Goal: Transaction & Acquisition: Purchase product/service

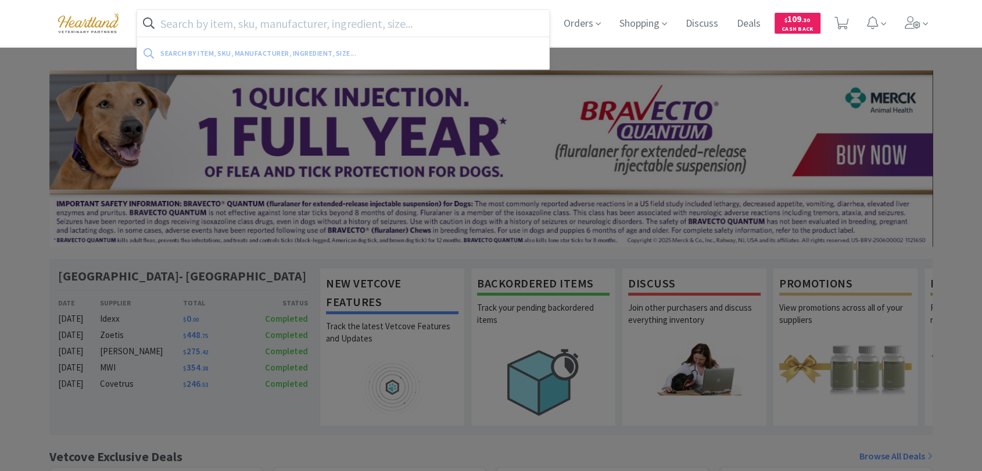
click at [445, 27] on input "text" at bounding box center [343, 23] width 412 height 27
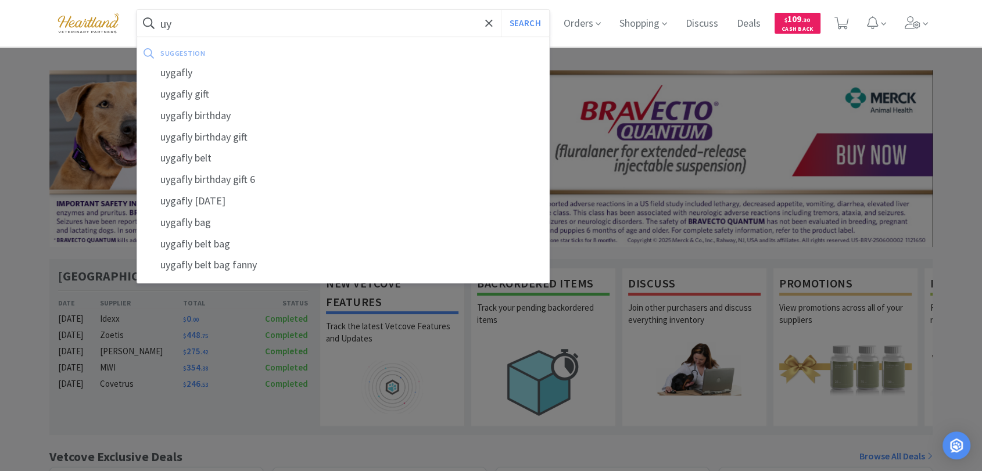
type input "u"
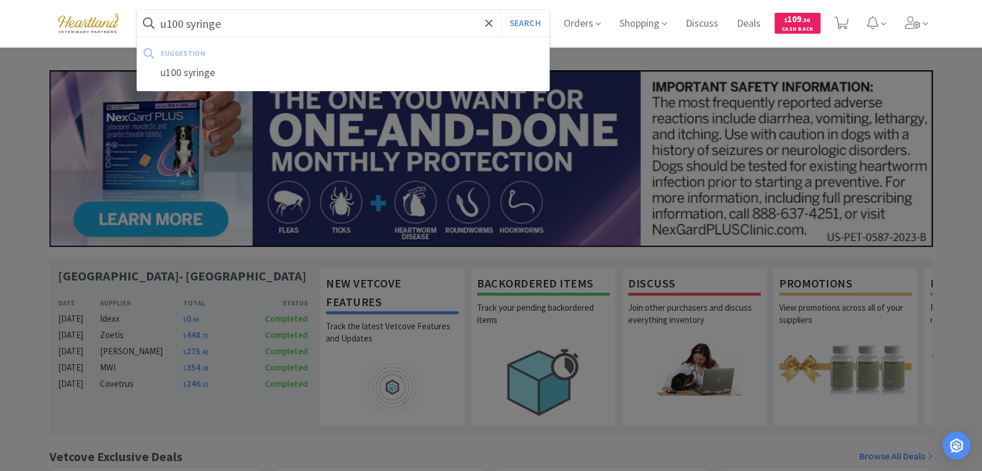
type input "u100 syringe"
click at [501, 10] on button "Search" at bounding box center [525, 23] width 48 height 27
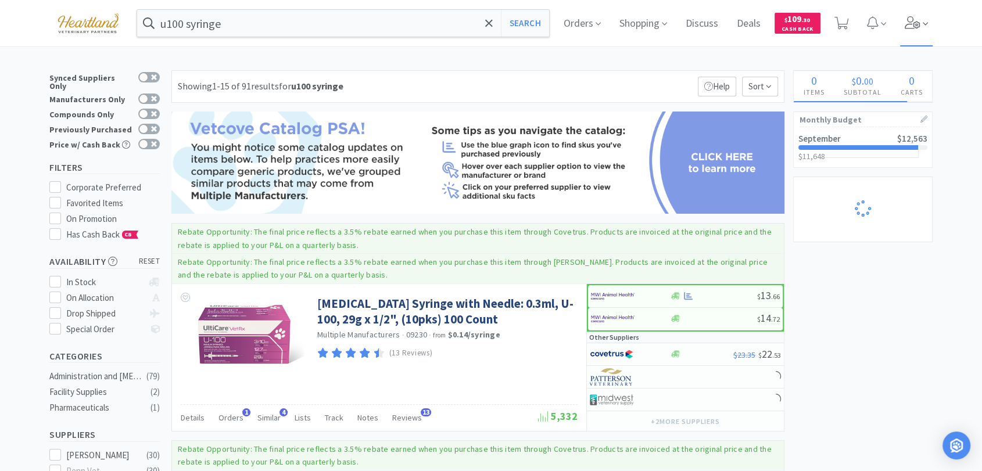
select select "1"
click at [928, 26] on icon at bounding box center [925, 24] width 5 height 10
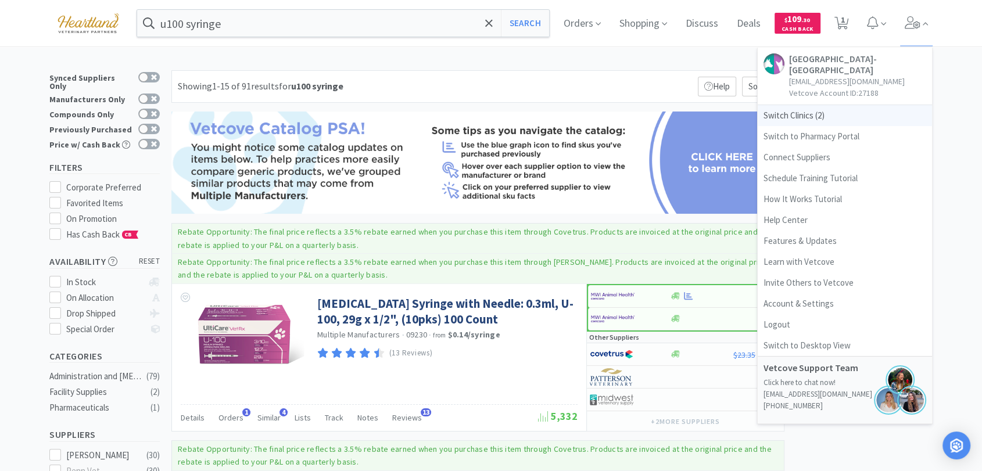
click at [819, 116] on span "Switch Clinics ( 2 )" at bounding box center [845, 115] width 174 height 21
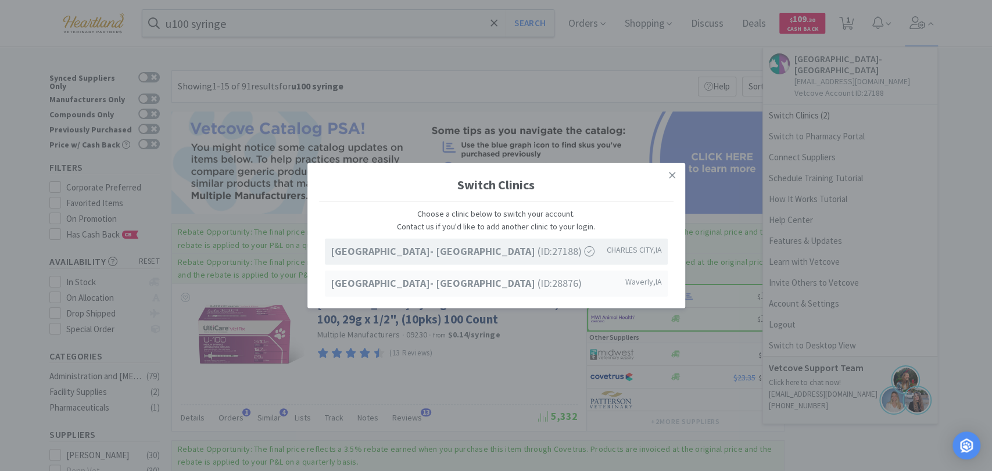
click at [464, 292] on div "Ave of the Saints Animal Hospital- Waverly (ID: 28876 ) Waverly , IA" at bounding box center [496, 284] width 343 height 26
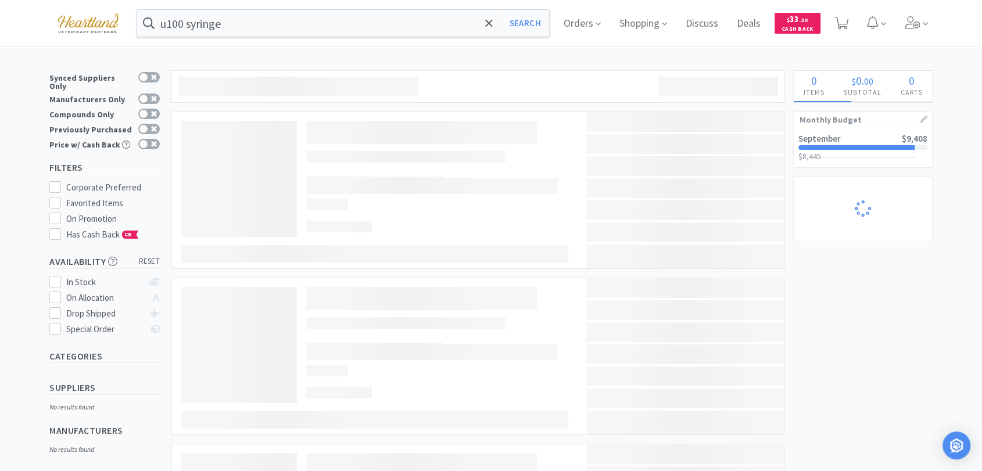
select select "1"
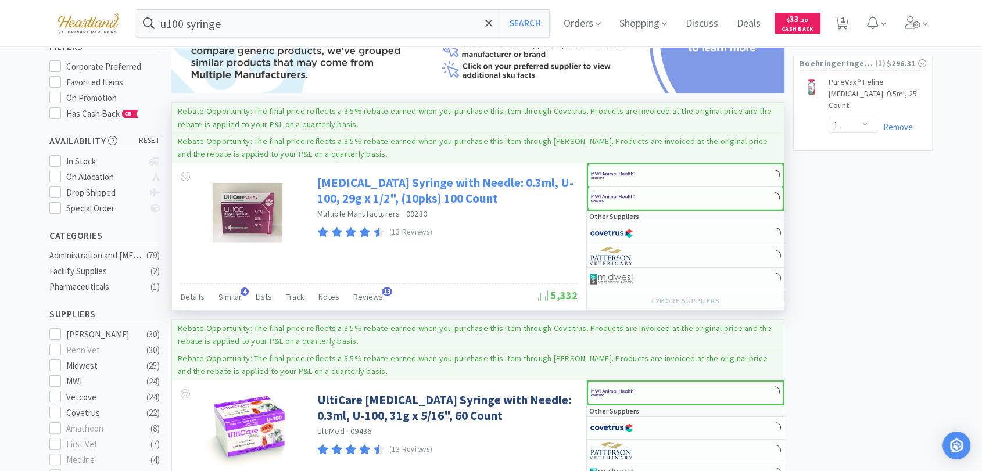
scroll to position [129, 0]
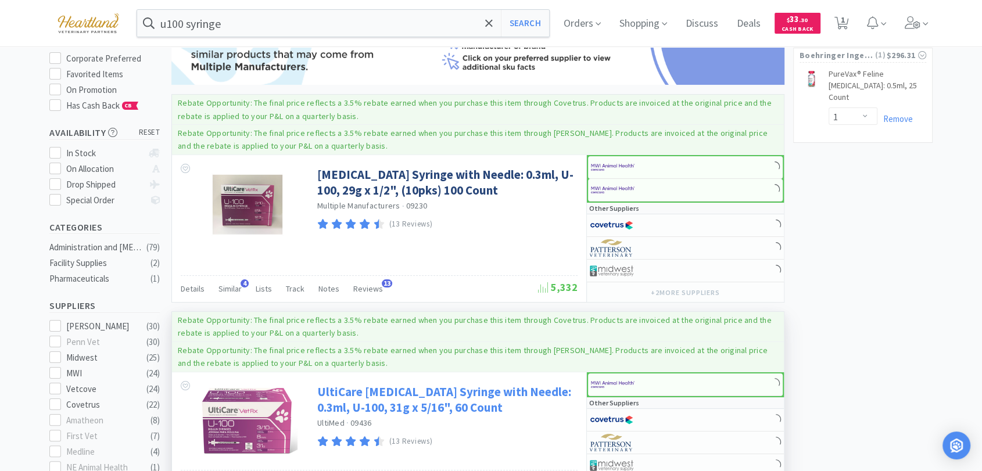
select select "4"
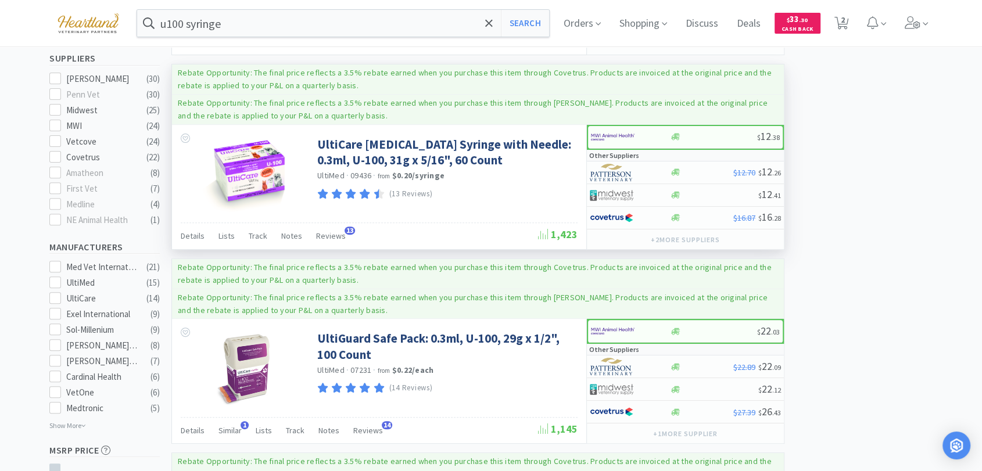
scroll to position [0, 0]
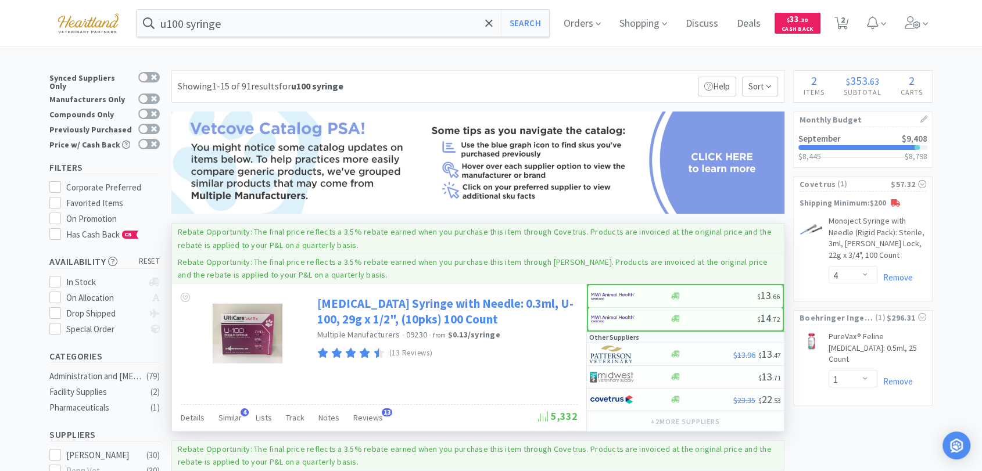
click at [370, 301] on link "[MEDICAL_DATA] Syringe with Needle: 0.3ml, U-100, 29g x 1/2", (10pks) 100 Count" at bounding box center [445, 312] width 257 height 32
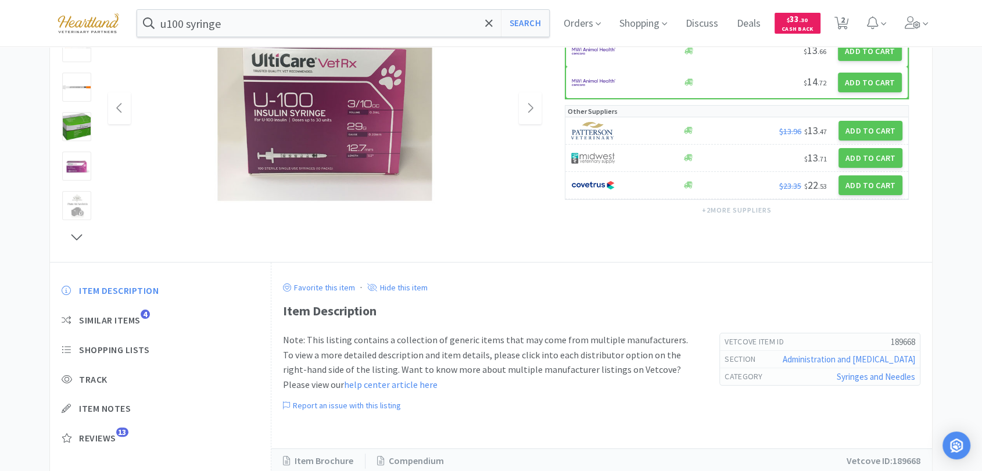
scroll to position [186, 0]
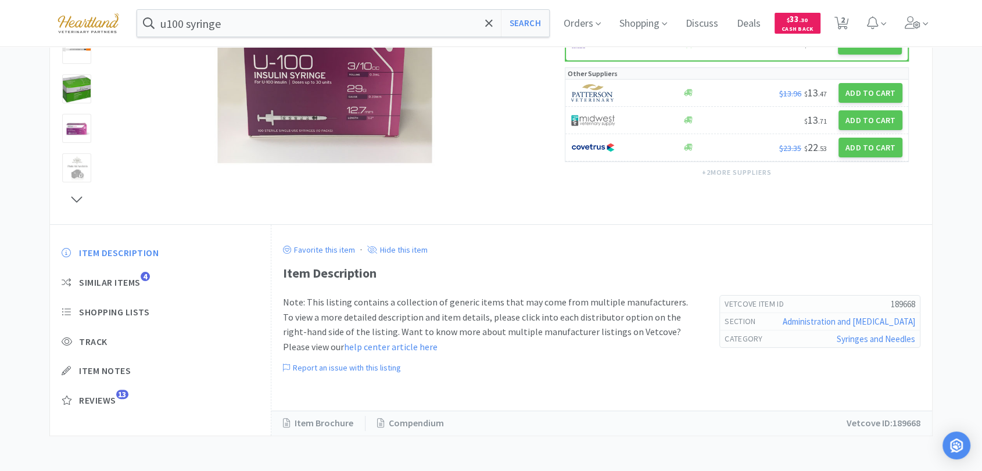
select select "4"
select select "1"
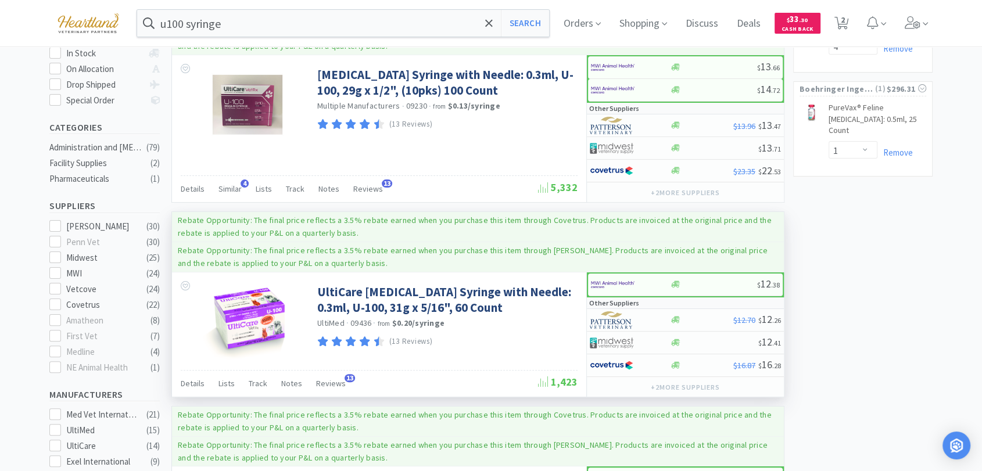
scroll to position [258, 0]
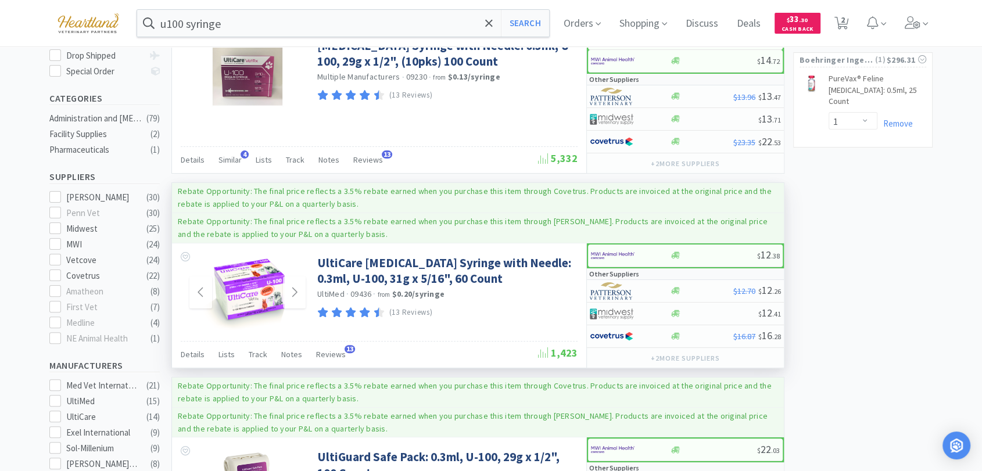
click at [245, 294] on img at bounding box center [248, 293] width 96 height 76
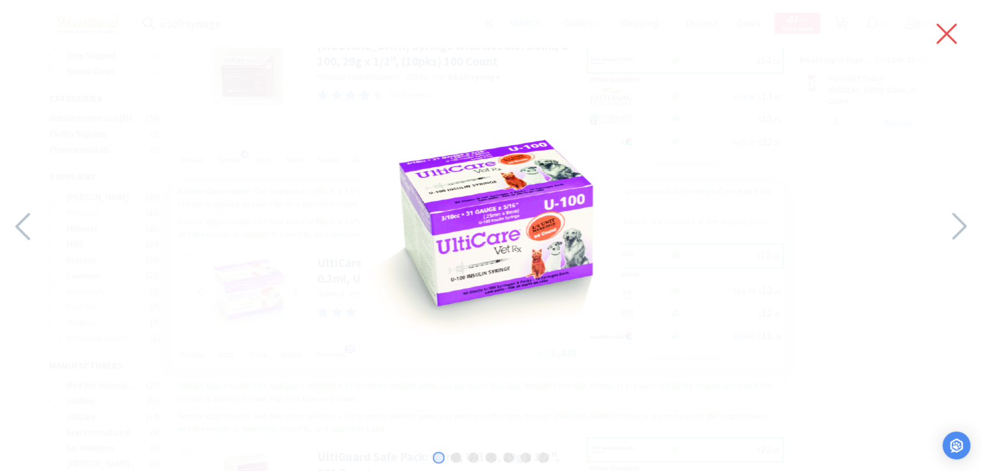
click at [948, 32] on icon at bounding box center [947, 34] width 20 height 20
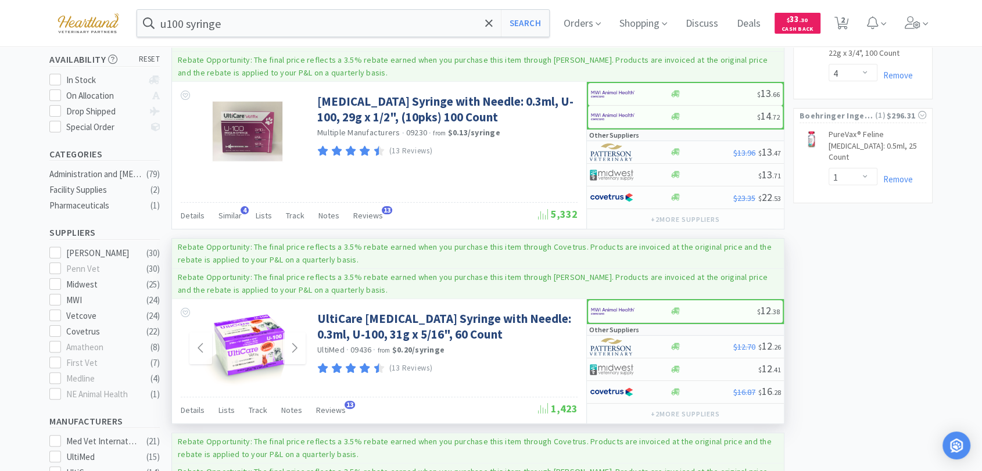
scroll to position [194, 0]
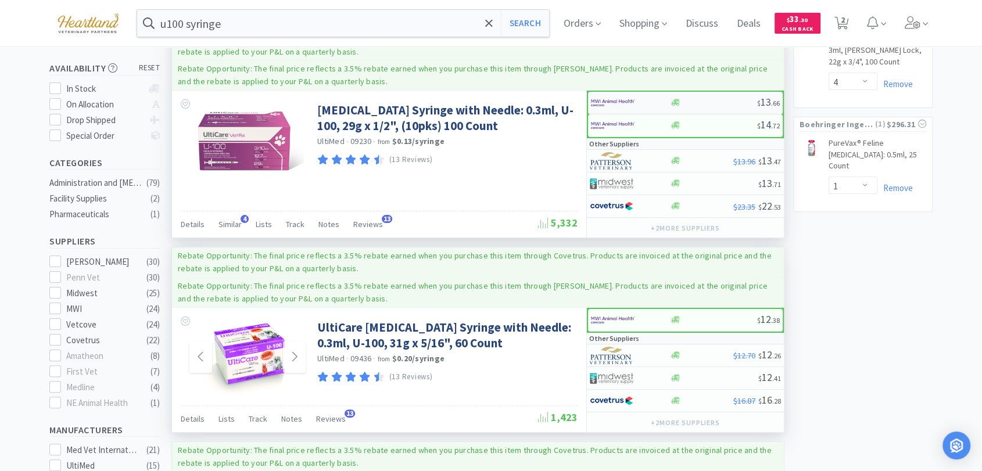
click at [601, 100] on img at bounding box center [613, 102] width 44 height 17
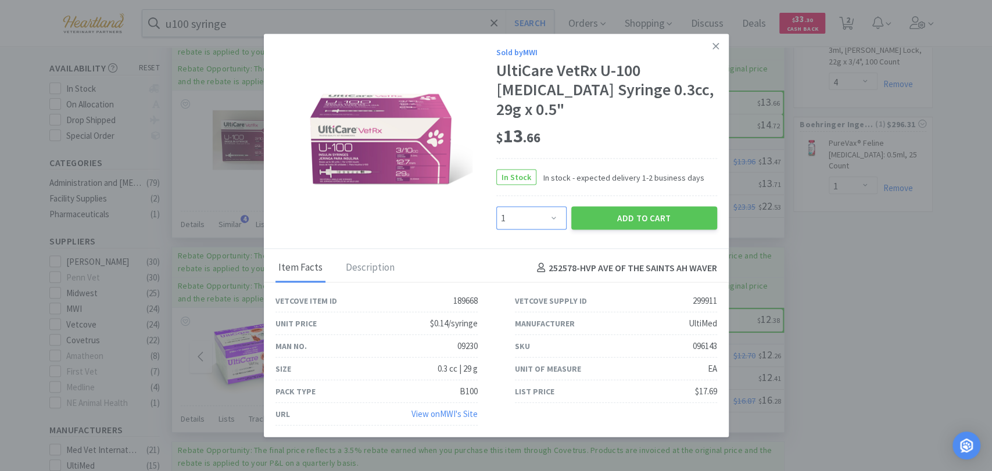
click at [559, 209] on select "Enter Quantity 1 2 3 4 5 6 7 8 9 10 11 12 13 14 15 16 17 18 19 20 Enter Quantity" at bounding box center [531, 218] width 70 height 23
select select "2"
click at [496, 207] on select "Enter Quantity 1 2 3 4 5 6 7 8 9 10 11 12 13 14 15 16 17 18 19 20 Enter Quantity" at bounding box center [531, 218] width 70 height 23
click at [670, 208] on button "Add to Cart" at bounding box center [644, 218] width 146 height 23
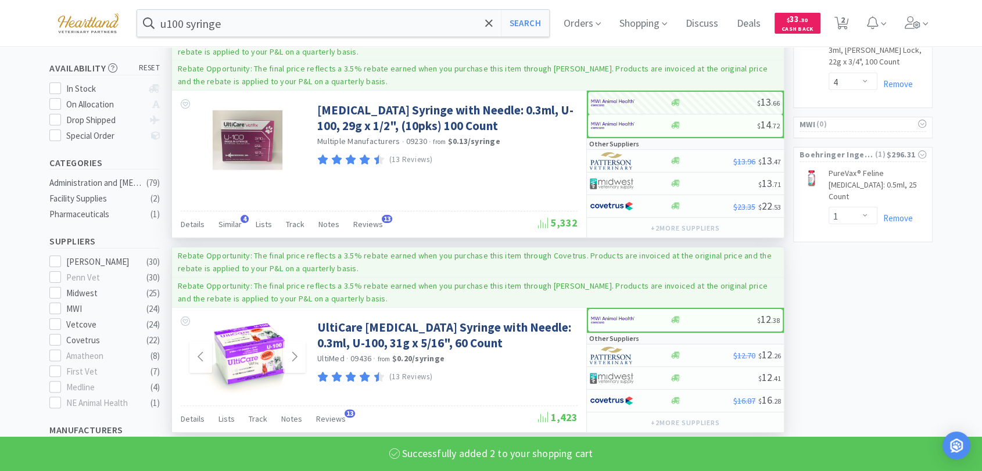
select select "2"
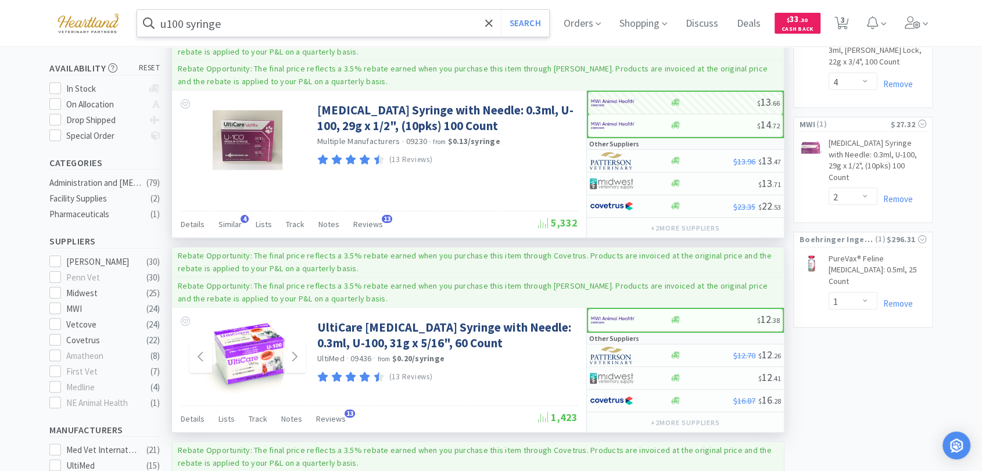
click at [289, 20] on input "u100 syringe" at bounding box center [343, 23] width 412 height 27
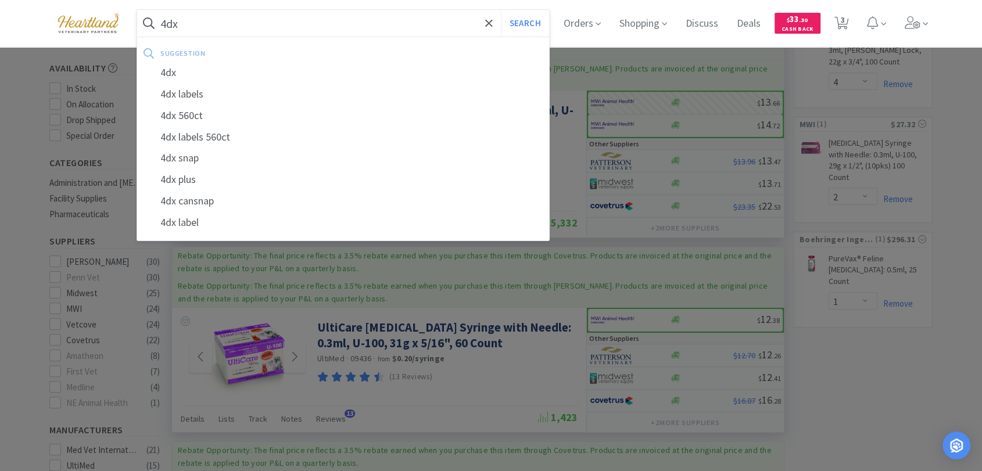
type input "4dx"
click at [501, 10] on button "Search" at bounding box center [525, 23] width 48 height 27
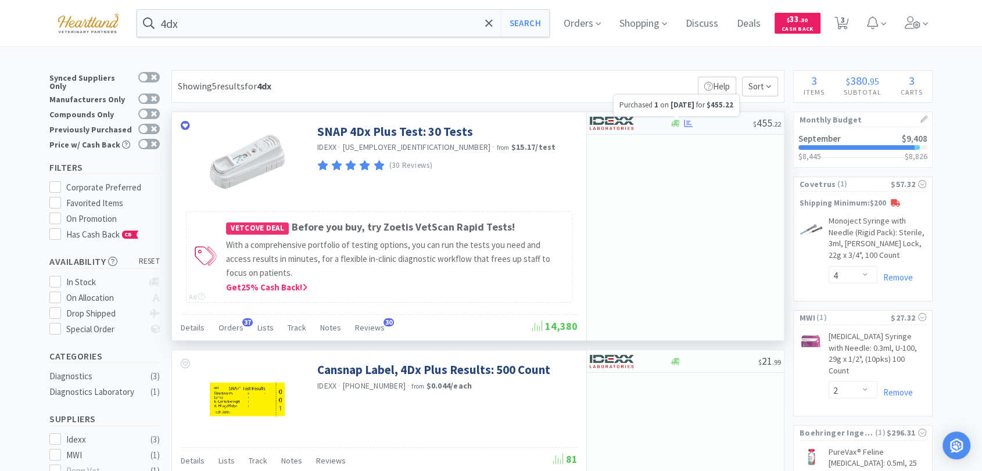
click at [691, 127] on icon at bounding box center [688, 123] width 9 height 8
select select "1"
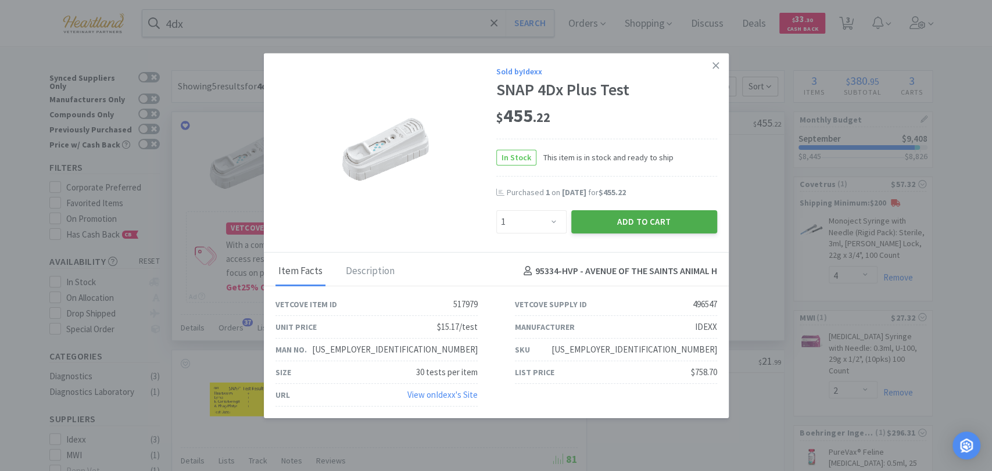
click at [635, 221] on button "Add to Cart" at bounding box center [644, 221] width 146 height 23
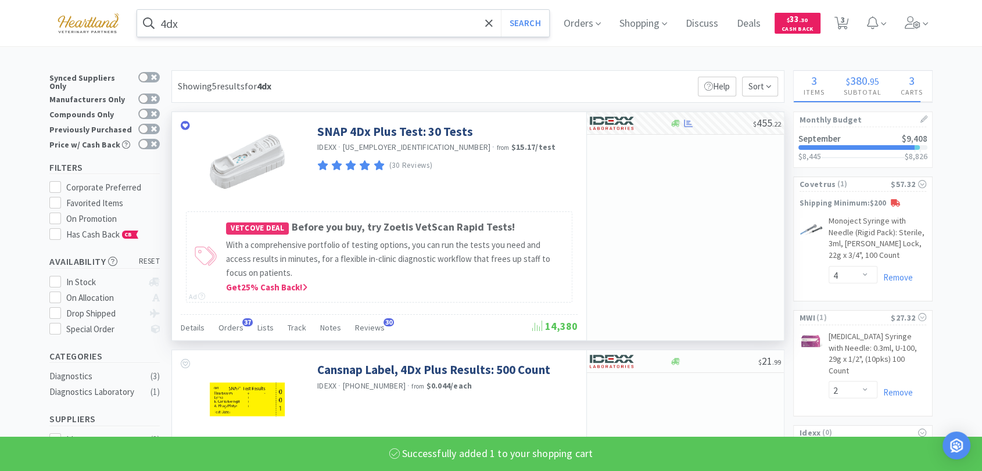
select select "1"
click at [379, 24] on input "4dx" at bounding box center [343, 23] width 412 height 27
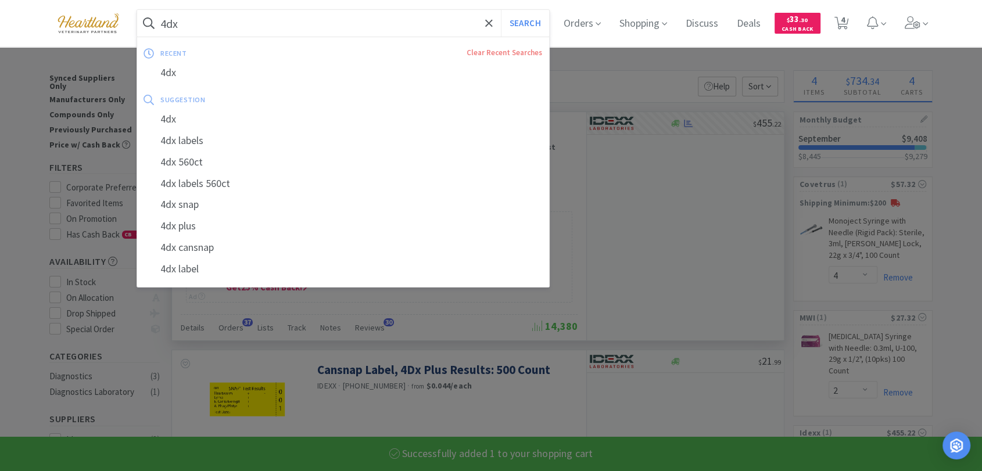
type input "r"
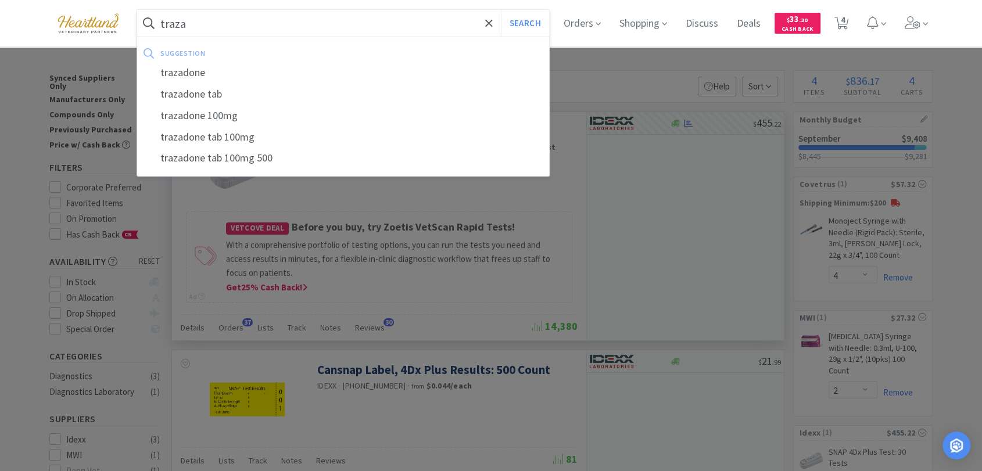
click at [501, 10] on button "Search" at bounding box center [525, 23] width 48 height 27
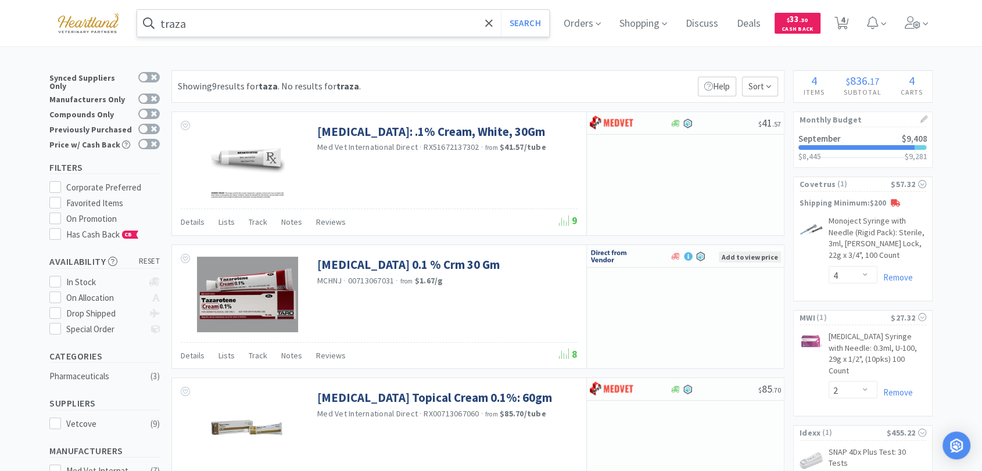
click at [279, 19] on input "traza" at bounding box center [343, 23] width 412 height 27
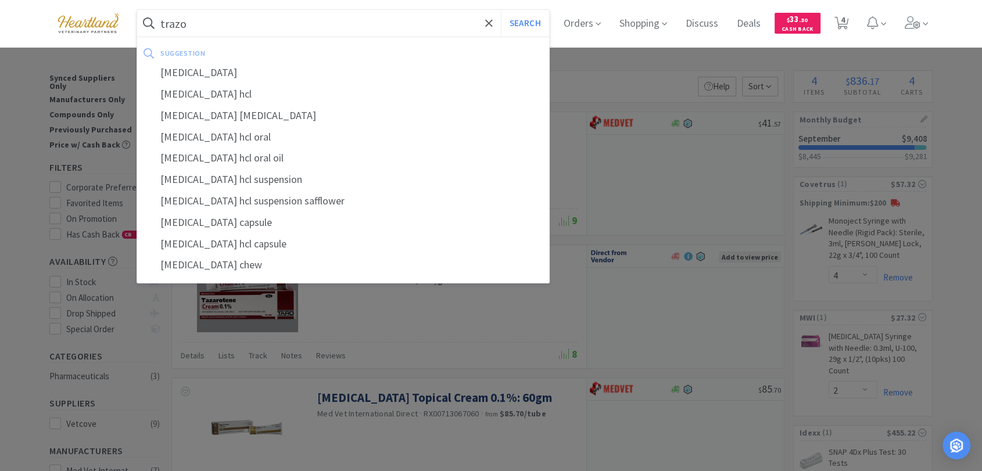
type input "trazo"
click at [501, 10] on button "Search" at bounding box center [525, 23] width 48 height 27
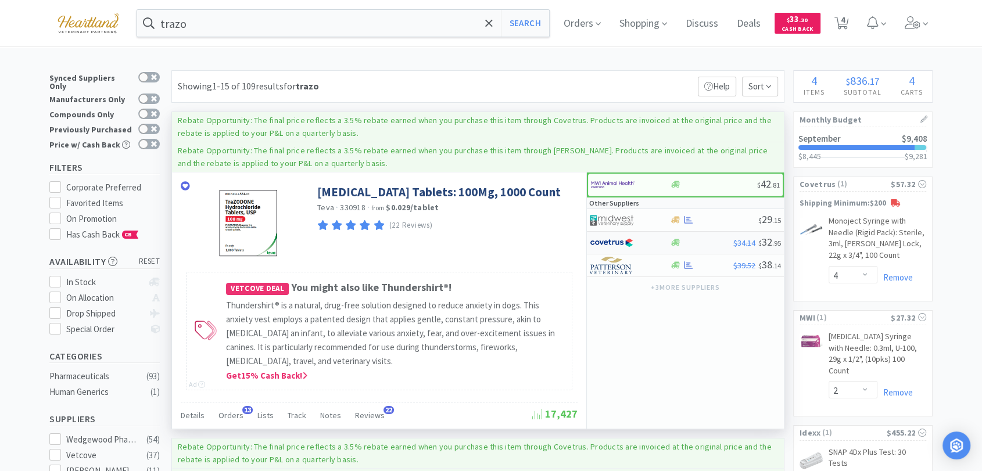
click at [628, 245] on img at bounding box center [612, 242] width 44 height 17
select select "1"
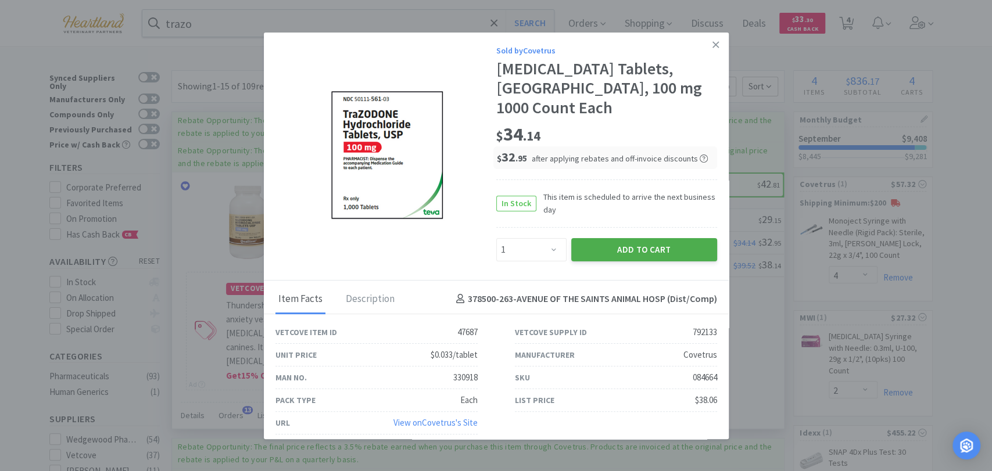
click at [633, 247] on button "Add to Cart" at bounding box center [644, 249] width 146 height 23
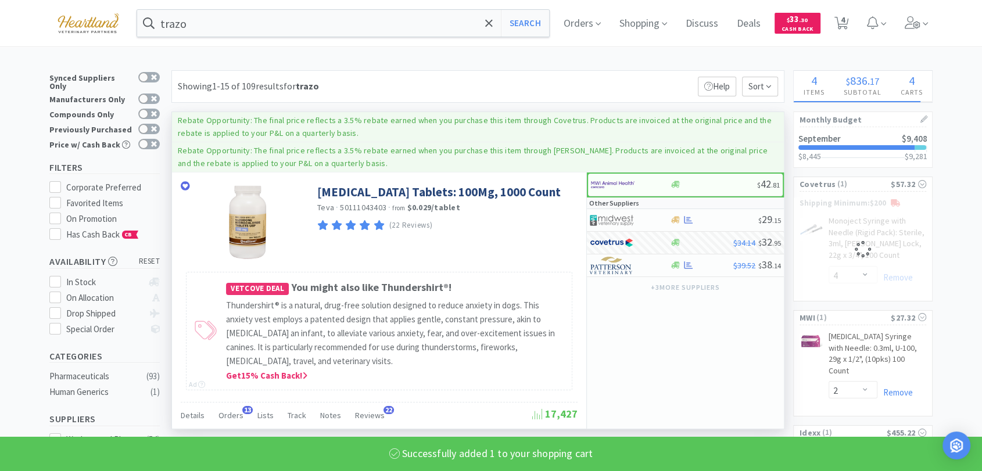
select select "1"
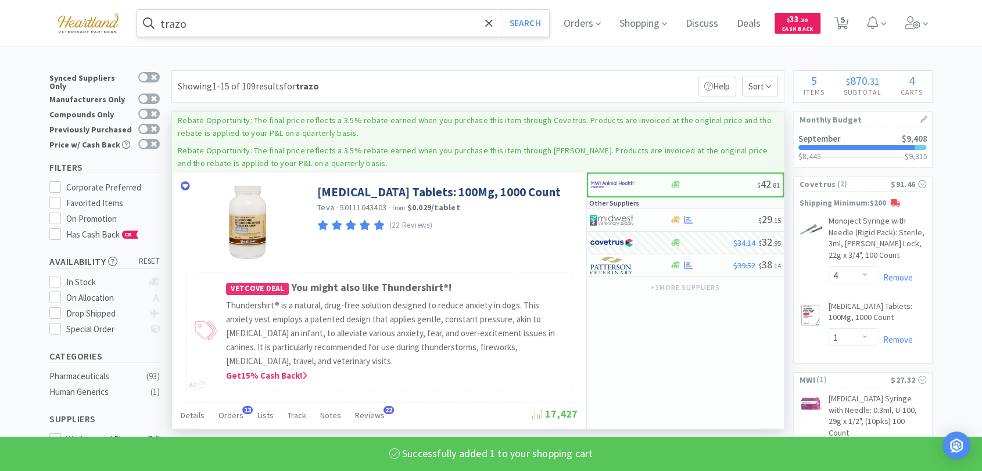
click at [253, 16] on input "trazo" at bounding box center [343, 23] width 412 height 27
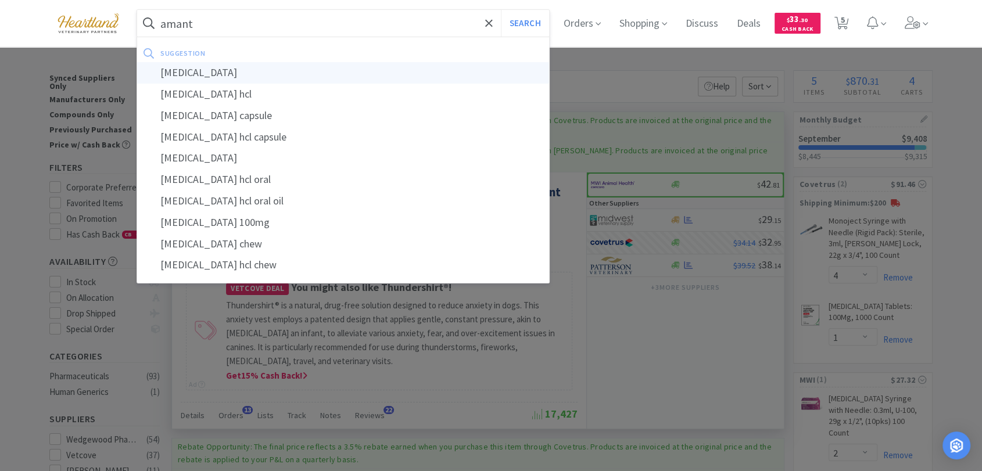
click at [223, 67] on div "[MEDICAL_DATA]" at bounding box center [343, 73] width 412 height 22
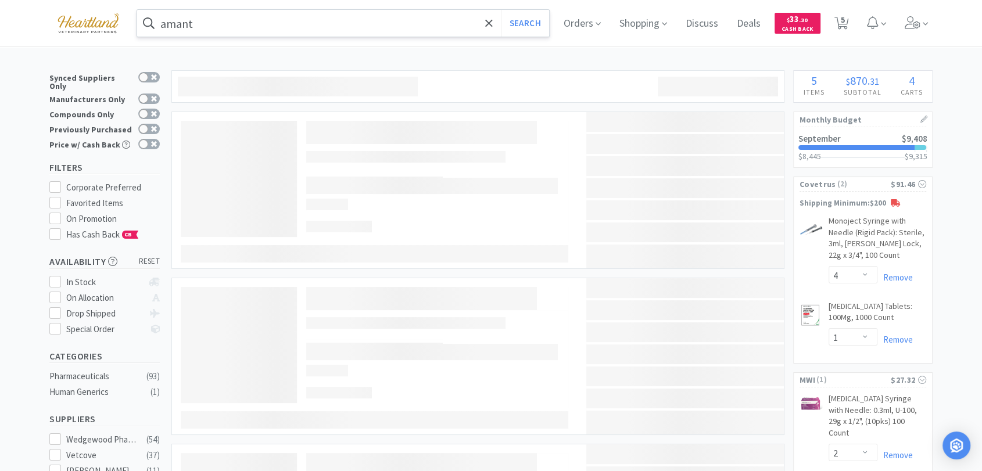
type input "[MEDICAL_DATA]"
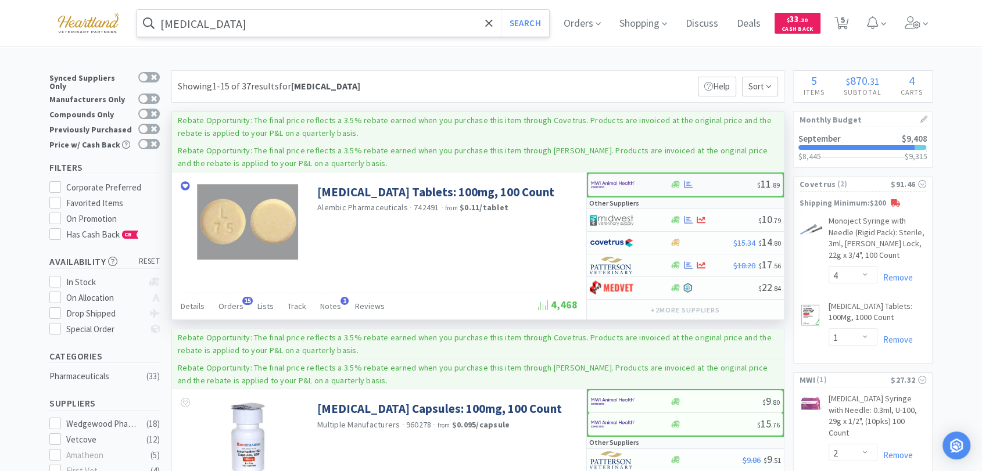
click at [605, 189] on img at bounding box center [613, 184] width 44 height 17
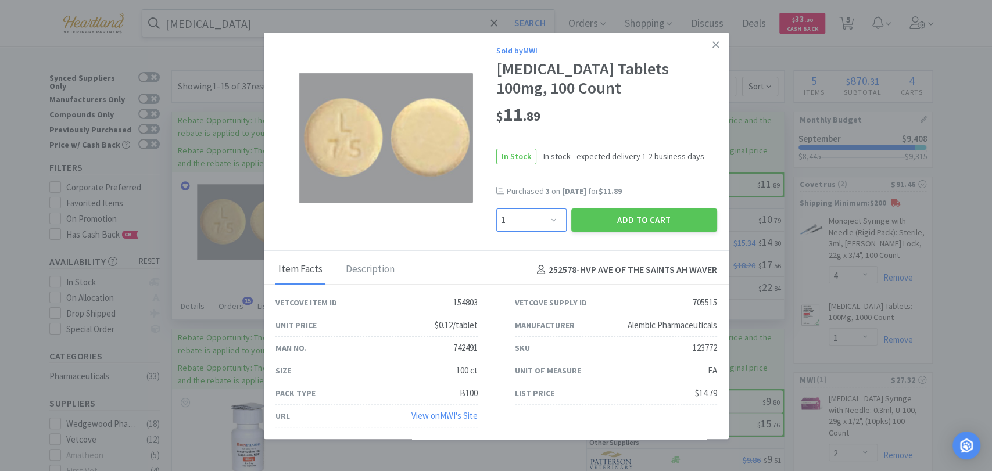
click at [560, 216] on select "Enter Quantity 1 2 3 4 5 6 7 8 9 10 11 12 13 14 15 16 17 18 19 20 Enter Quantity" at bounding box center [531, 220] width 70 height 23
select select "3"
click at [496, 209] on select "Enter Quantity 1 2 3 4 5 6 7 8 9 10 11 12 13 14 15 16 17 18 19 20 Enter Quantity" at bounding box center [531, 220] width 70 height 23
click at [670, 224] on button "Add to Cart" at bounding box center [644, 220] width 146 height 23
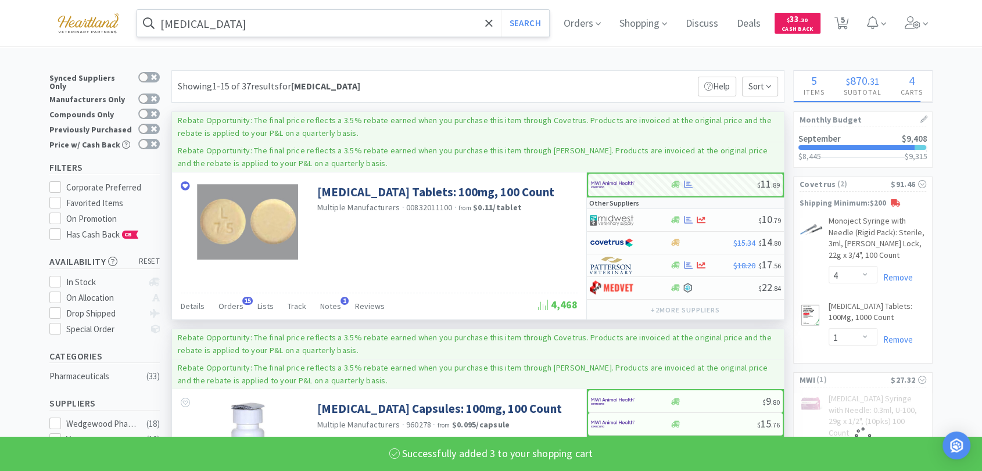
select select "3"
select select "2"
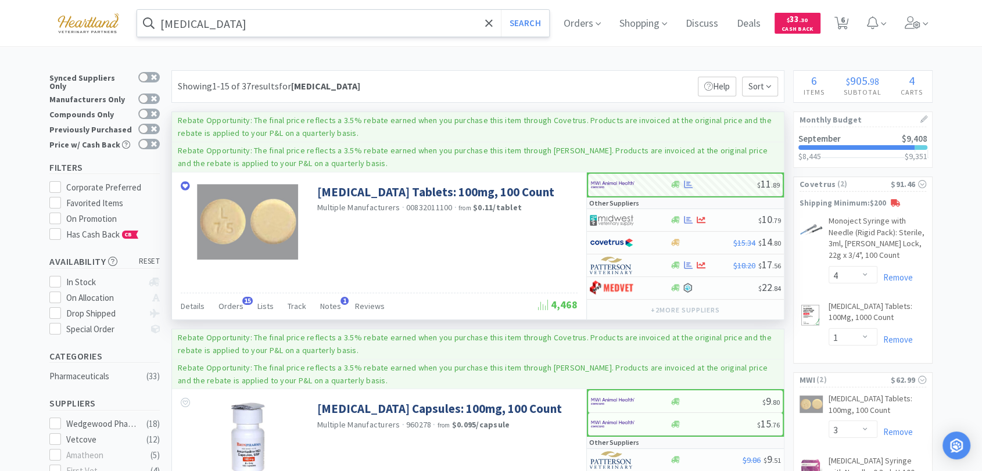
click at [257, 23] on input "[MEDICAL_DATA]" at bounding box center [343, 23] width 412 height 27
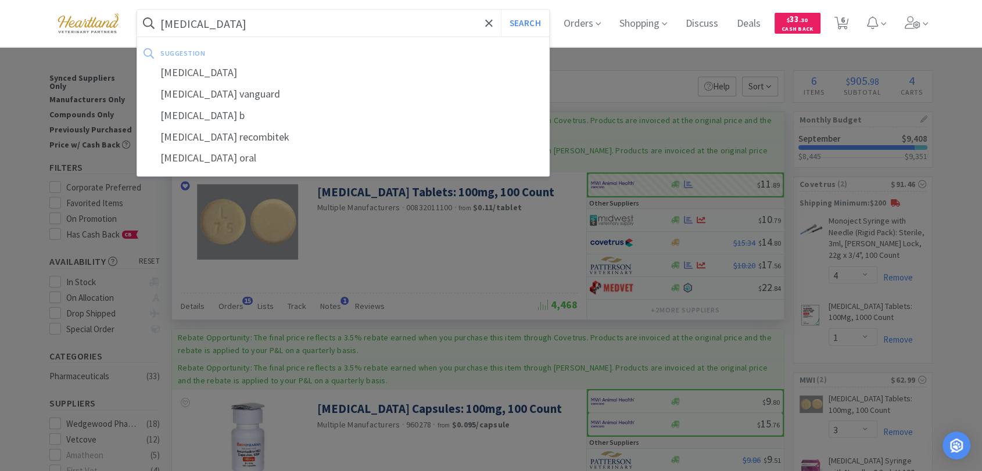
type input "[MEDICAL_DATA]"
click at [501, 10] on button "Search" at bounding box center [525, 23] width 48 height 27
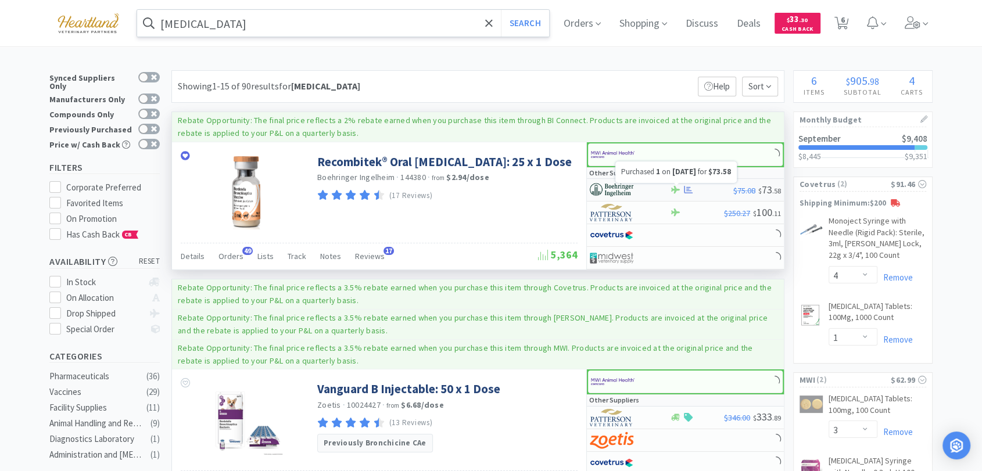
click at [692, 188] on icon at bounding box center [688, 189] width 9 height 9
select select "1"
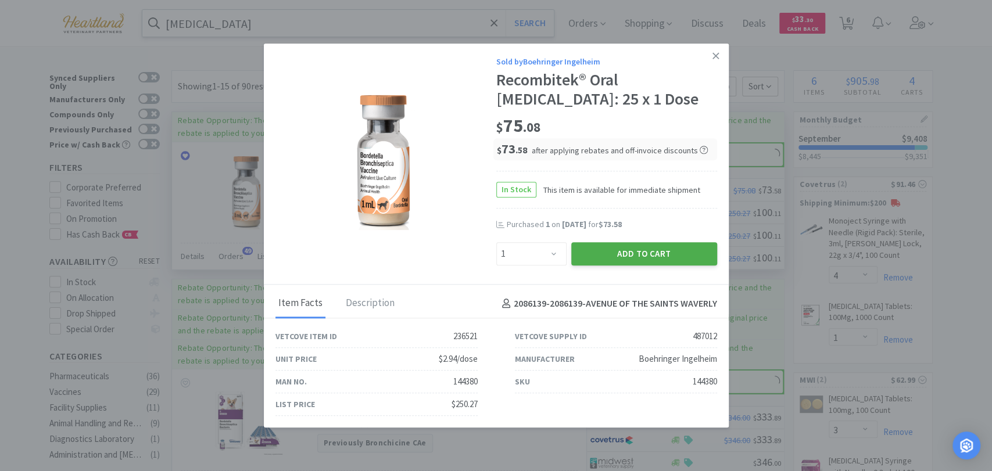
click at [638, 254] on button "Add to Cart" at bounding box center [644, 253] width 146 height 23
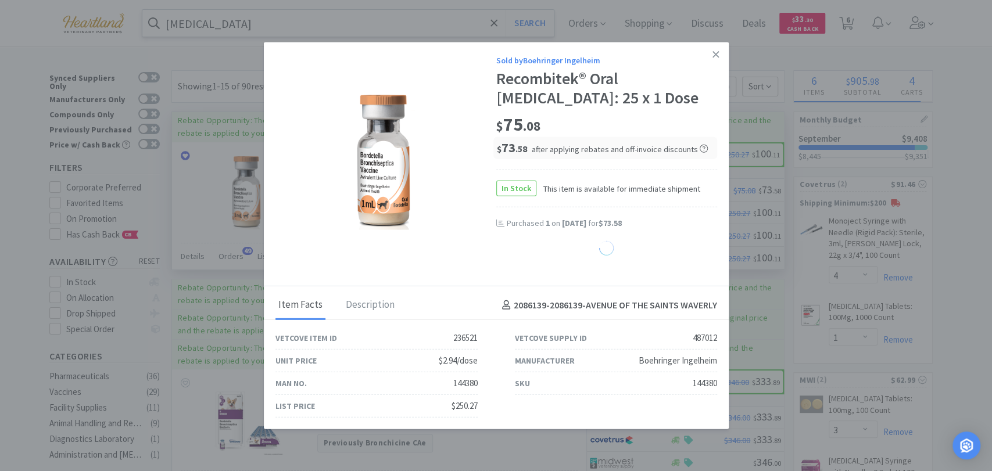
select select "1"
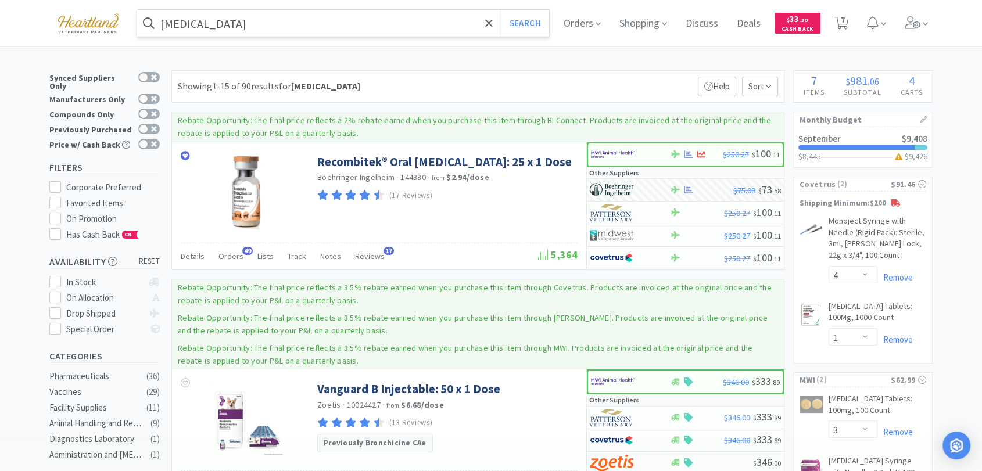
click at [335, 25] on input "[MEDICAL_DATA]" at bounding box center [343, 23] width 412 height 27
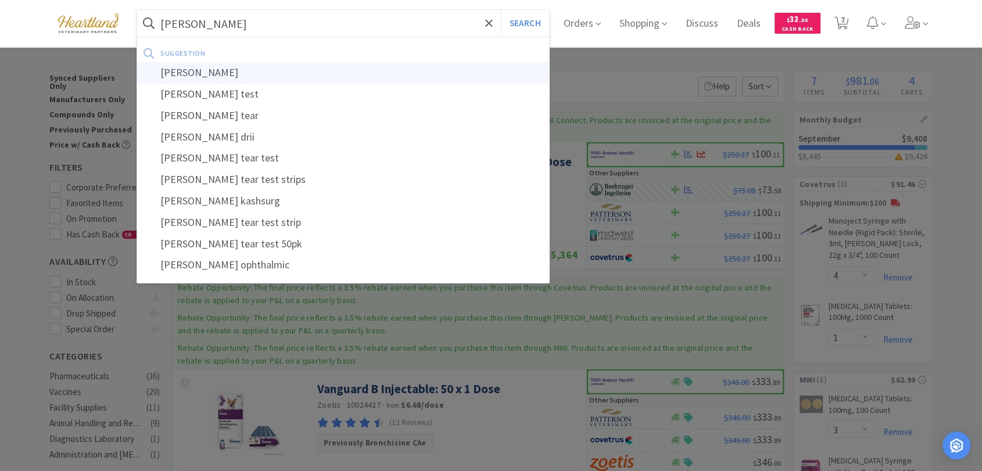
click at [325, 74] on div "[PERSON_NAME]" at bounding box center [343, 73] width 412 height 22
type input "[PERSON_NAME]"
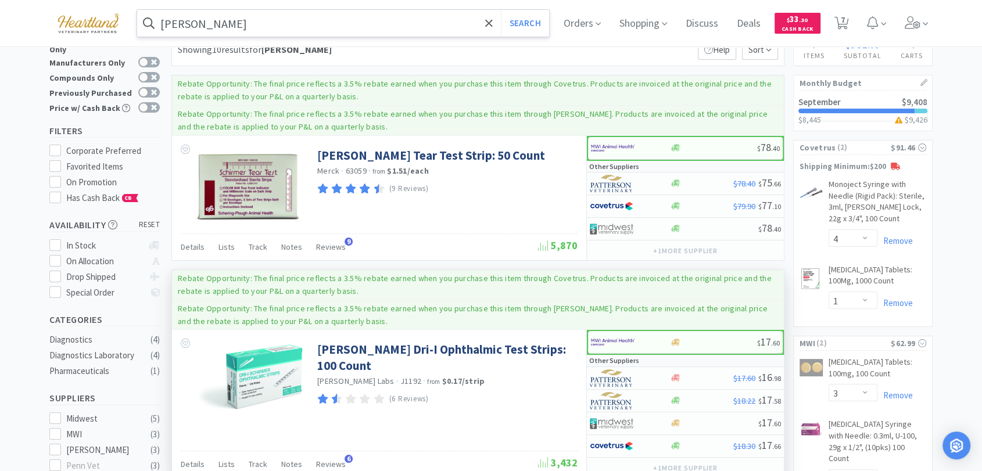
scroll to position [129, 0]
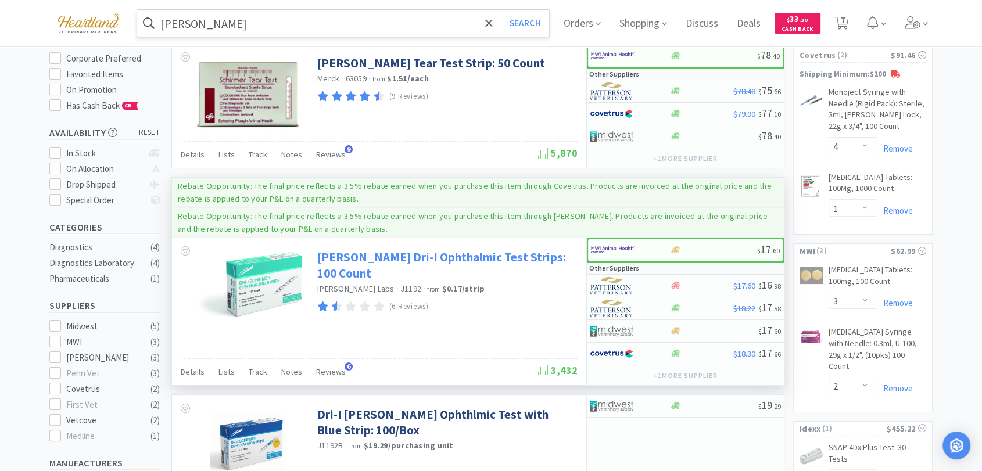
click at [343, 256] on link "[PERSON_NAME] Dri-I Ophthalmic Test Strips: 100 Count" at bounding box center [445, 265] width 257 height 32
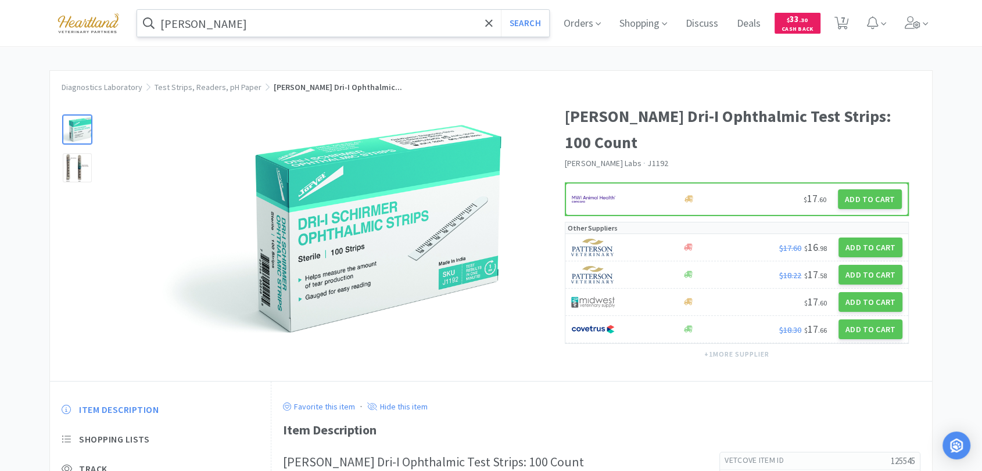
select select "4"
select select "1"
select select "3"
select select "2"
select select "1"
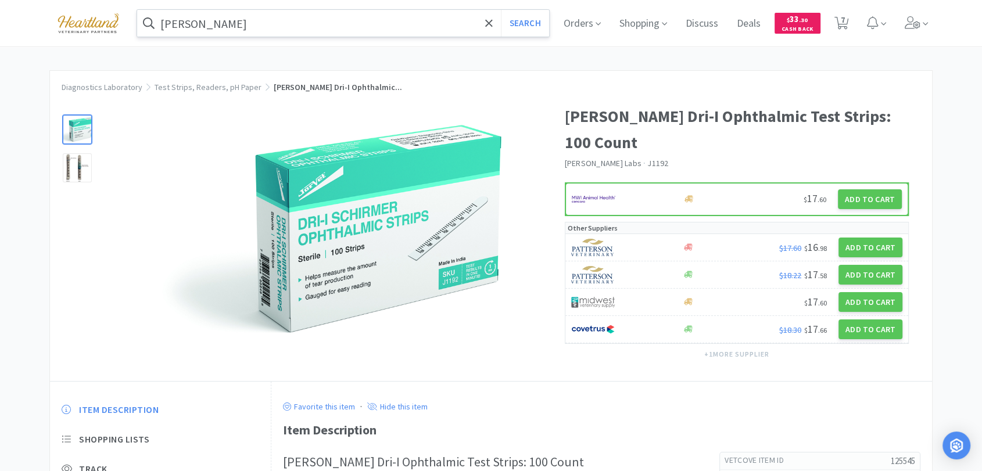
select select "1"
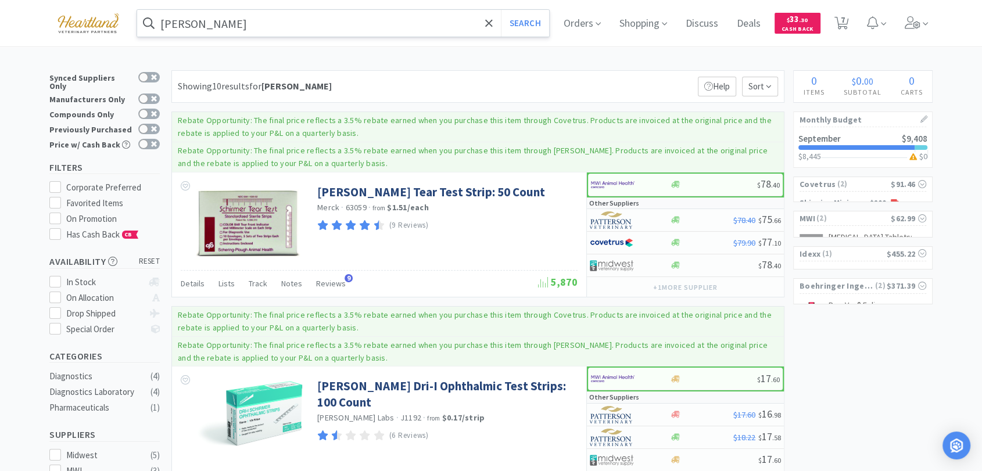
scroll to position [129, 0]
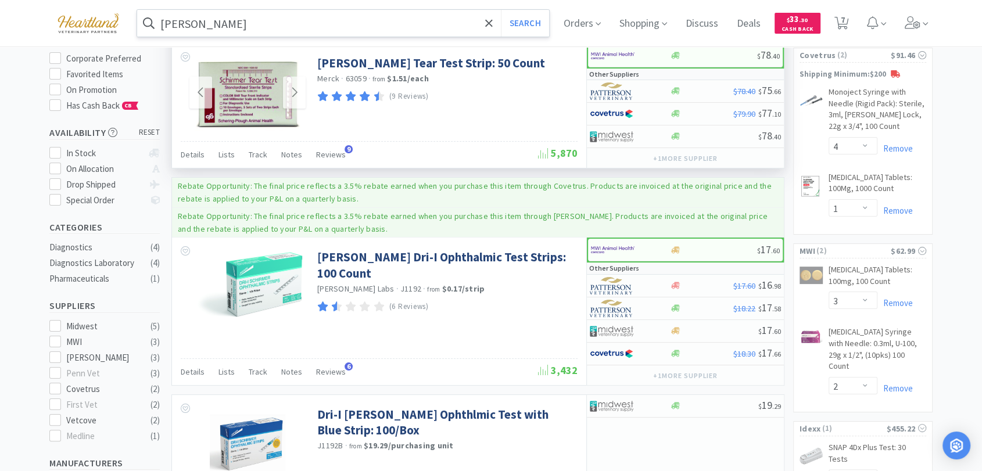
click at [250, 110] on img at bounding box center [247, 93] width 115 height 76
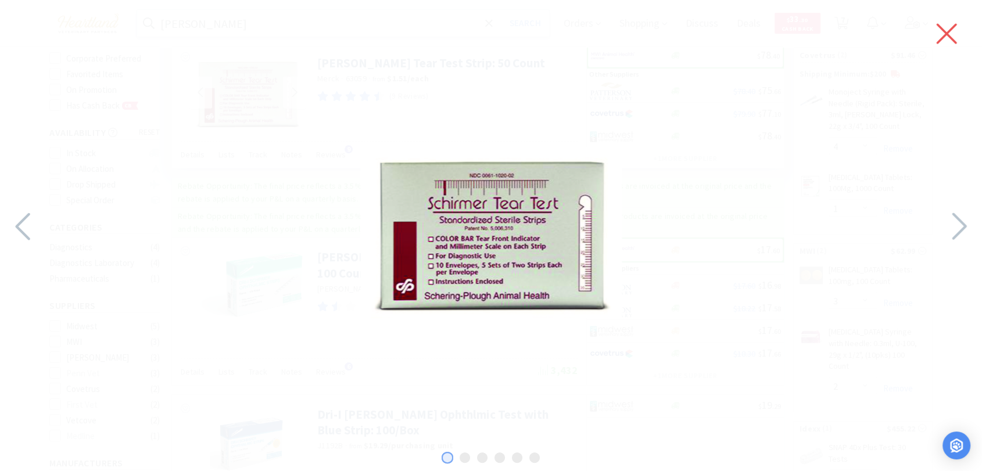
click at [947, 36] on icon at bounding box center [946, 33] width 24 height 33
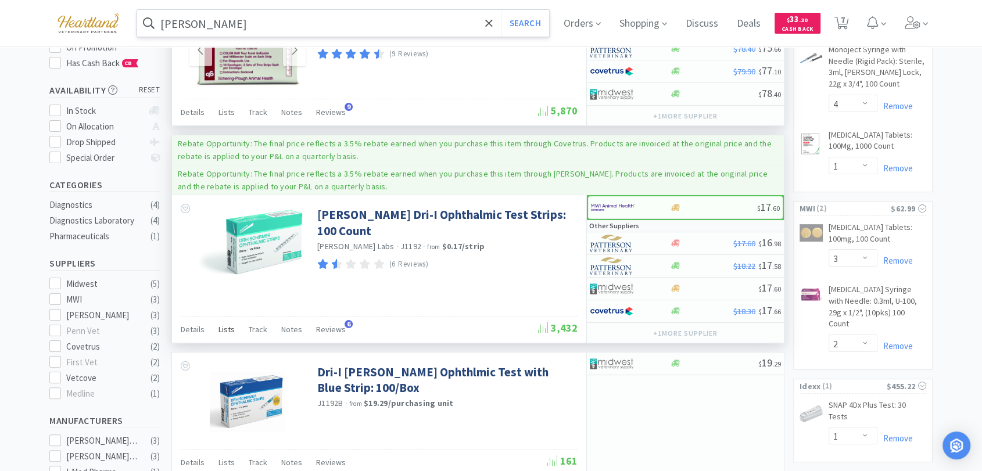
scroll to position [194, 0]
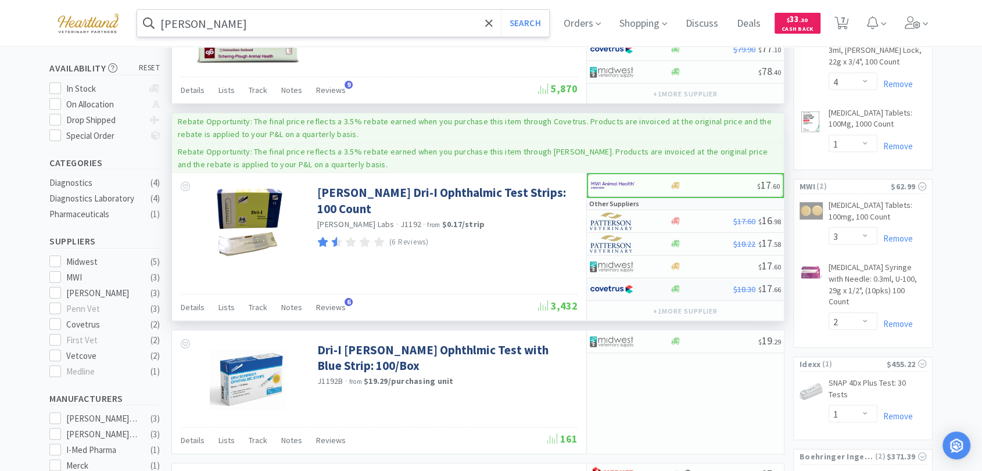
click at [621, 288] on img at bounding box center [612, 289] width 44 height 17
select select "1"
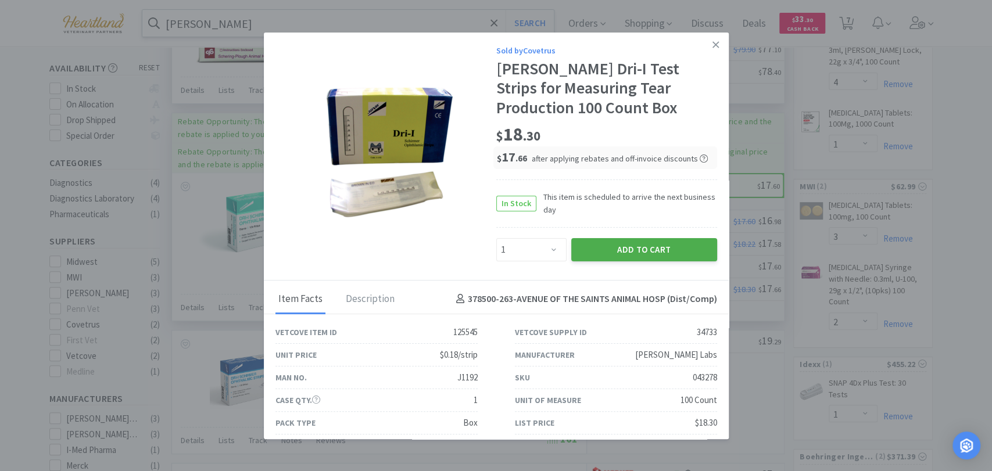
click at [665, 252] on button "Add to Cart" at bounding box center [644, 249] width 146 height 23
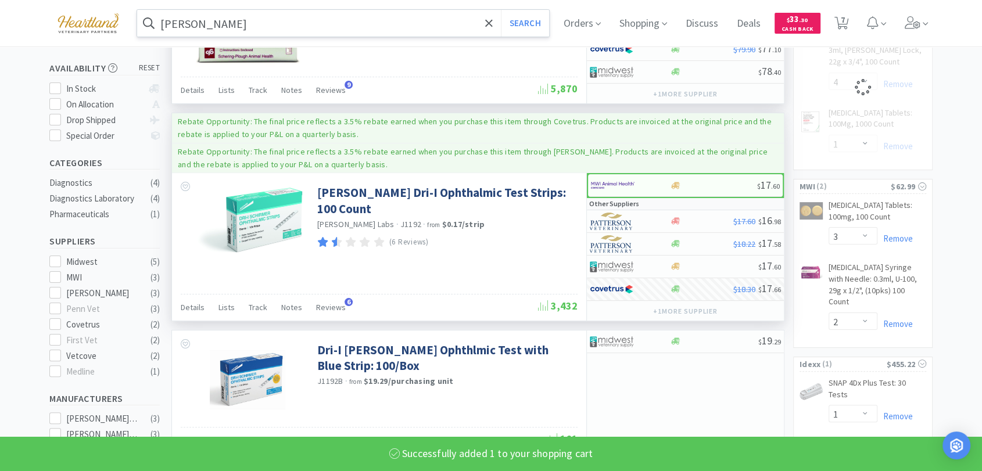
select select "1"
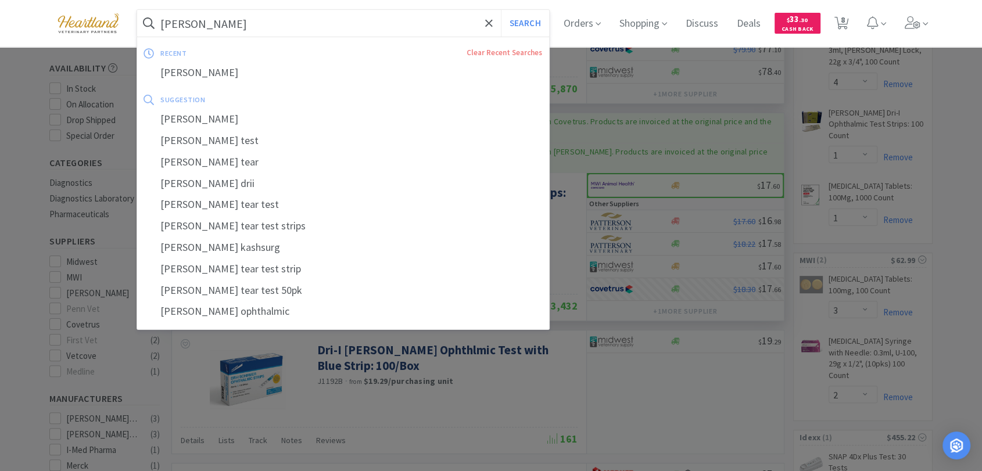
click at [224, 26] on input "[PERSON_NAME]" at bounding box center [343, 23] width 412 height 27
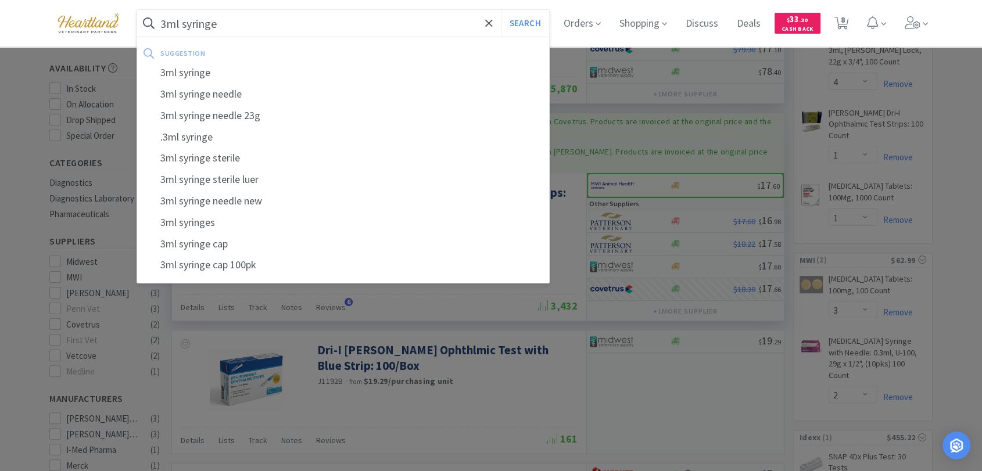
type input "3ml syringe"
click at [501, 10] on button "Search" at bounding box center [525, 23] width 48 height 27
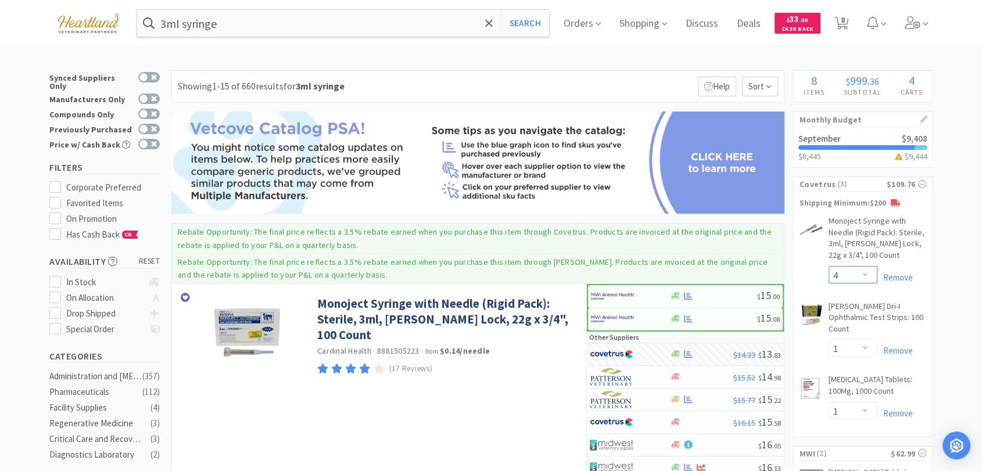
click at [867, 276] on select "Enter Quantity 1 2 3 4 5 6 7 8 9 10 11 12 13 14 15 16 17 18 19 20 Enter Quantity" at bounding box center [853, 274] width 49 height 17
click at [829, 266] on select "Enter Quantity 1 2 3 4 5 6 7 8 9 10 11 12 13 14 15 16 17 18 19 20 Enter Quantity" at bounding box center [853, 274] width 49 height 17
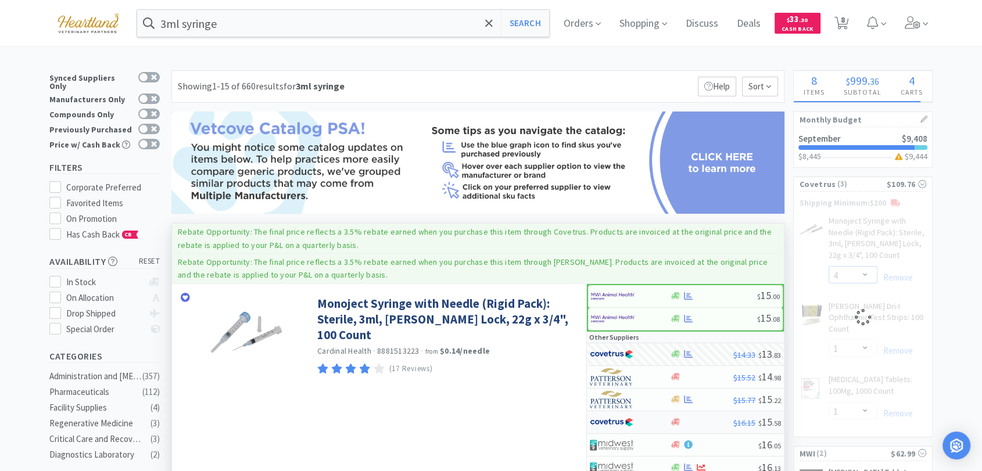
select select "5"
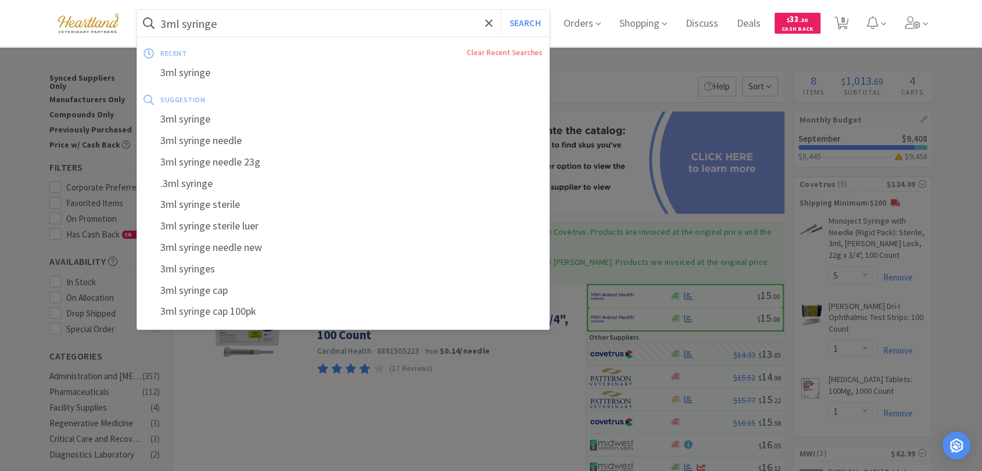
click at [285, 21] on input "3ml syringe" at bounding box center [343, 23] width 412 height 27
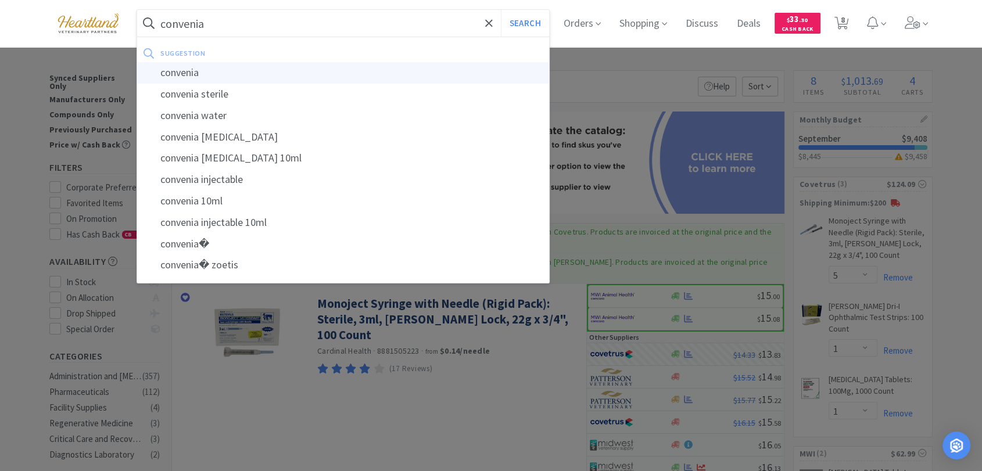
type input "convenia"
click at [280, 70] on div "convenia" at bounding box center [343, 73] width 412 height 22
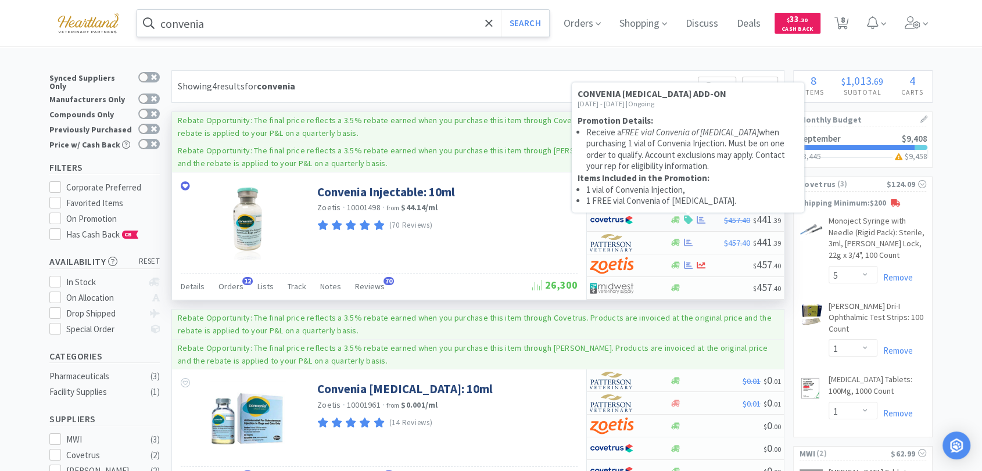
click at [690, 220] on icon at bounding box center [688, 220] width 9 height 9
select select "1"
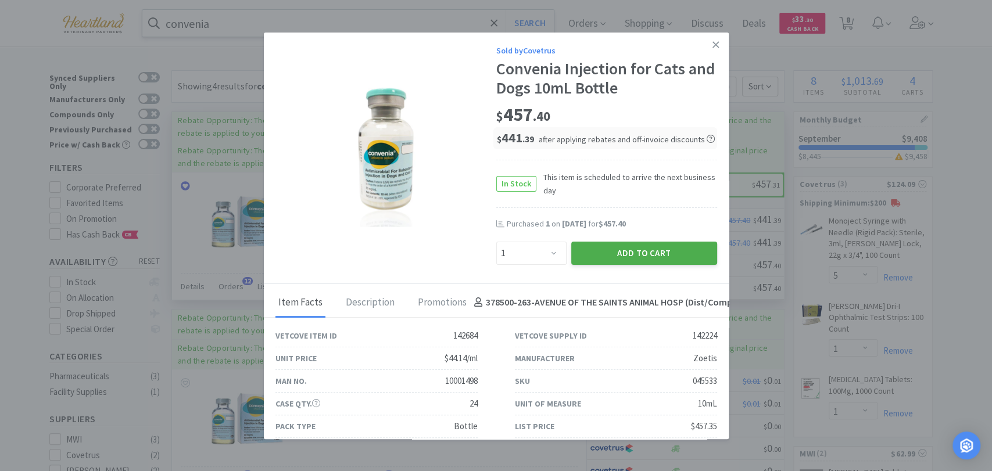
click at [650, 252] on button "Add to Cart" at bounding box center [644, 253] width 146 height 23
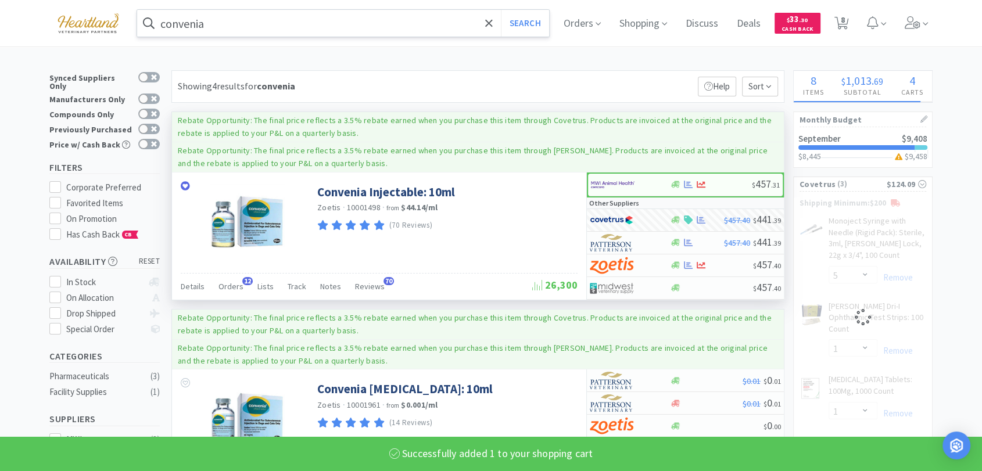
select select "1"
select select "5"
select select "1"
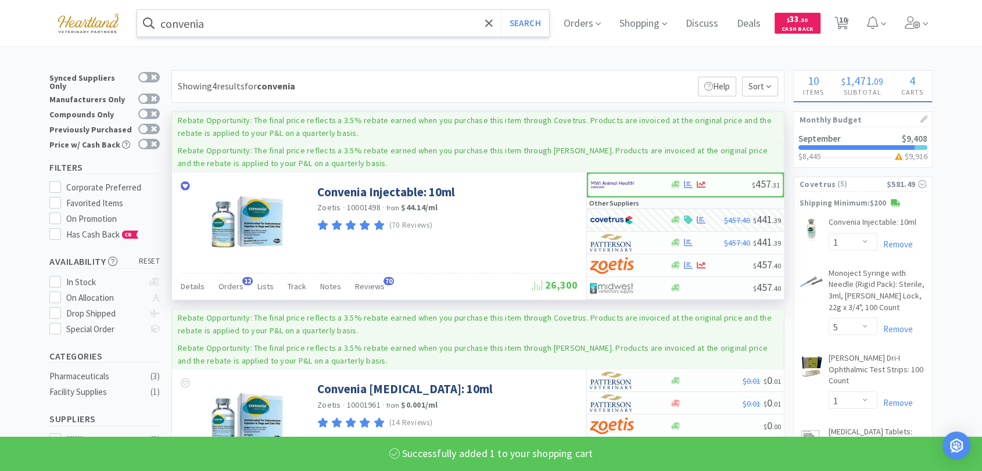
click at [392, 28] on input "convenia" at bounding box center [343, 23] width 412 height 27
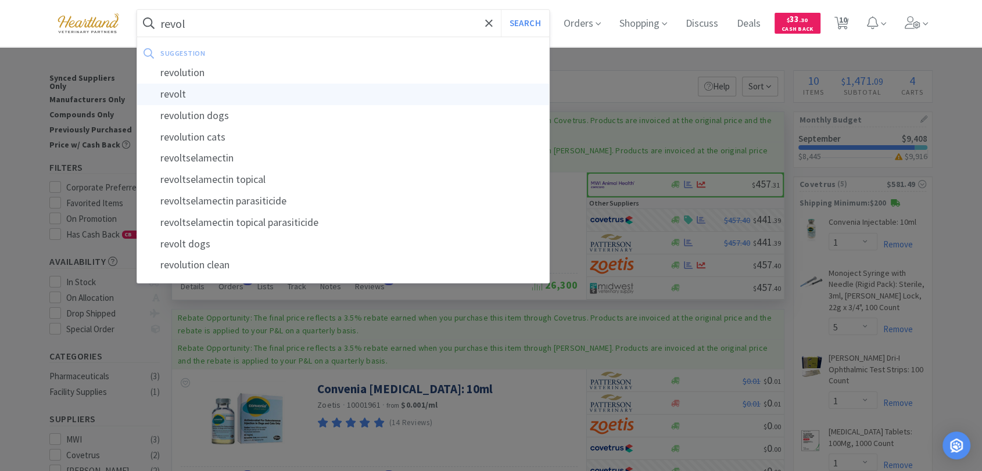
click at [204, 84] on div "revolt" at bounding box center [343, 95] width 412 height 22
type input "revolt"
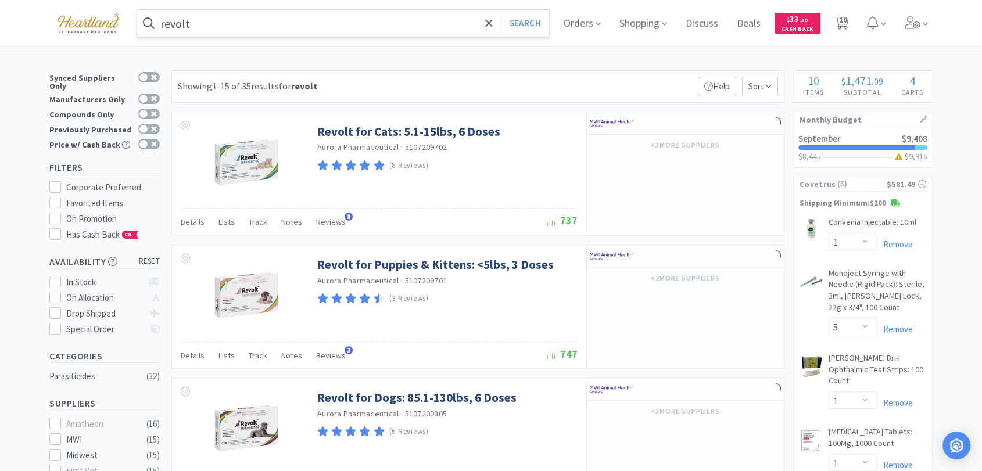
click at [223, 27] on input "revolt" at bounding box center [343, 23] width 412 height 27
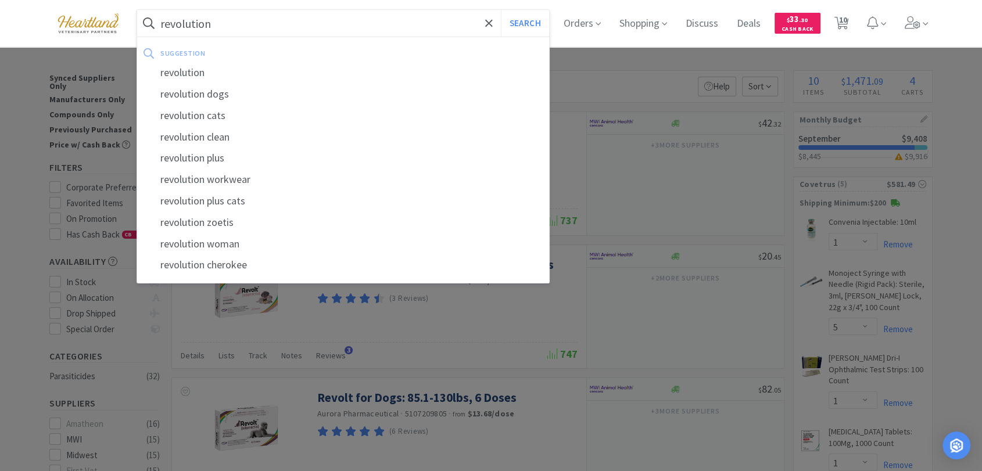
type input "revolution"
click at [501, 10] on button "Search" at bounding box center [525, 23] width 48 height 27
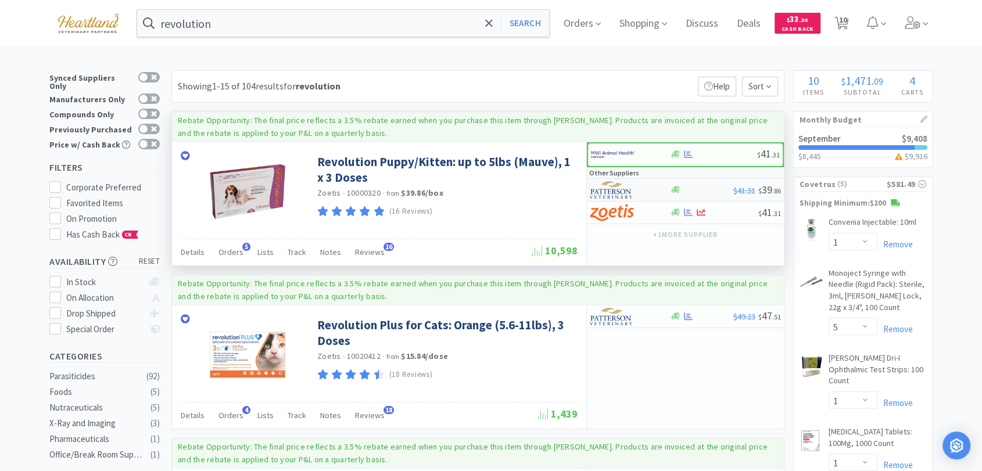
click at [621, 188] on img at bounding box center [612, 189] width 44 height 17
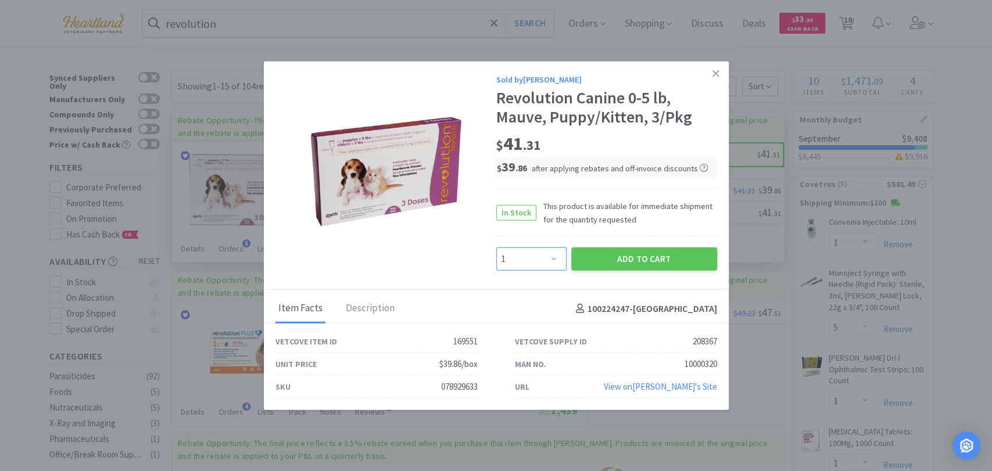
click at [551, 257] on select "Enter Quantity 1 2 3 4 5 6 7 8 9 10 11 12 13 14 15 16 17 18 19 20 Enter Quantity" at bounding box center [531, 259] width 70 height 23
select select "4"
click at [496, 248] on select "Enter Quantity 1 2 3 4 5 6 7 8 9 10 11 12 13 14 15 16 17 18 19 20 Enter Quantity" at bounding box center [531, 259] width 70 height 23
click at [637, 259] on button "Add to Cart" at bounding box center [644, 259] width 146 height 23
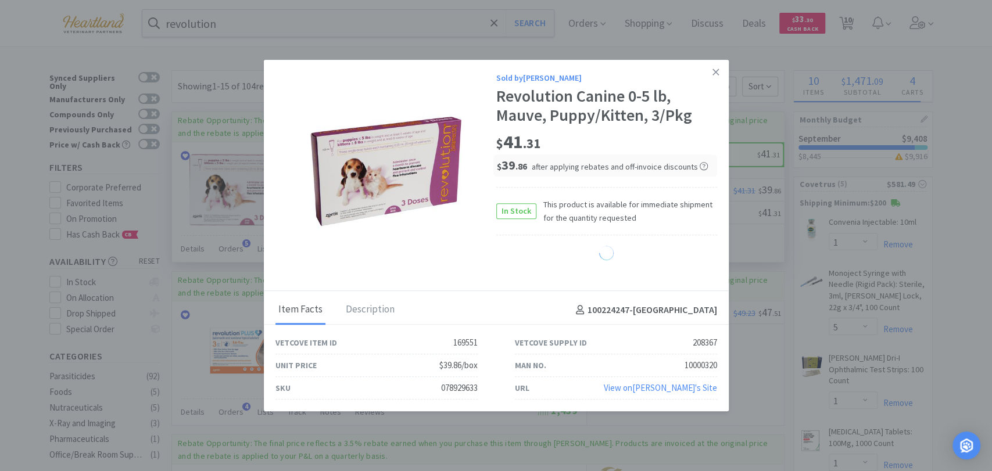
select select "4"
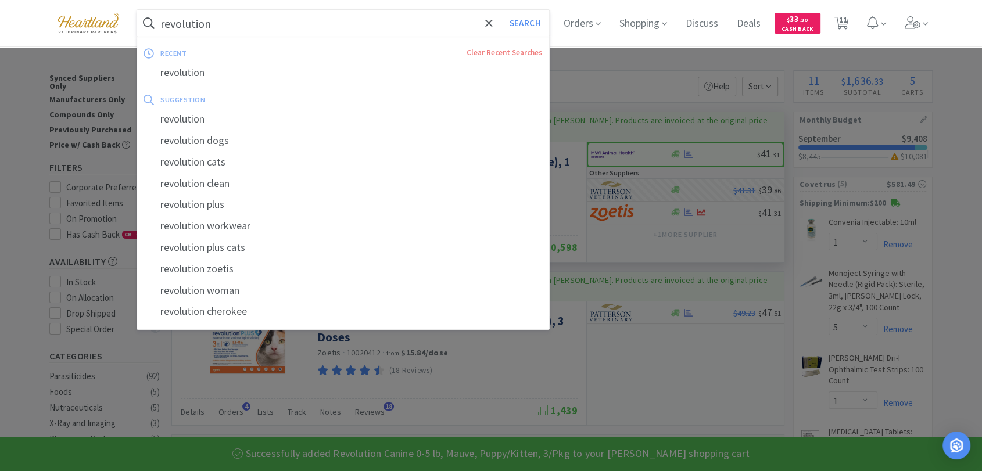
click at [251, 28] on input "revolution" at bounding box center [343, 23] width 412 height 27
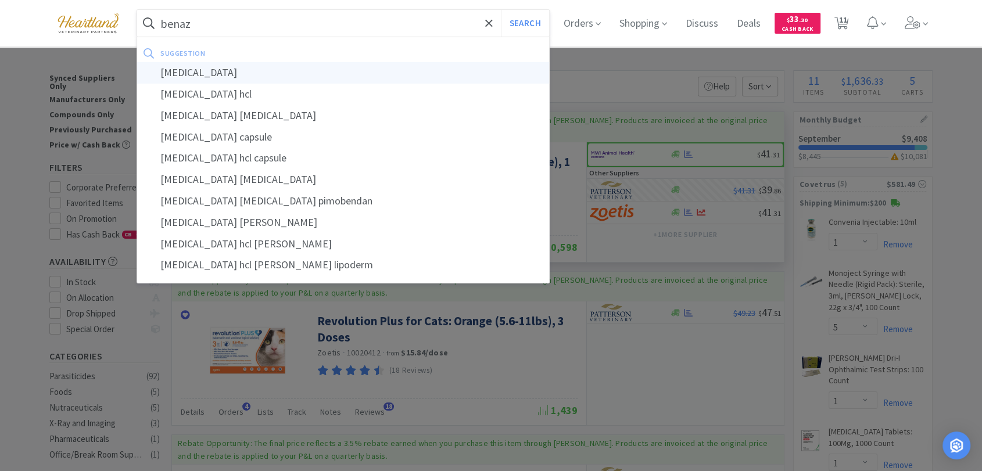
click at [267, 81] on div "[MEDICAL_DATA]" at bounding box center [343, 73] width 412 height 22
type input "[MEDICAL_DATA]"
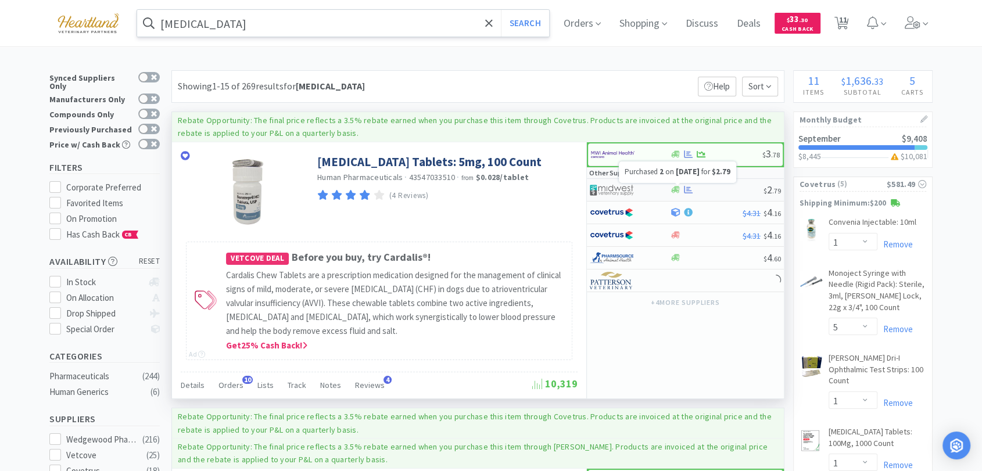
click at [687, 188] on icon at bounding box center [688, 190] width 9 height 8
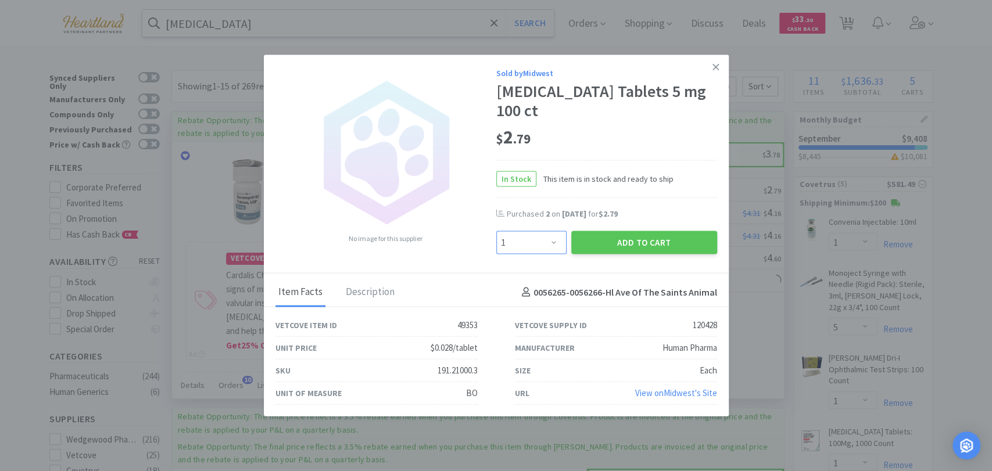
click at [555, 234] on select "Enter Quantity 1 2 3 4 5 6 7 8 9 10 11 12 13 14 15 16 17 18 19 20 Enter Quantity" at bounding box center [531, 242] width 70 height 23
click at [496, 231] on select "Enter Quantity 1 2 3 4 5 6 7 8 9 10 11 12 13 14 15 16 17 18 19 20 Enter Quantity" at bounding box center [531, 242] width 70 height 23
click at [547, 231] on select "Enter Quantity 1 2 3 4 5 6 7 8 9 10 11 12 13 14 15 16 17 18 19 20 Enter Quantity" at bounding box center [531, 242] width 70 height 23
select select "3"
click at [496, 231] on select "Enter Quantity 1 2 3 4 5 6 7 8 9 10 11 12 13 14 15 16 17 18 19 20 Enter Quantity" at bounding box center [531, 242] width 70 height 23
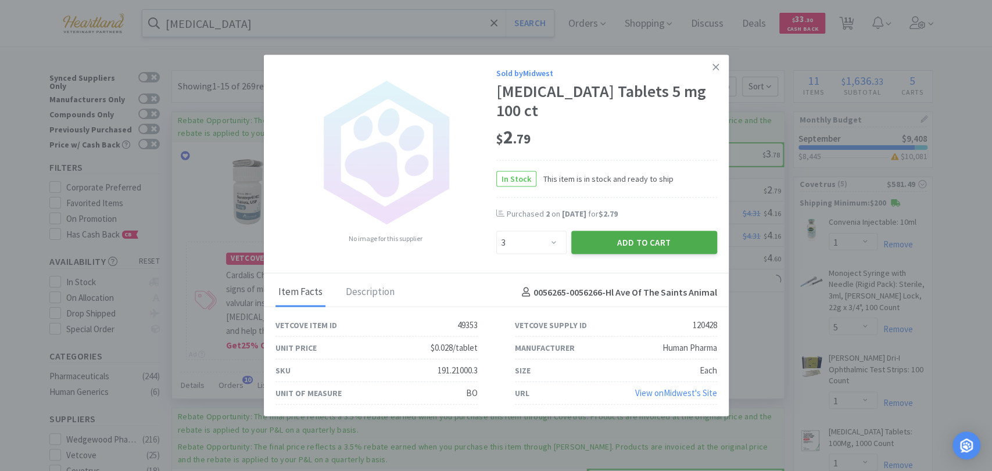
click at [649, 231] on button "Add to Cart" at bounding box center [644, 242] width 146 height 23
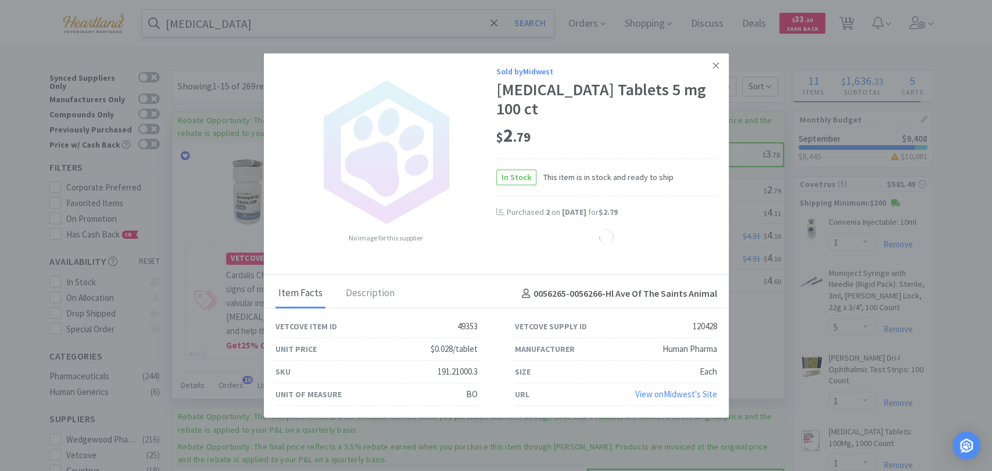
select select "3"
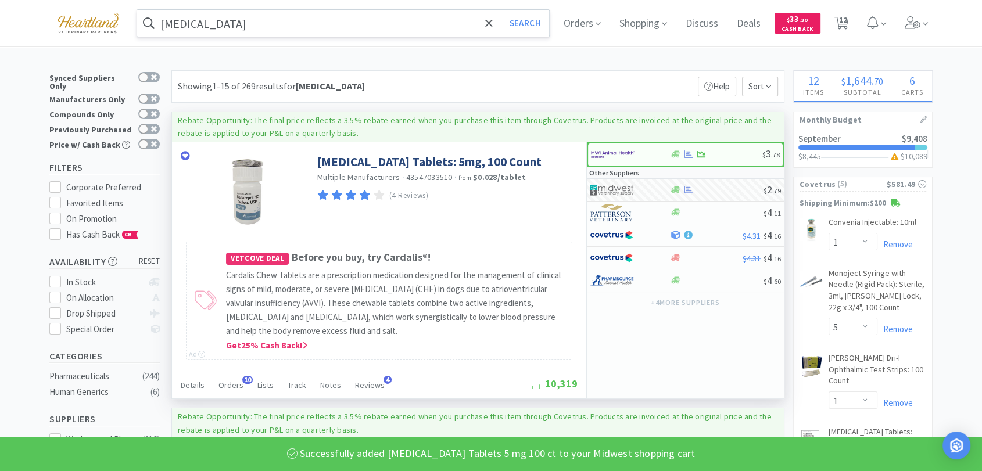
click at [323, 20] on input "[MEDICAL_DATA]" at bounding box center [343, 23] width 412 height 27
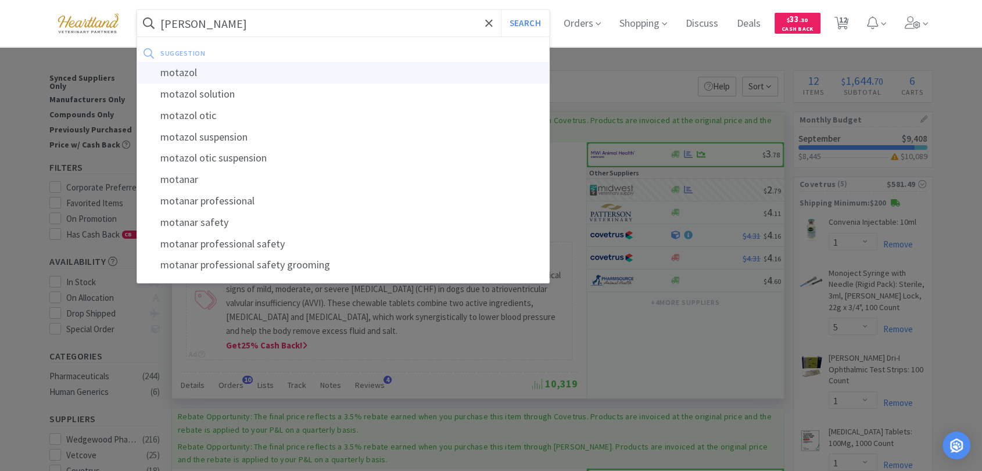
click at [296, 76] on div "motazol" at bounding box center [343, 73] width 412 height 22
type input "motazol"
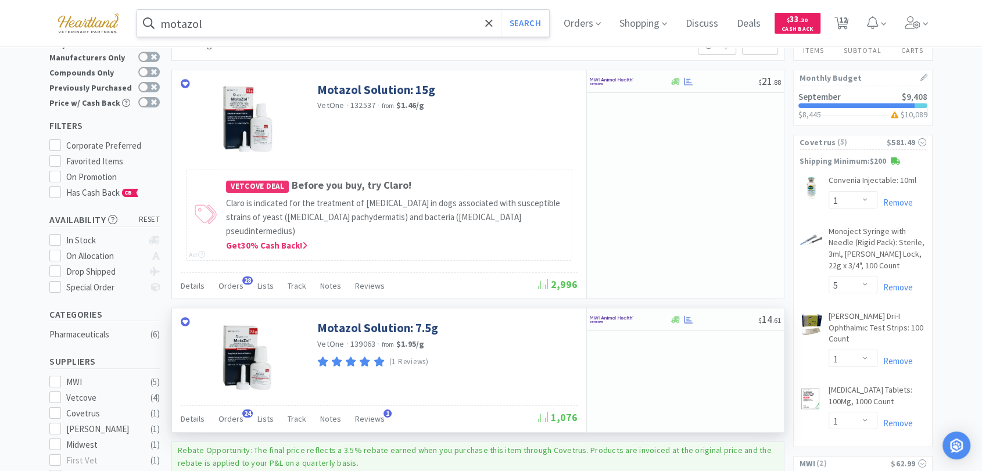
scroll to position [65, 0]
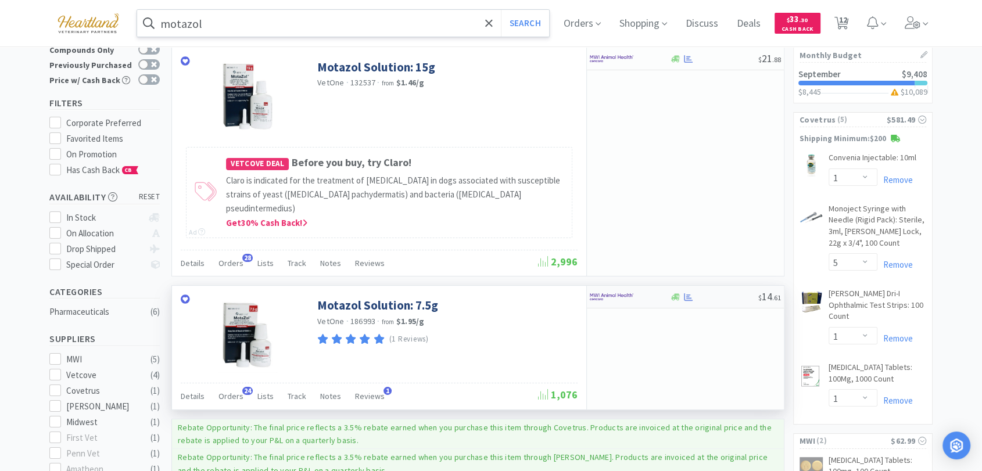
click at [693, 293] on div at bounding box center [688, 297] width 12 height 9
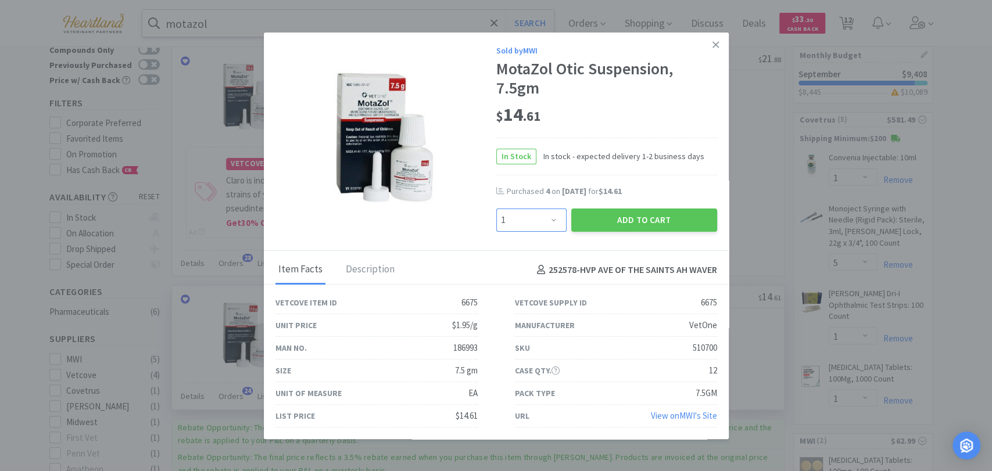
click at [558, 217] on select "Enter Quantity 1 2 3 4 5 6 7 8 9 10 11 12 13 14 15 16 17 18 19 20 Enter Quantity" at bounding box center [531, 220] width 70 height 23
select select "4"
click at [496, 209] on select "Enter Quantity 1 2 3 4 5 6 7 8 9 10 11 12 13 14 15 16 17 18 19 20 Enter Quantity" at bounding box center [531, 220] width 70 height 23
click at [657, 220] on button "Add to Cart" at bounding box center [644, 220] width 146 height 23
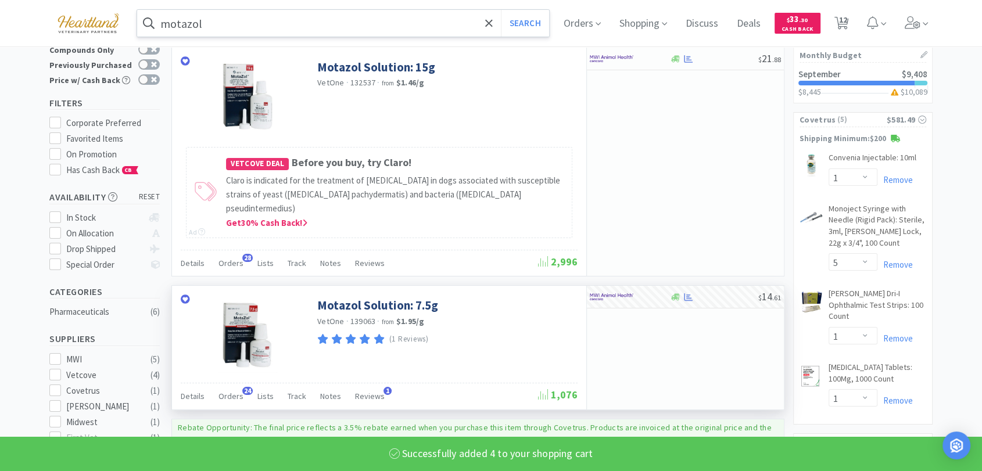
click at [296, 27] on input "motazol" at bounding box center [343, 23] width 412 height 27
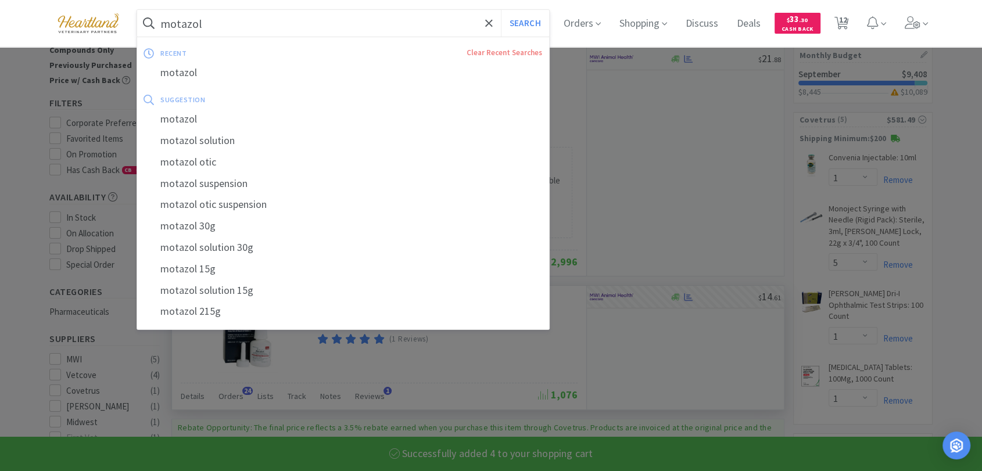
select select "4"
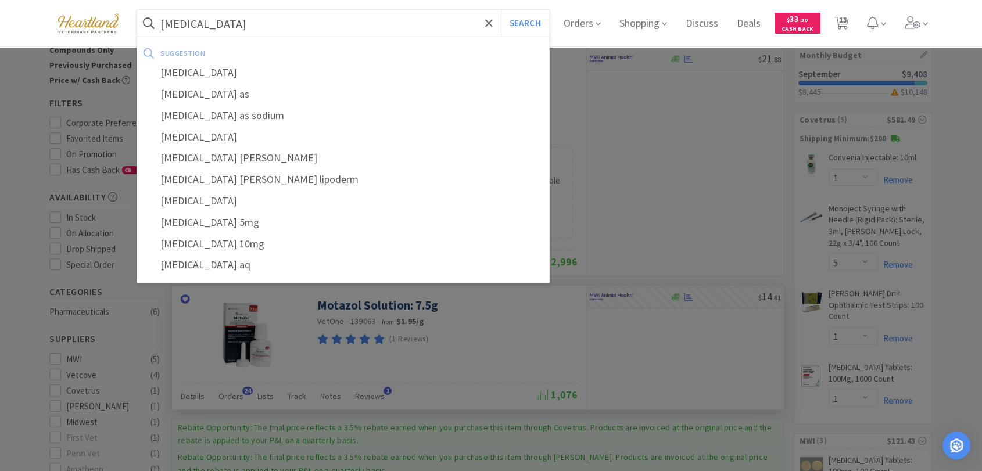
type input "[MEDICAL_DATA]"
click at [501, 10] on button "Search" at bounding box center [525, 23] width 48 height 27
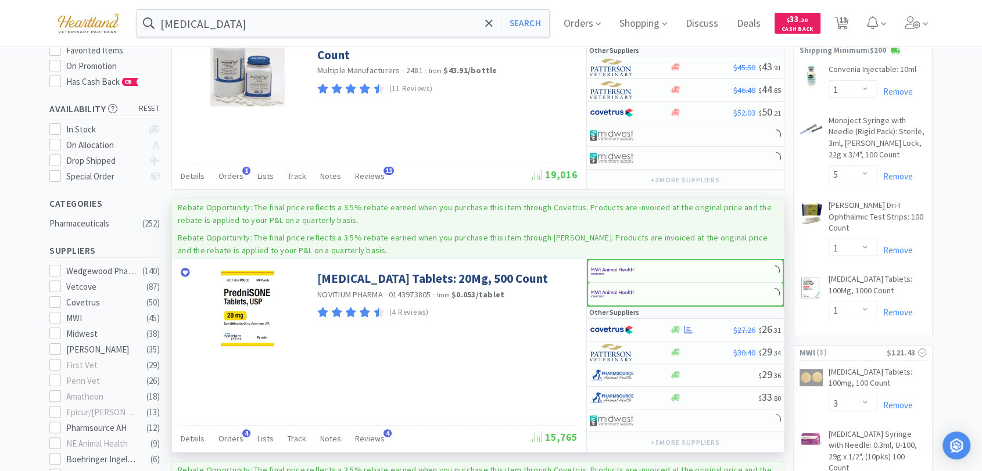
scroll to position [194, 0]
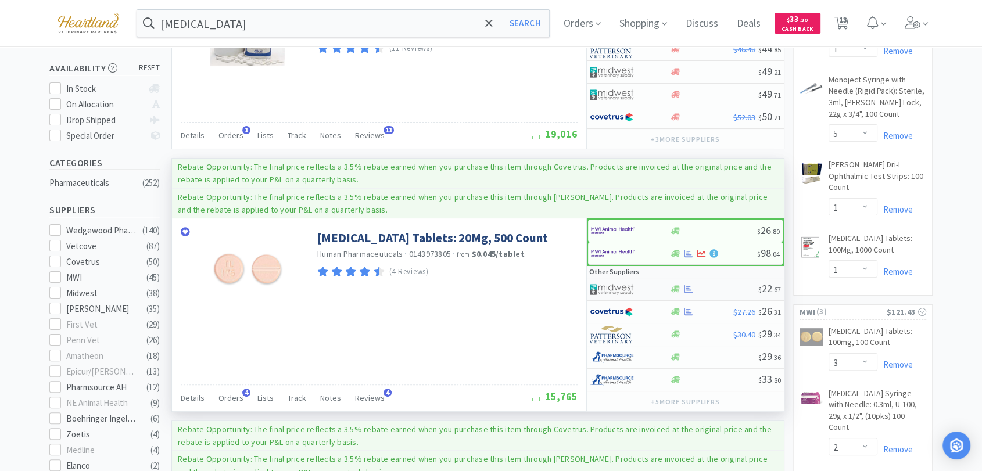
click at [615, 286] on img at bounding box center [612, 289] width 44 height 17
select select "1"
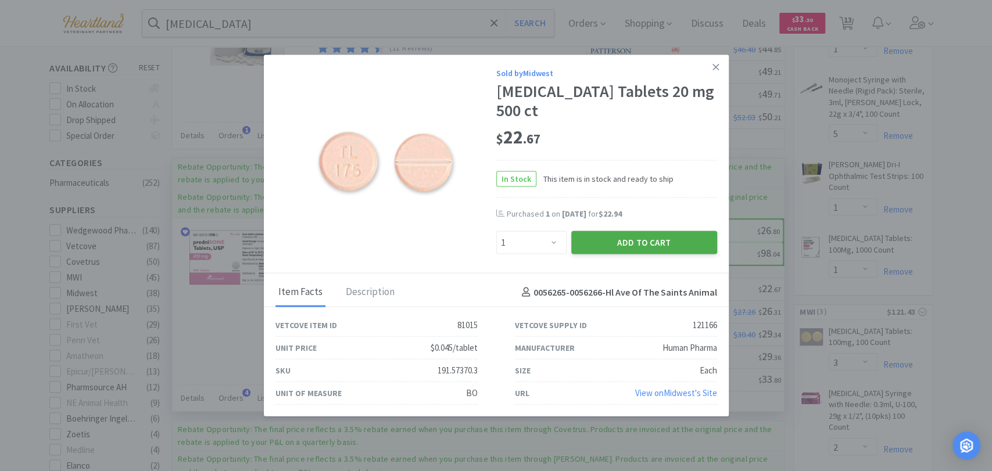
click at [636, 242] on button "Add to Cart" at bounding box center [644, 242] width 146 height 23
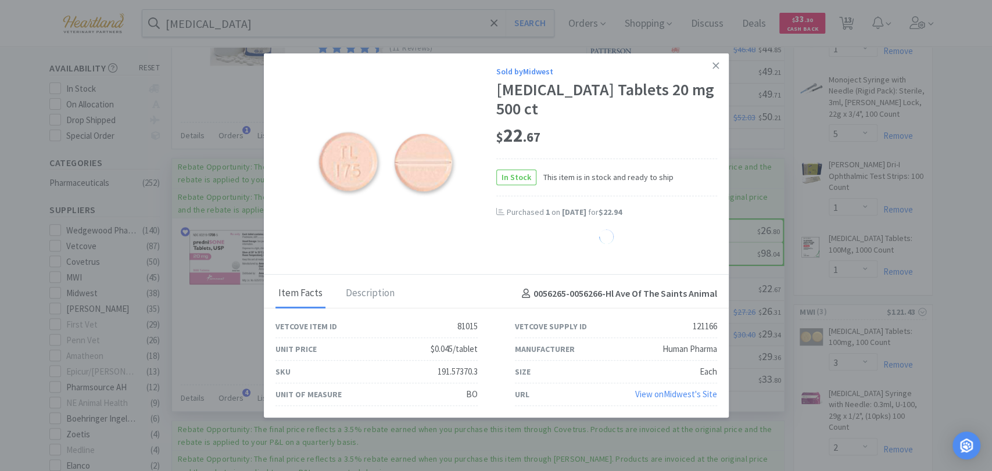
select select "1"
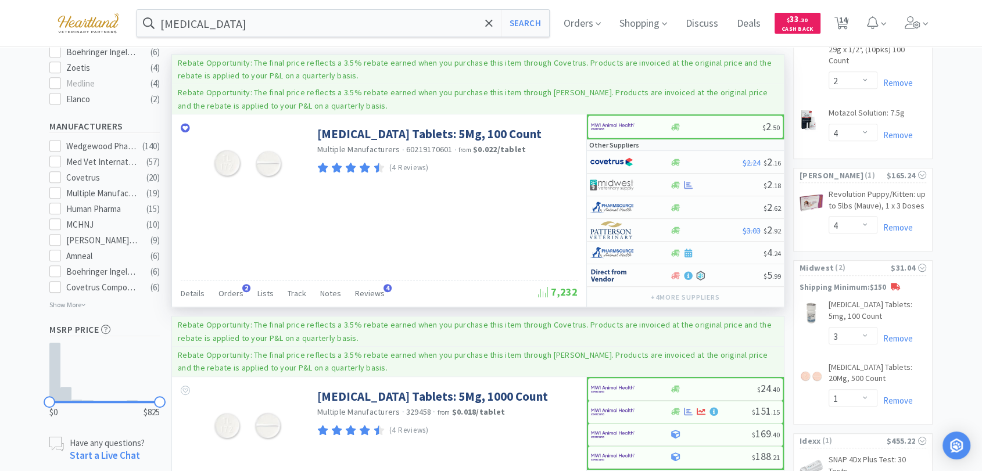
scroll to position [646, 0]
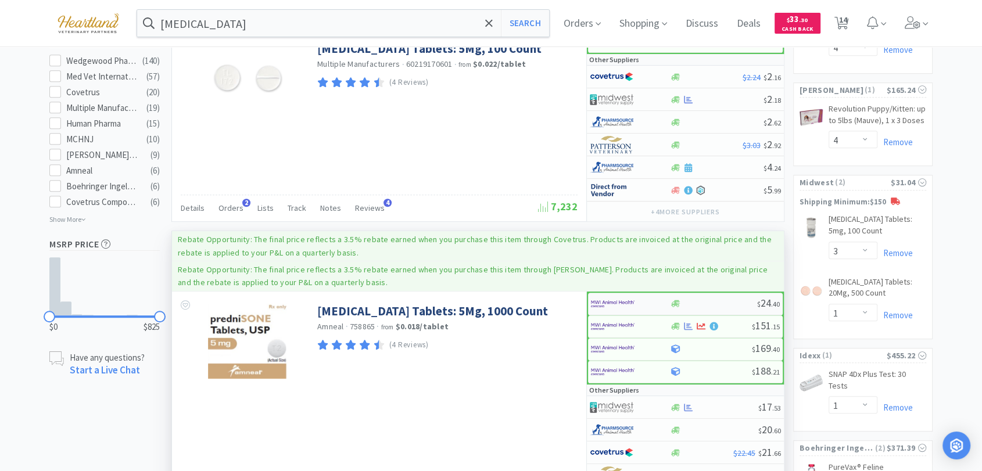
click at [607, 298] on img at bounding box center [613, 303] width 44 height 17
select select "1"
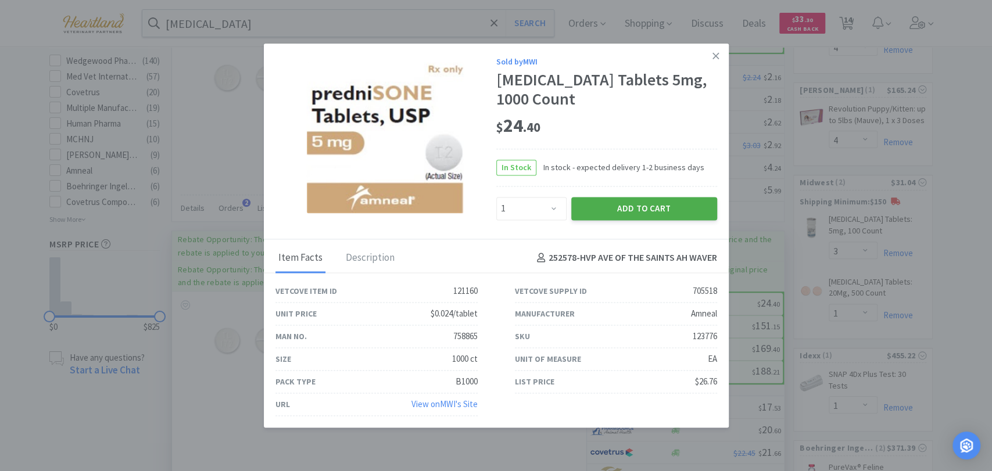
click at [705, 207] on button "Add to Cart" at bounding box center [644, 208] width 146 height 23
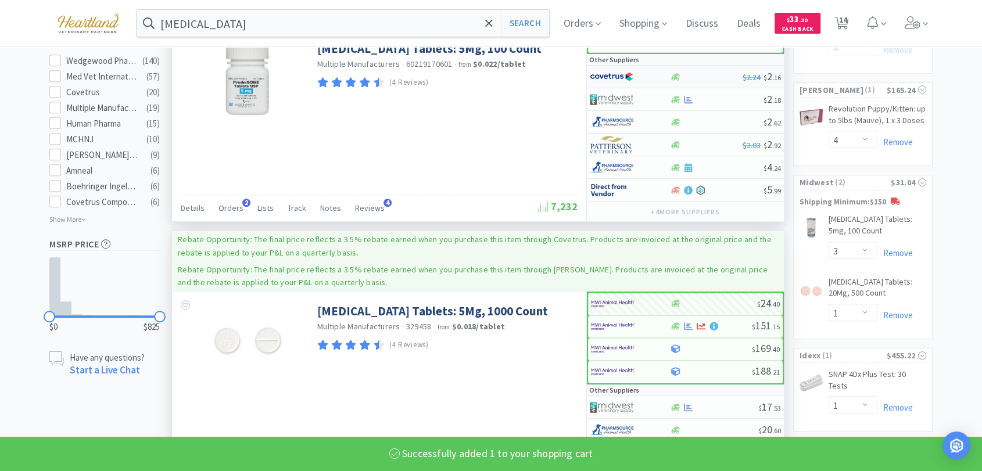
select select "1"
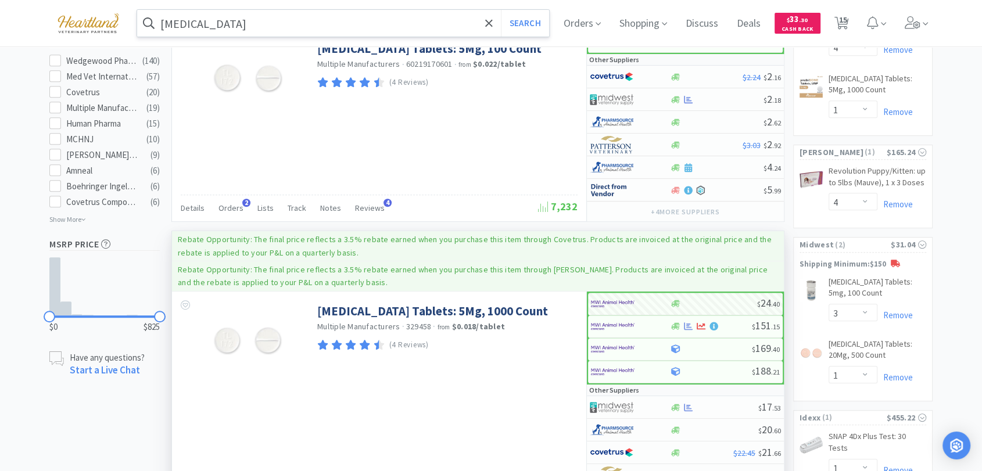
click at [341, 22] on input "[MEDICAL_DATA]" at bounding box center [343, 23] width 412 height 27
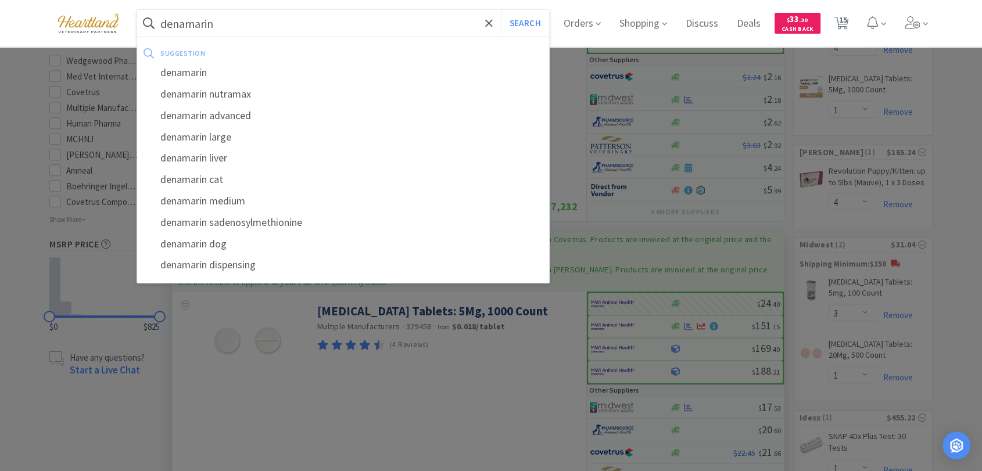
type input "denamarin"
click at [501, 10] on button "Search" at bounding box center [525, 23] width 48 height 27
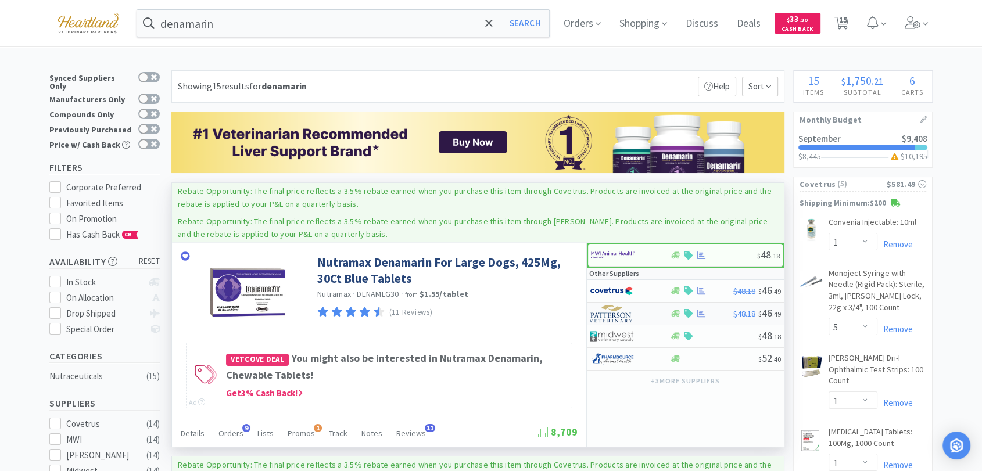
click at [611, 309] on img at bounding box center [612, 313] width 44 height 17
select select "1"
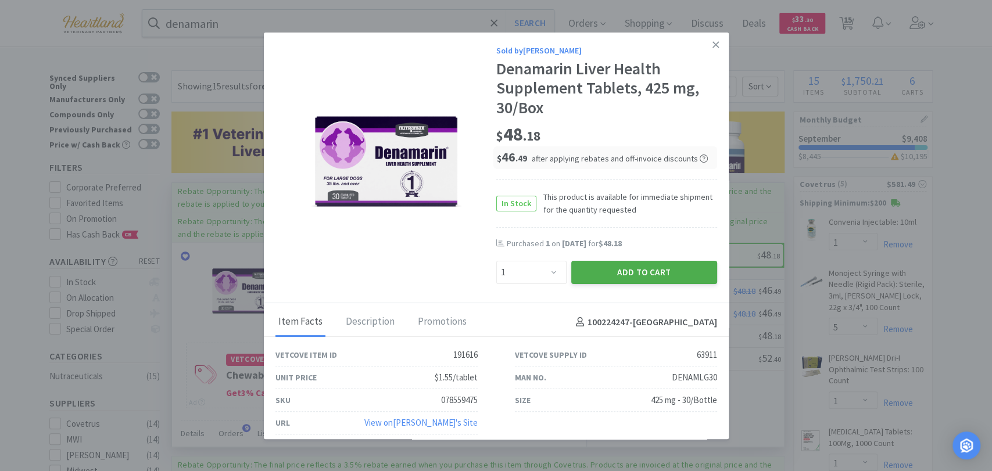
click at [636, 280] on button "Add to Cart" at bounding box center [644, 272] width 146 height 23
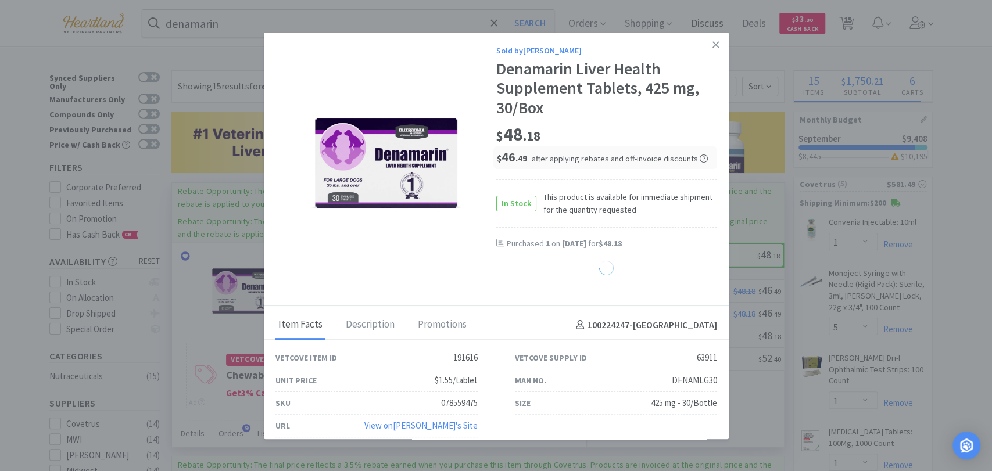
select select "1"
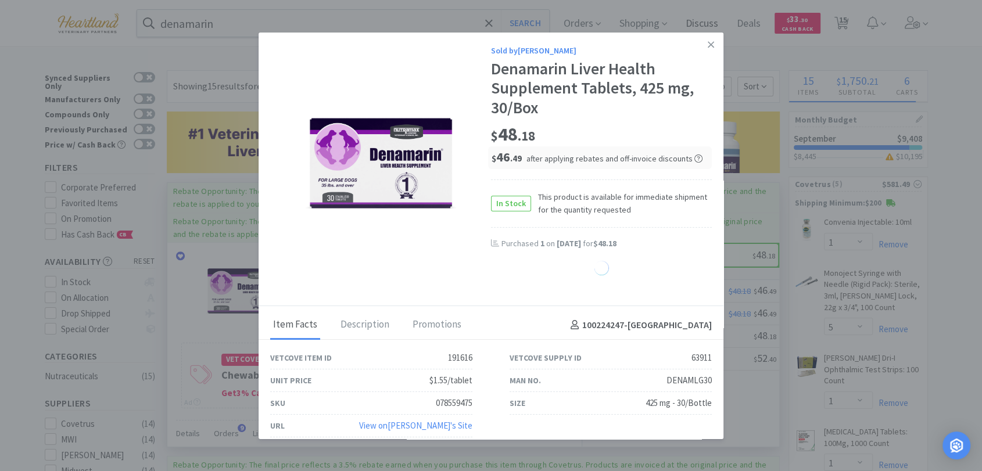
select select "4"
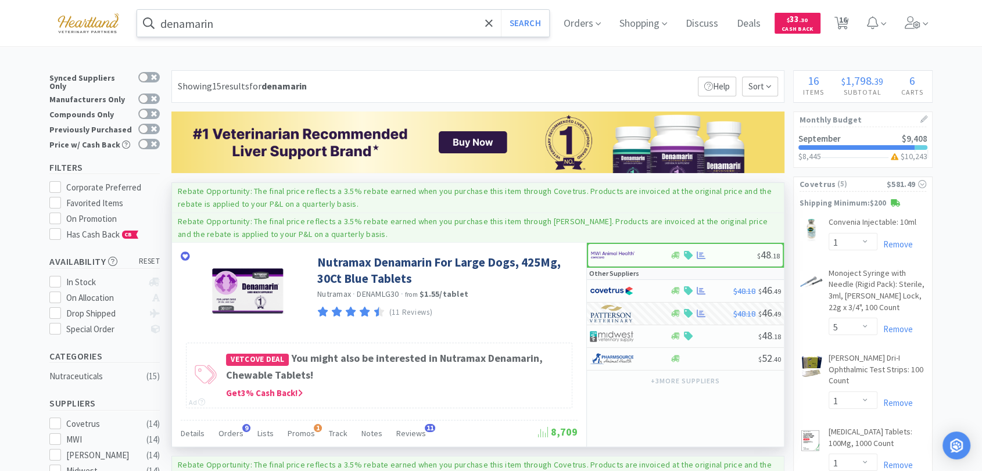
click at [246, 20] on input "denamarin" at bounding box center [343, 23] width 412 height 27
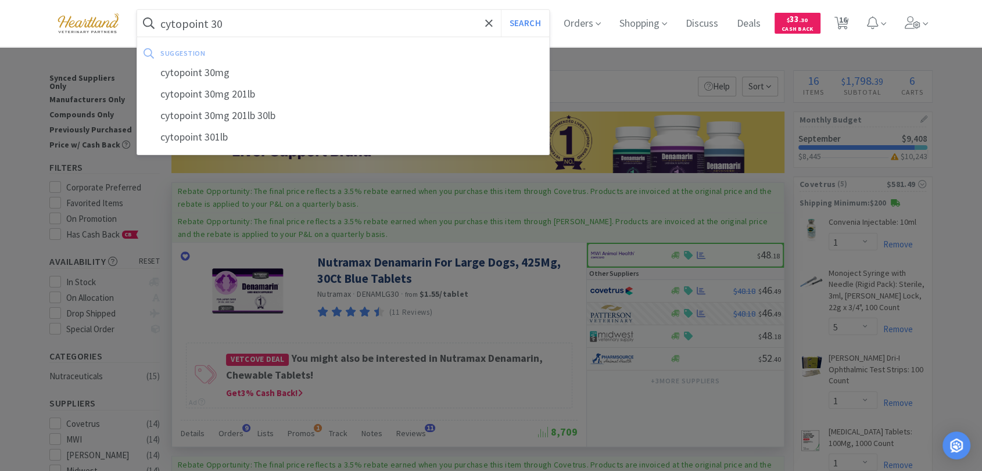
type input "cytopoint 30"
click at [501, 10] on button "Search" at bounding box center [525, 23] width 48 height 27
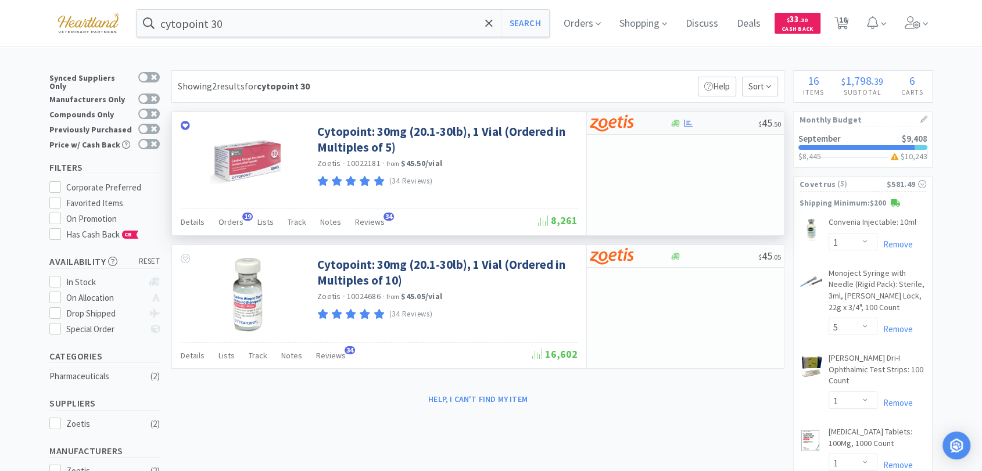
click at [605, 118] on img at bounding box center [612, 122] width 44 height 17
select select "5"
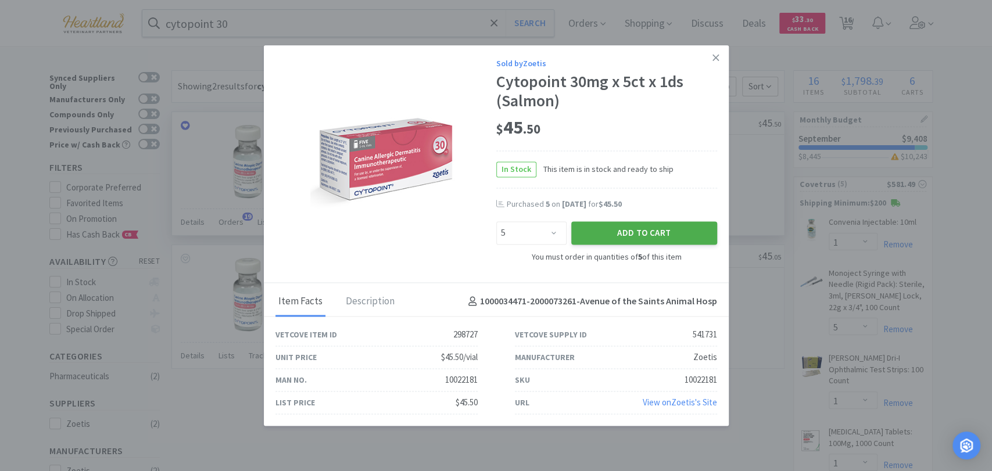
click at [626, 239] on button "Add to Cart" at bounding box center [644, 233] width 146 height 23
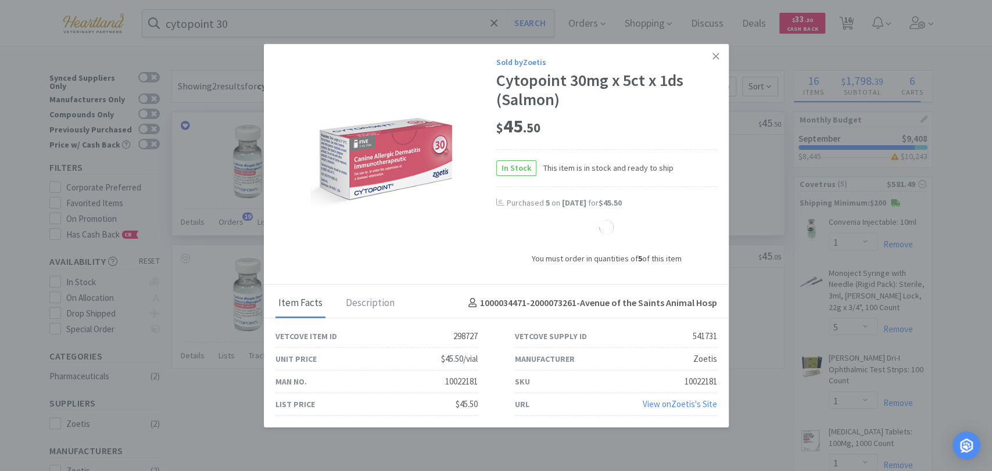
select select "5"
select select "1"
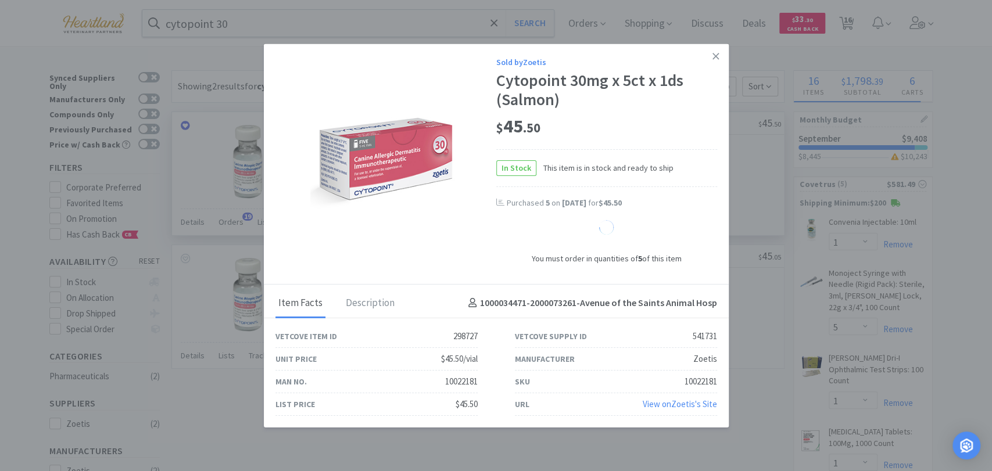
select select "1"
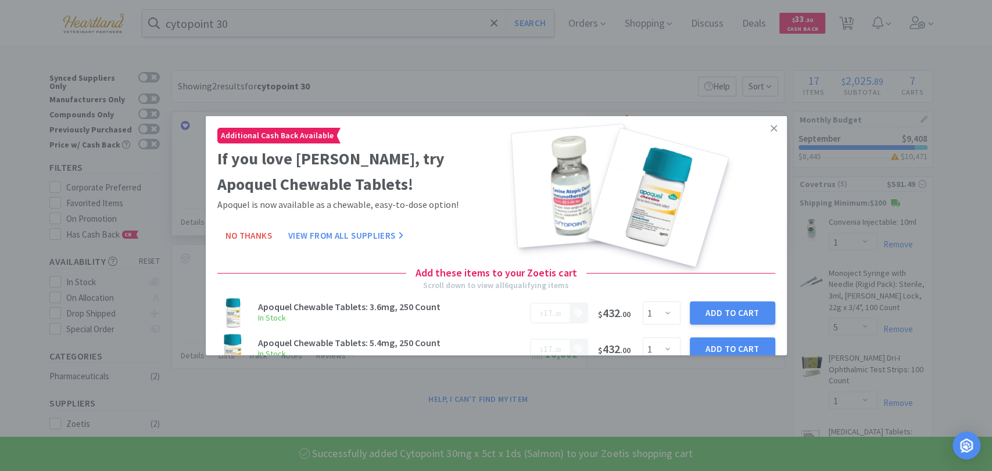
click at [771, 128] on icon at bounding box center [774, 127] width 6 height 6
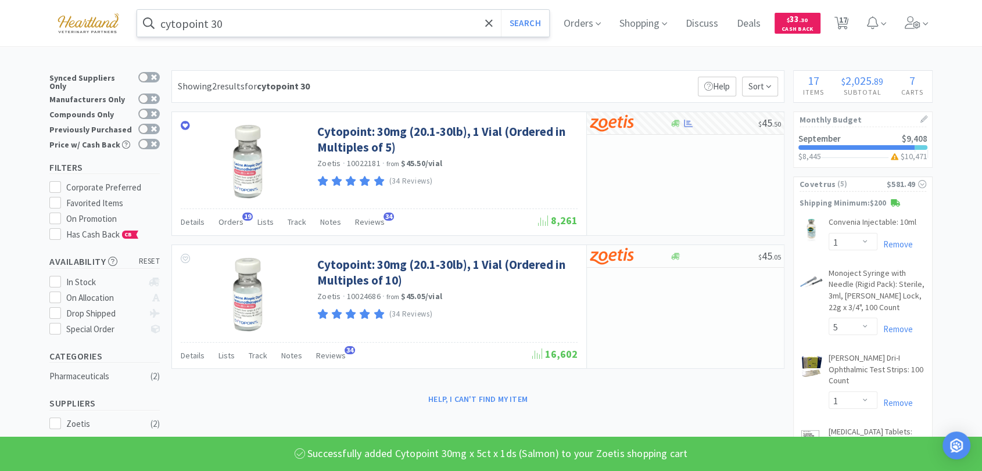
click at [259, 20] on input "cytopoint 30" at bounding box center [343, 23] width 412 height 27
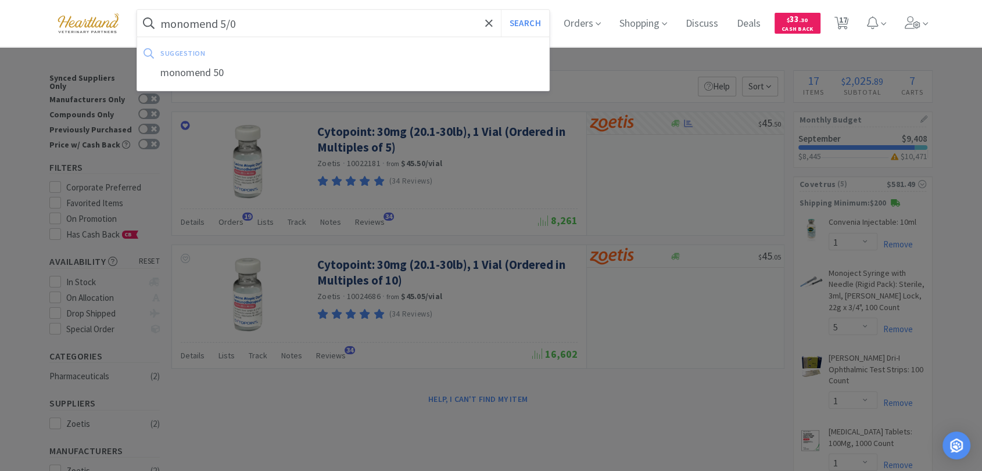
type input "monomend 5/0"
click at [501, 10] on button "Search" at bounding box center [525, 23] width 48 height 27
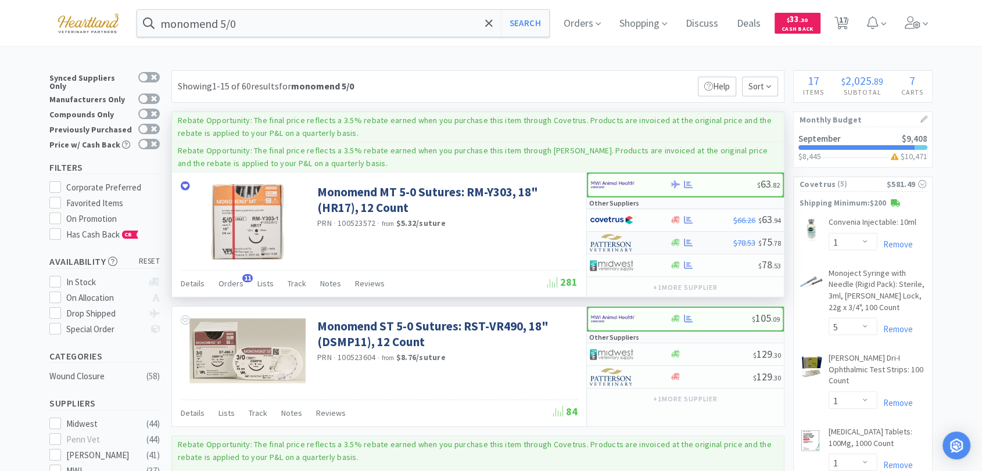
click at [617, 241] on img at bounding box center [612, 242] width 44 height 17
select select "1"
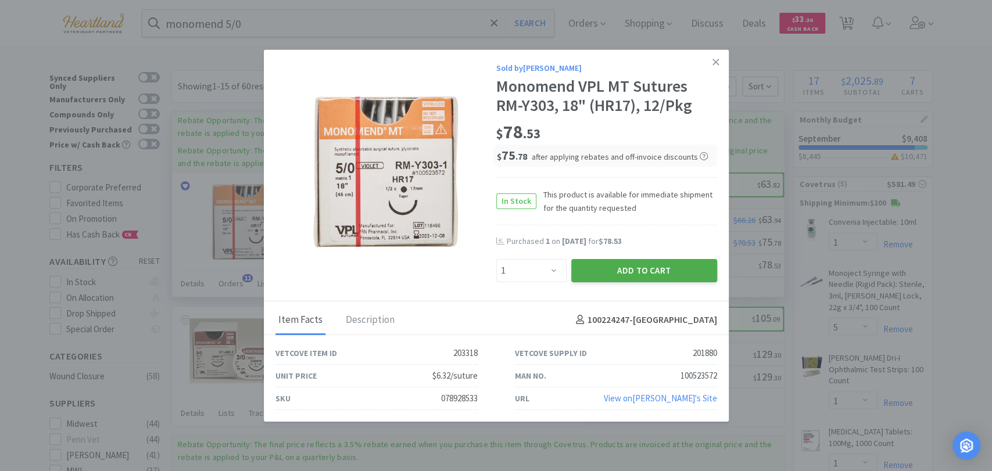
click at [683, 275] on button "Add to Cart" at bounding box center [644, 270] width 146 height 23
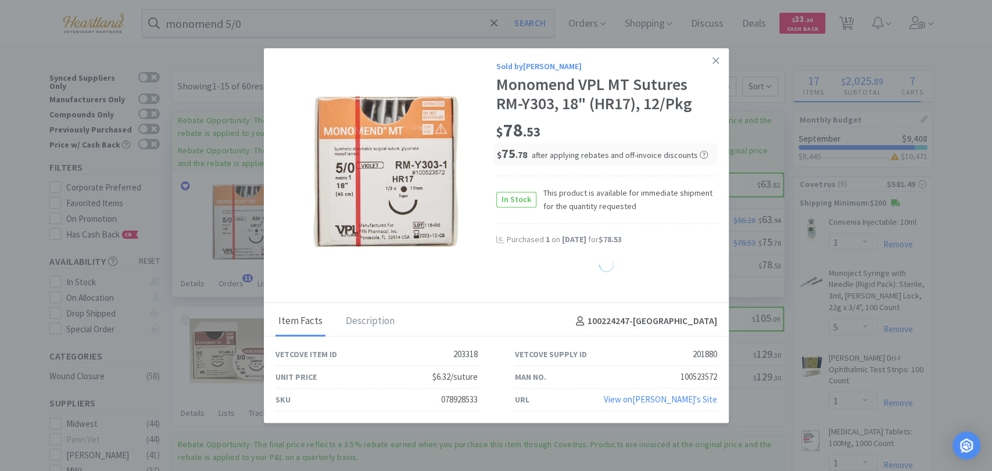
select select "1"
select select "4"
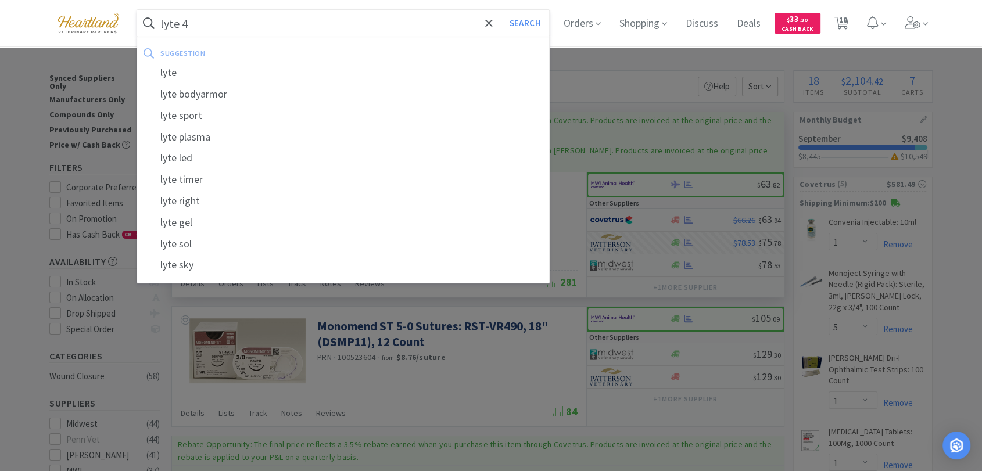
type input "lyte 4"
click at [501, 10] on button "Search" at bounding box center [525, 23] width 48 height 27
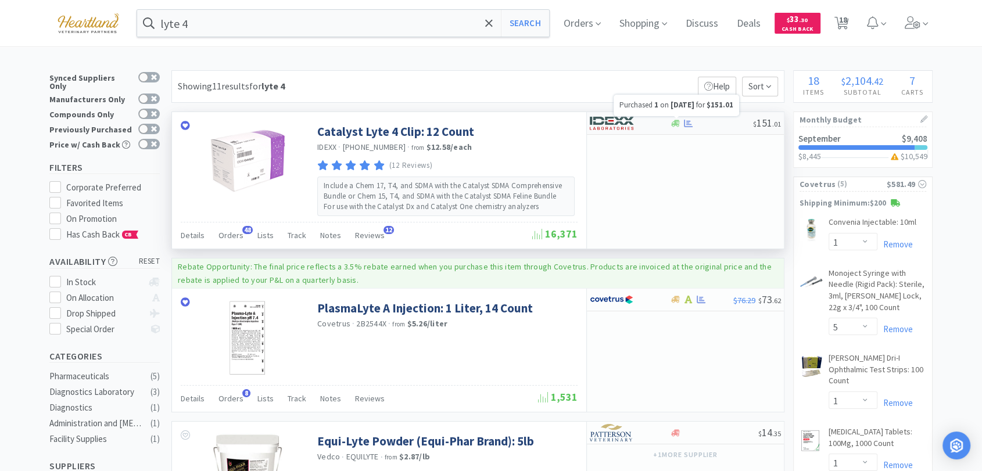
click at [688, 122] on icon at bounding box center [688, 123] width 9 height 8
select select "1"
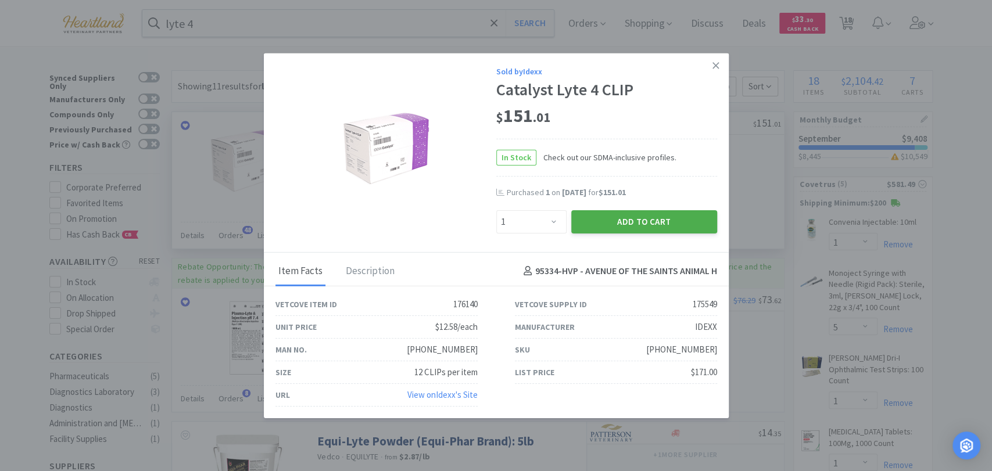
click at [670, 220] on button "Add to Cart" at bounding box center [644, 221] width 146 height 23
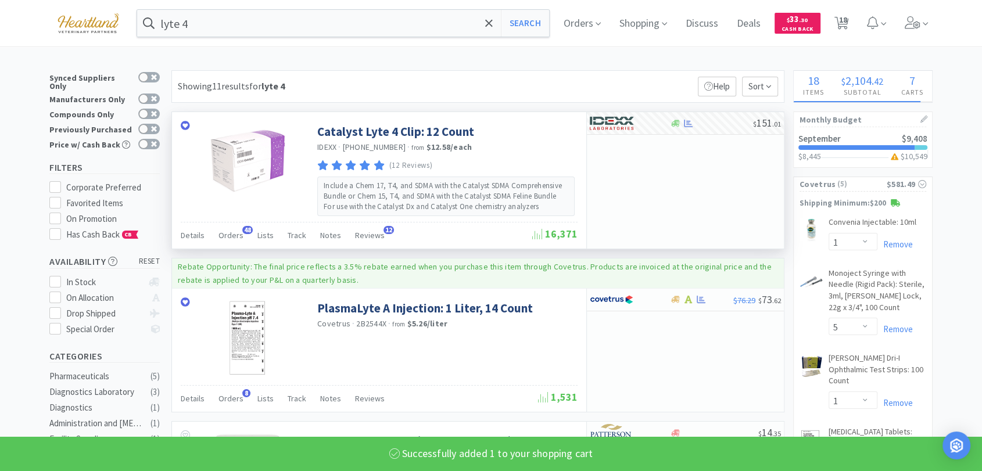
select select "1"
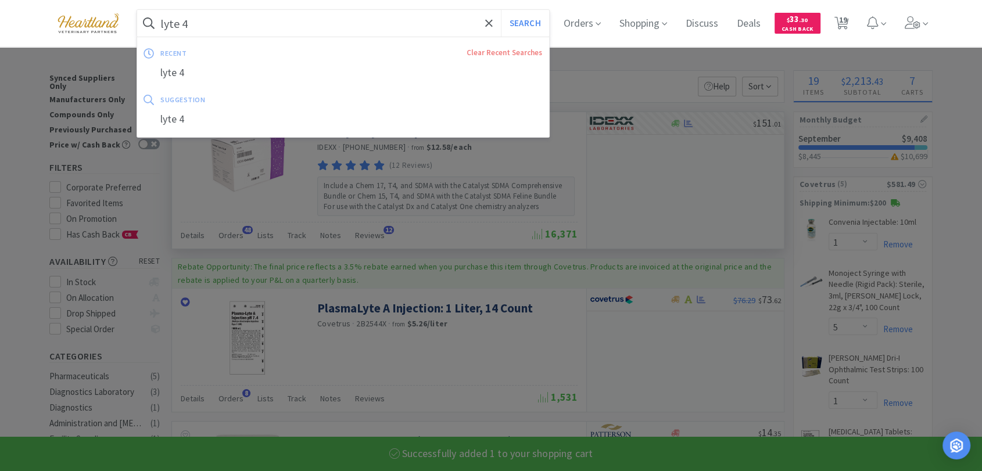
click at [366, 29] on input "lyte 4" at bounding box center [343, 23] width 412 height 27
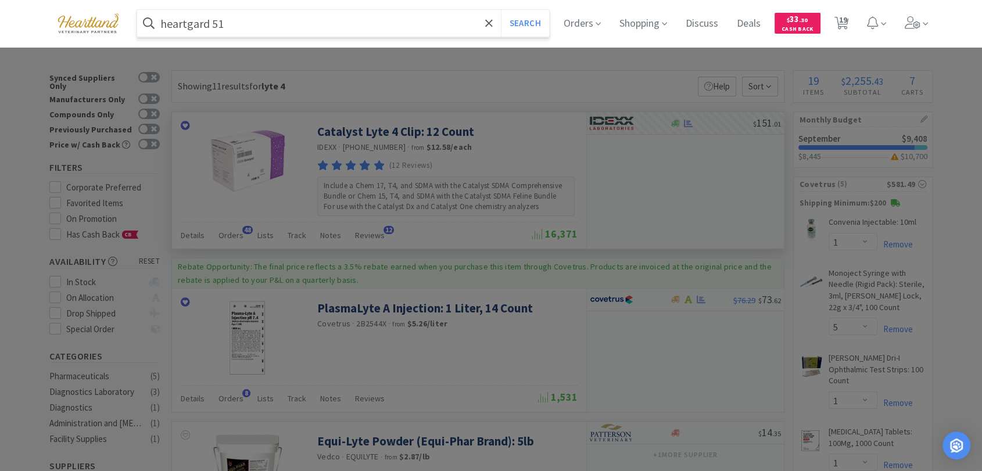
type input "heartgard 51"
click at [501, 10] on button "Search" at bounding box center [525, 23] width 48 height 27
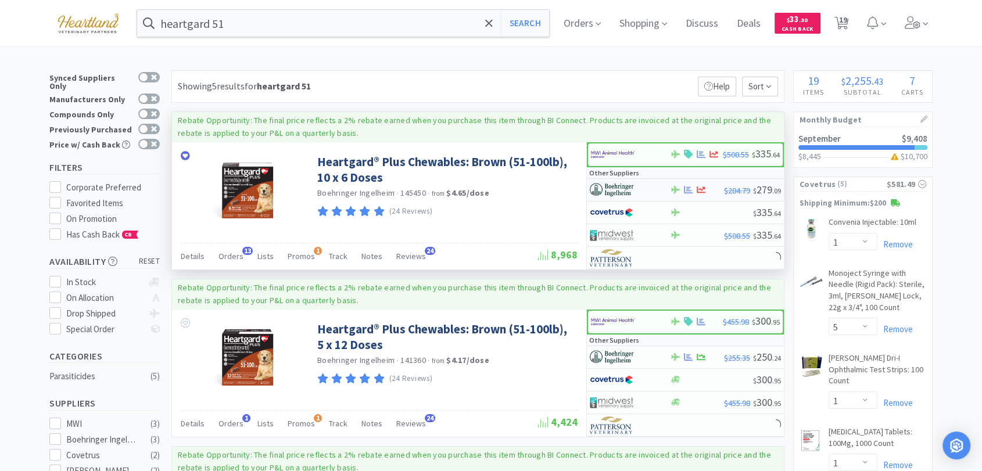
click at [625, 187] on img at bounding box center [612, 189] width 44 height 17
select select "1"
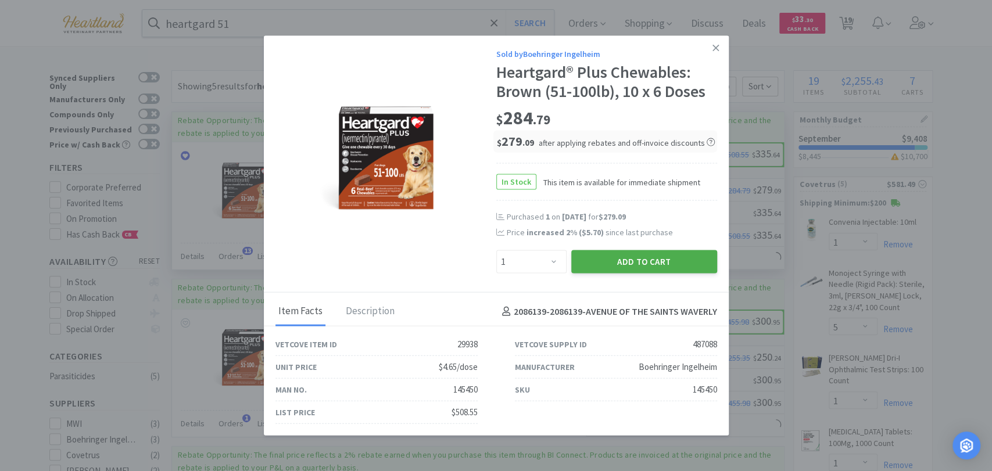
click at [656, 264] on button "Add to Cart" at bounding box center [644, 261] width 146 height 23
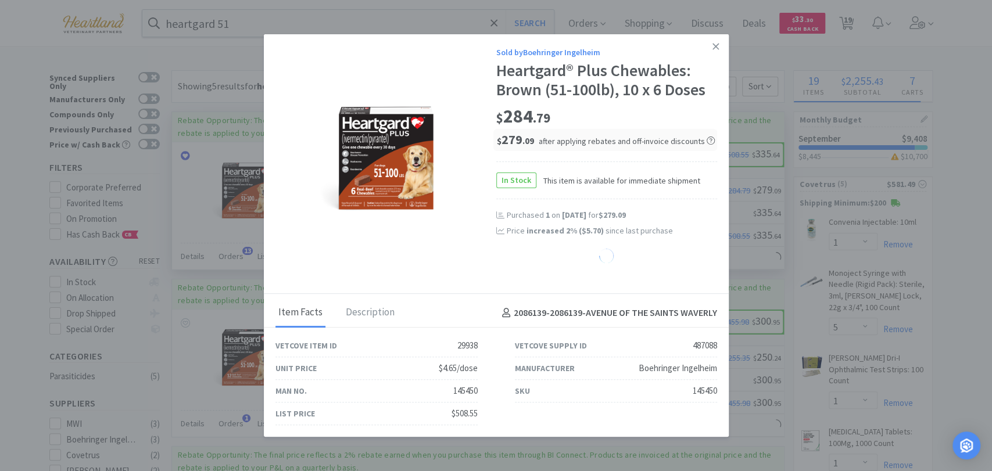
select select "1"
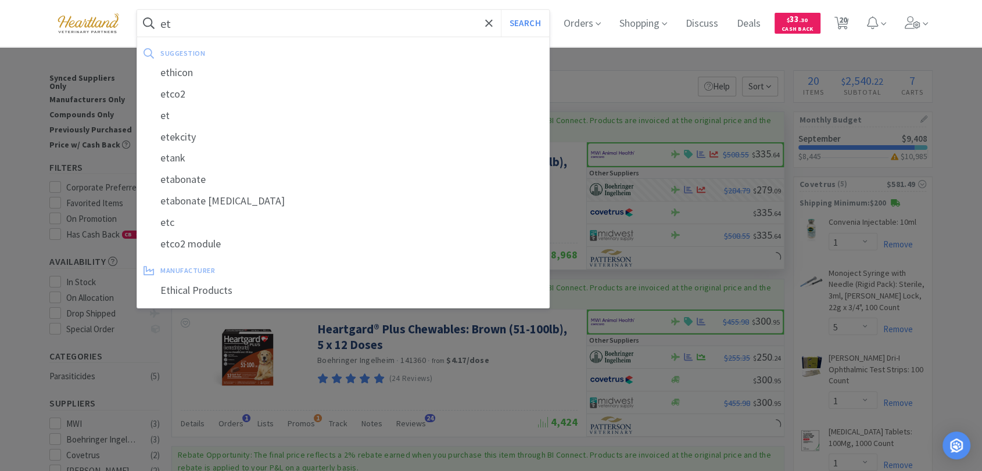
type input "e"
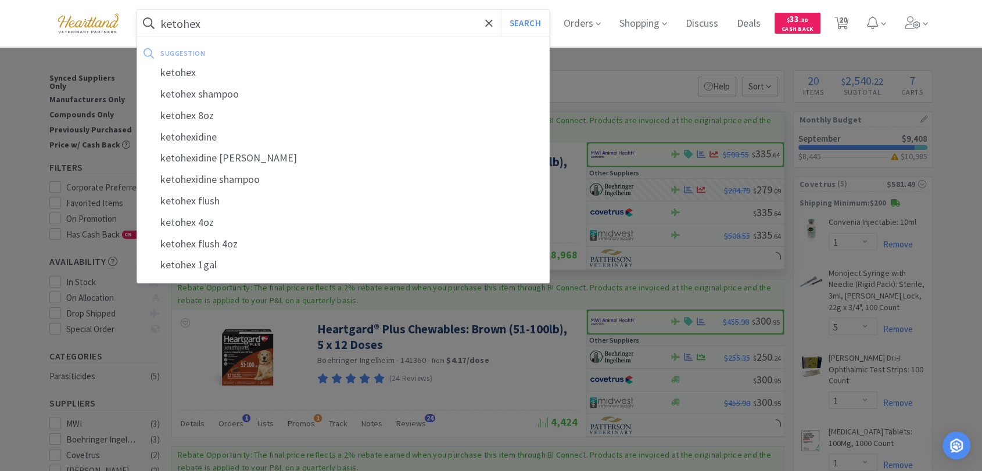
type input "ketohex"
click at [501, 10] on button "Search" at bounding box center [525, 23] width 48 height 27
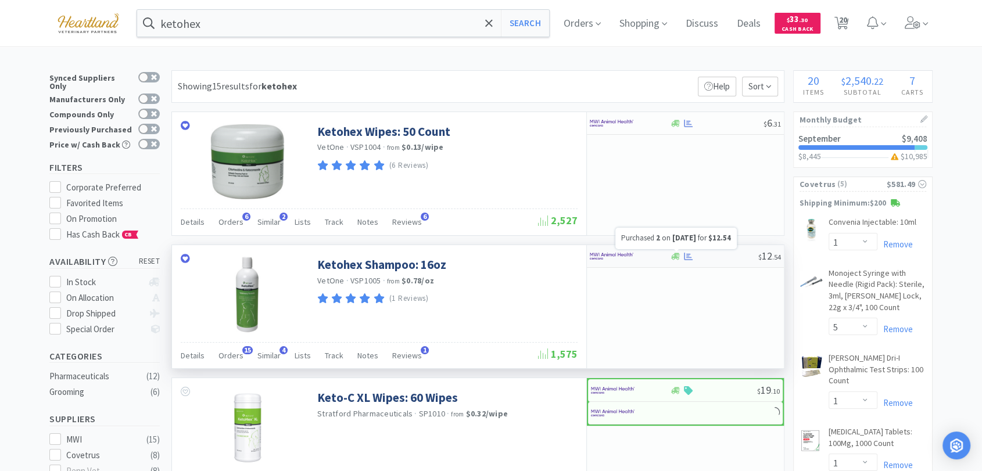
click at [689, 260] on icon at bounding box center [688, 256] width 9 height 9
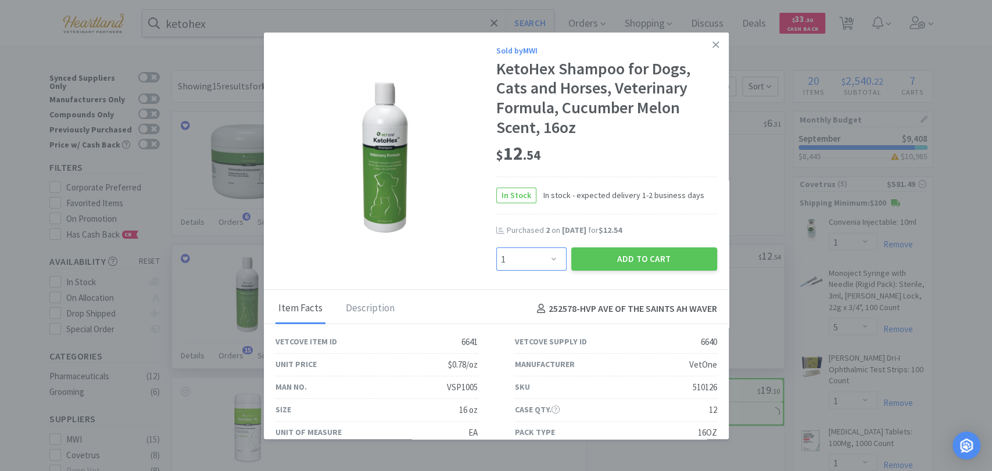
click at [536, 260] on select "Enter Quantity 1 2 3 4 5 6 7 8 9 10 11 12 13 14 15 16 17 18 19 20 Enter Quantity" at bounding box center [531, 259] width 70 height 23
select select "3"
click at [496, 248] on select "Enter Quantity 1 2 3 4 5 6 7 8 9 10 11 12 13 14 15 16 17 18 19 20 Enter Quantity" at bounding box center [531, 259] width 70 height 23
click at [629, 262] on button "Add to Cart" at bounding box center [644, 259] width 146 height 23
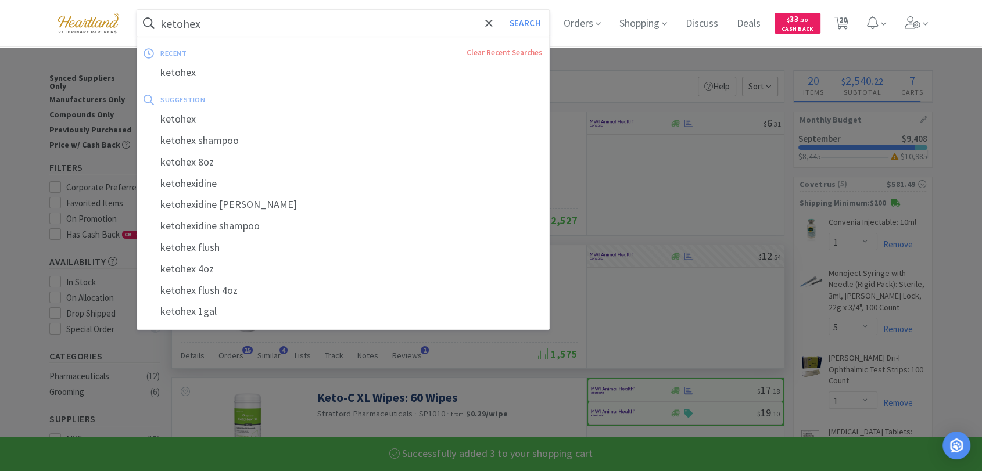
click at [338, 26] on input "ketohex" at bounding box center [343, 23] width 412 height 27
select select "3"
select select "4"
select select "1"
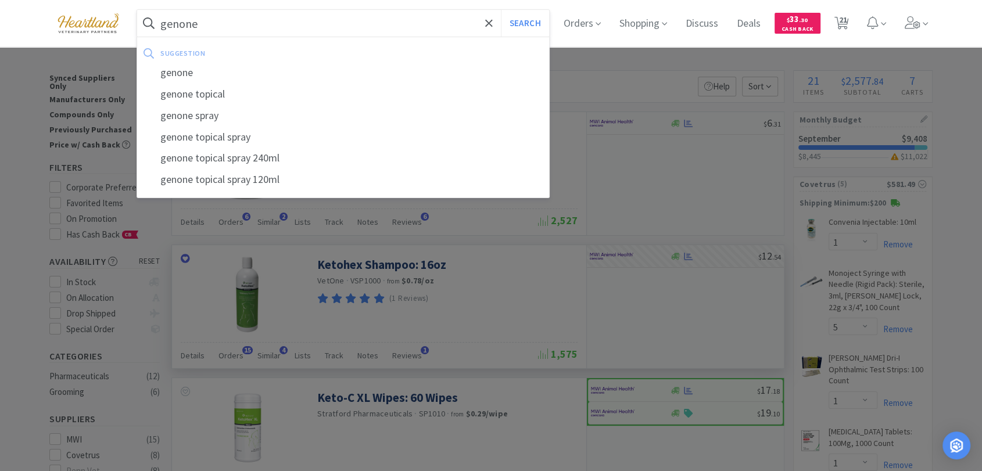
type input "genone"
click at [501, 10] on button "Search" at bounding box center [525, 23] width 48 height 27
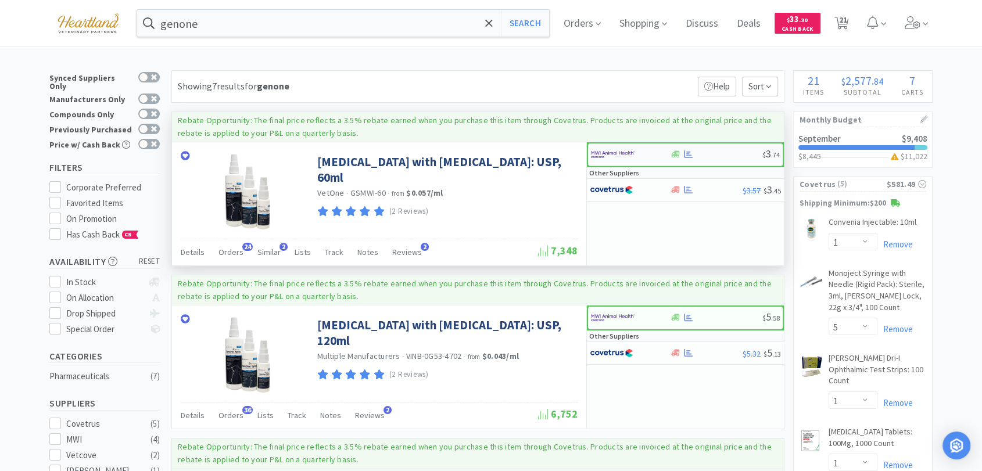
click at [607, 154] on img at bounding box center [613, 154] width 44 height 17
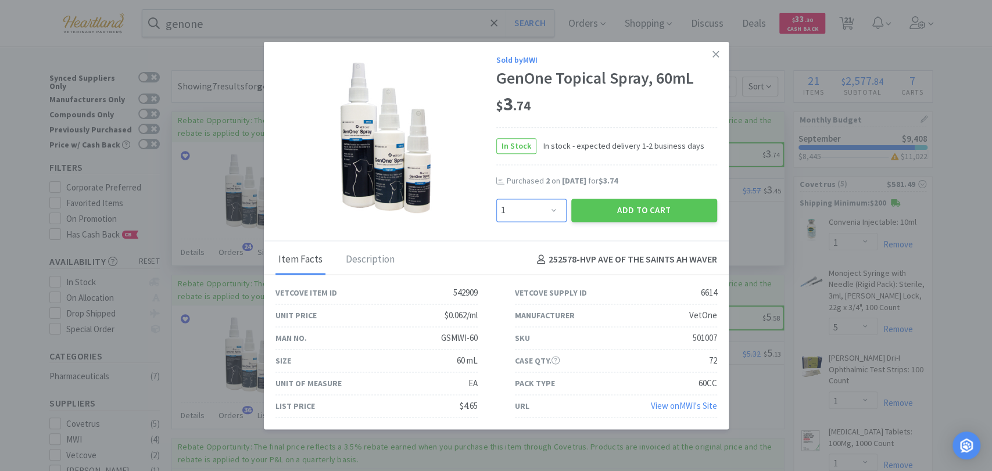
click at [553, 210] on select "Enter Quantity 1 2 3 4 5 6 7 8 9 10 11 12 13 14 15 16 17 18 19 20 Enter Quantity" at bounding box center [531, 210] width 70 height 23
select select "5"
click at [496, 199] on select "Enter Quantity 1 2 3 4 5 6 7 8 9 10 11 12 13 14 15 16 17 18 19 20 Enter Quantity" at bounding box center [531, 210] width 70 height 23
click at [617, 209] on button "Add to Cart" at bounding box center [644, 210] width 146 height 23
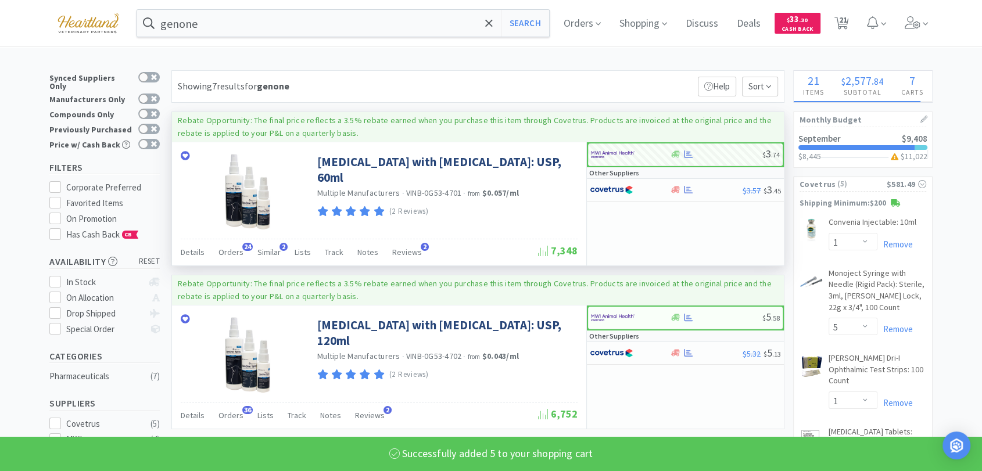
select select "5"
select select "2"
select select "3"
select select "4"
select select "1"
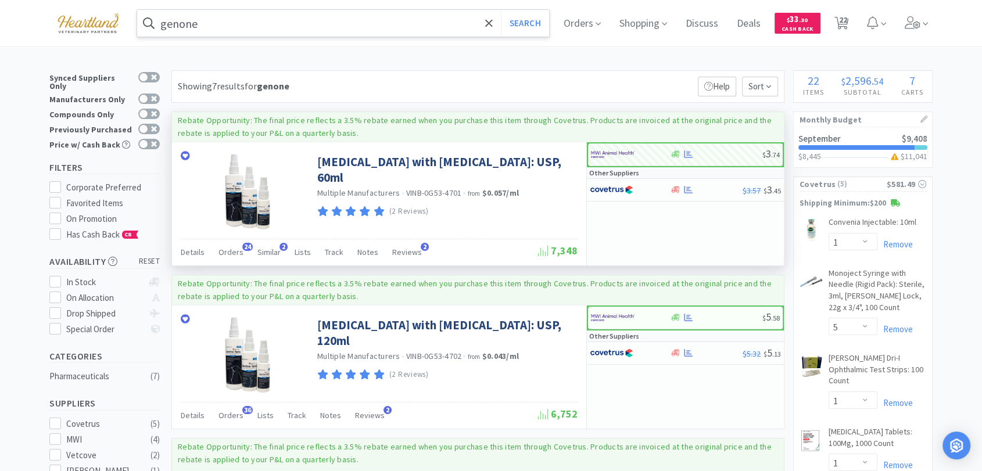
click at [262, 19] on input "genone" at bounding box center [343, 23] width 412 height 27
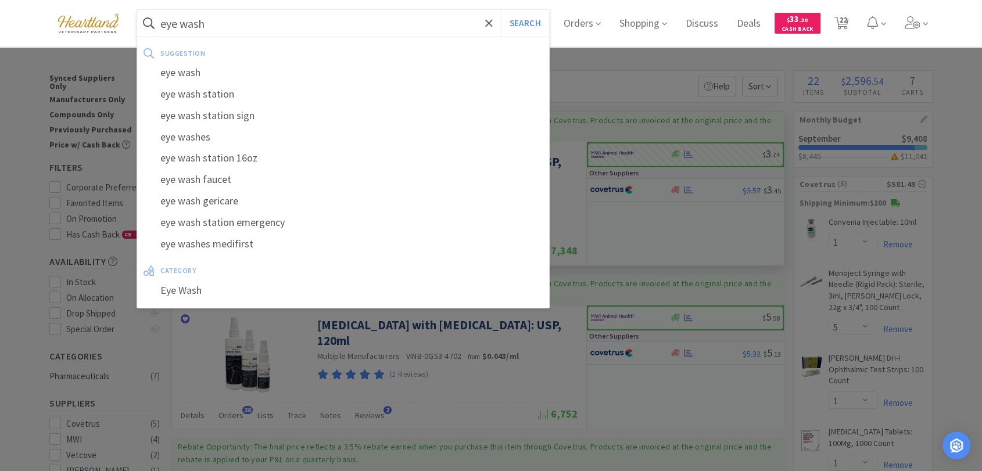
type input "eye wash"
click at [501, 10] on button "Search" at bounding box center [525, 23] width 48 height 27
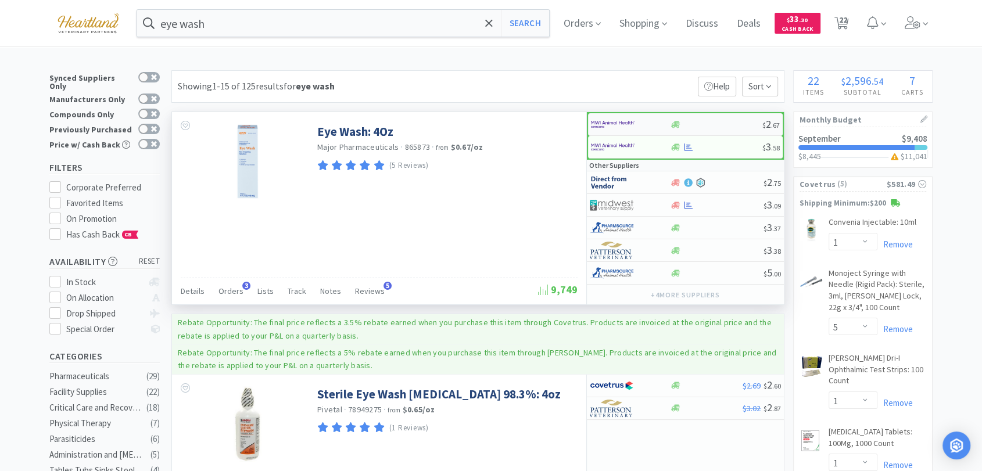
click at [612, 123] on img at bounding box center [613, 124] width 44 height 17
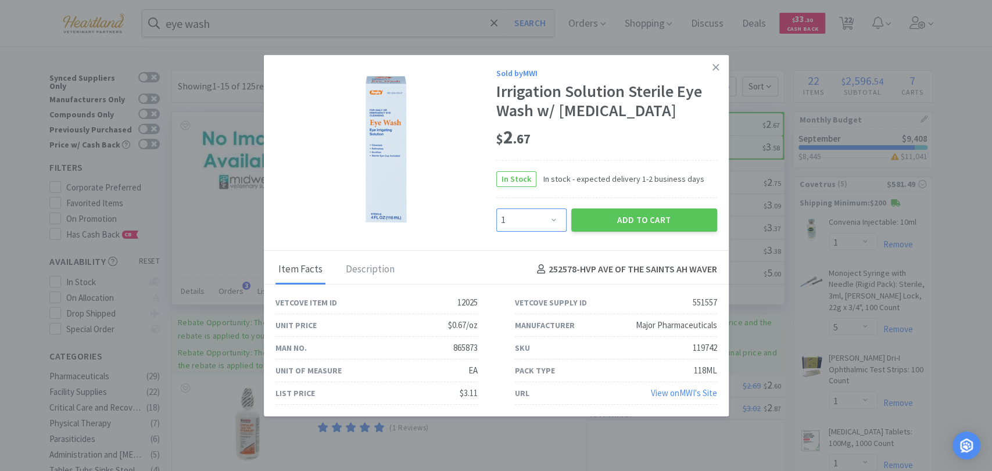
drag, startPoint x: 554, startPoint y: 219, endPoint x: 557, endPoint y: 210, distance: 8.5
click at [555, 218] on select "Enter Quantity 1 2 3 4 5 6 7 8 9 10 11 12 13 14 15 16 17 18 19 20 Enter Quantity" at bounding box center [531, 219] width 70 height 23
select select "3"
click at [496, 208] on select "Enter Quantity 1 2 3 4 5 6 7 8 9 10 11 12 13 14 15 16 17 18 19 20 Enter Quantity" at bounding box center [531, 219] width 70 height 23
click at [645, 214] on button "Add to Cart" at bounding box center [644, 219] width 146 height 23
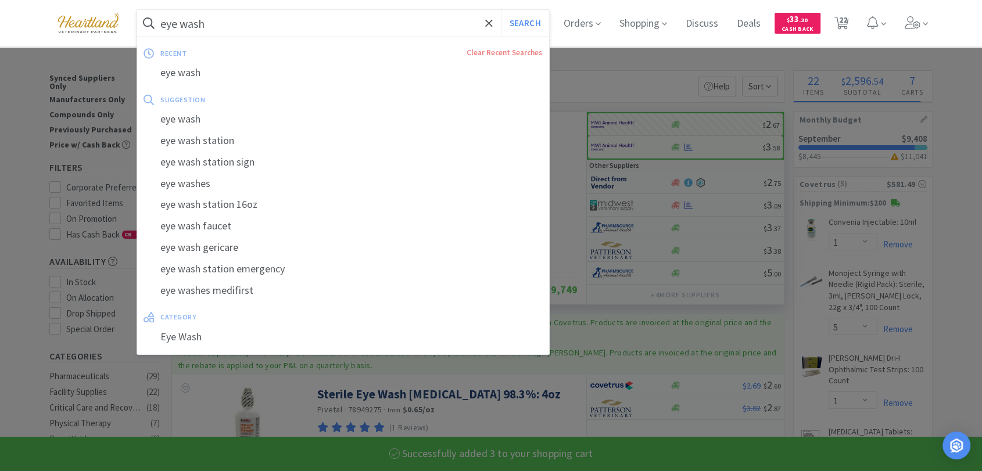
click at [389, 27] on input "eye wash" at bounding box center [343, 23] width 412 height 27
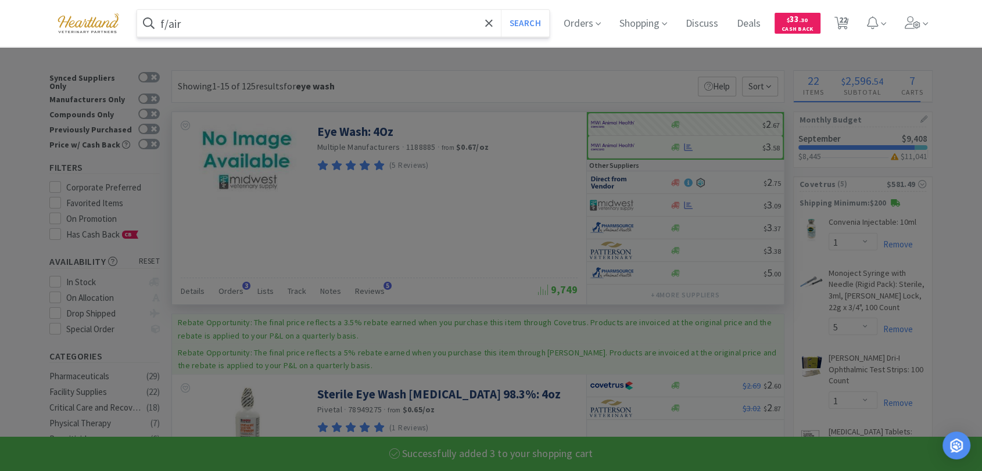
type input "f/air"
click at [501, 10] on button "Search" at bounding box center [525, 23] width 48 height 27
select select "3"
select select "5"
select select "2"
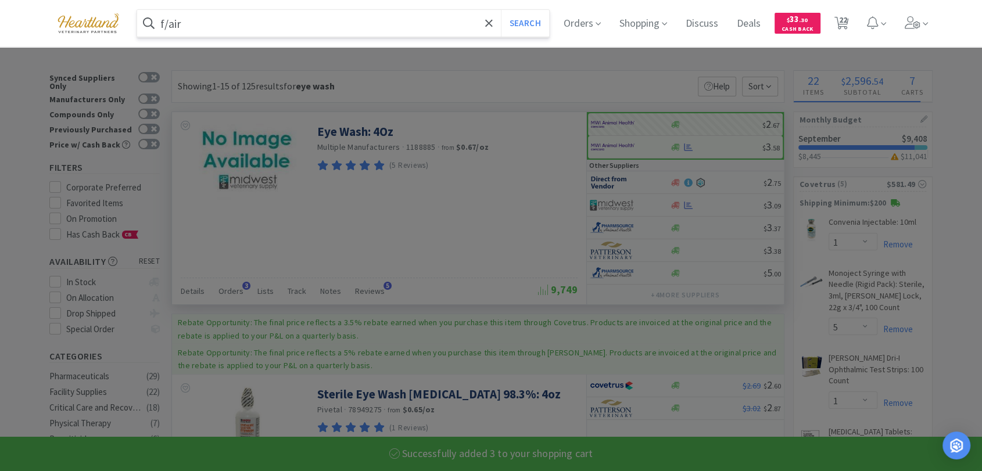
select select "3"
select select "4"
select select "1"
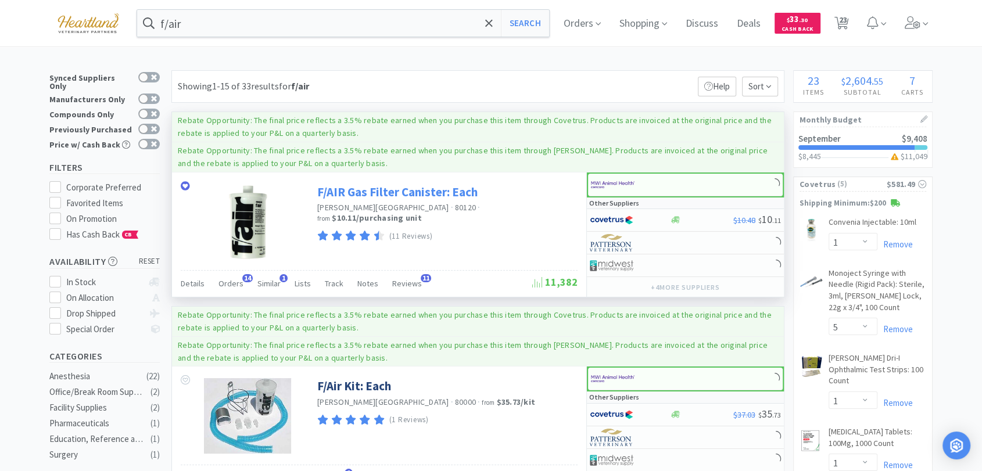
click at [459, 191] on link "F/AIR Gas Filter Canister: Each" at bounding box center [397, 192] width 160 height 16
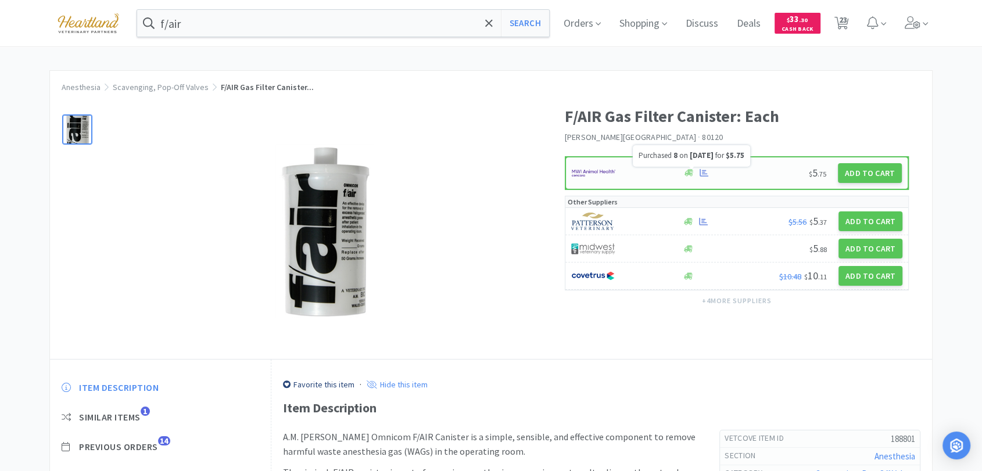
click at [703, 170] on icon at bounding box center [704, 173] width 9 height 8
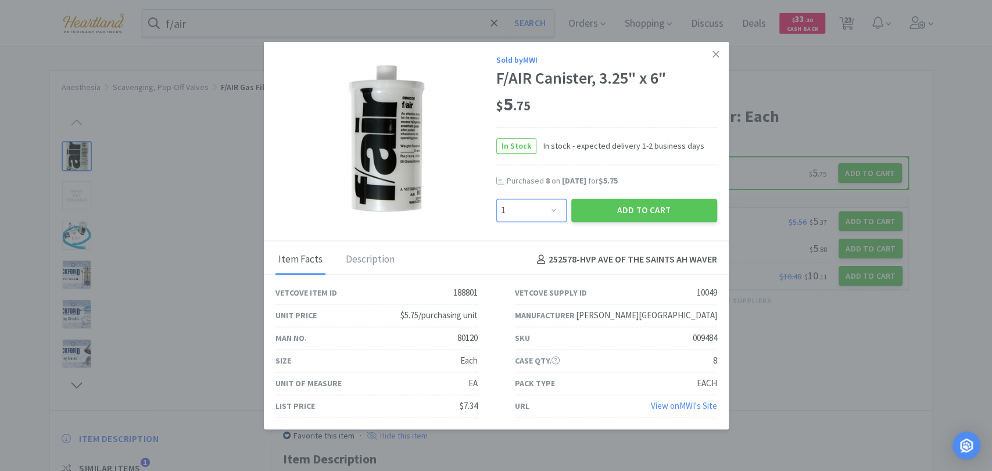
click at [550, 207] on select "Enter Quantity 1 2 3 4 5 6 7 8 9 10 11 12 13 14 15 16 17 18 19 20 Enter Quantity" at bounding box center [531, 210] width 70 height 23
select select "8"
click at [496, 199] on select "Enter Quantity 1 2 3 4 5 6 7 8 9 10 11 12 13 14 15 16 17 18 19 20 Enter Quantity" at bounding box center [531, 210] width 70 height 23
click at [636, 215] on button "Add to Cart" at bounding box center [644, 210] width 146 height 23
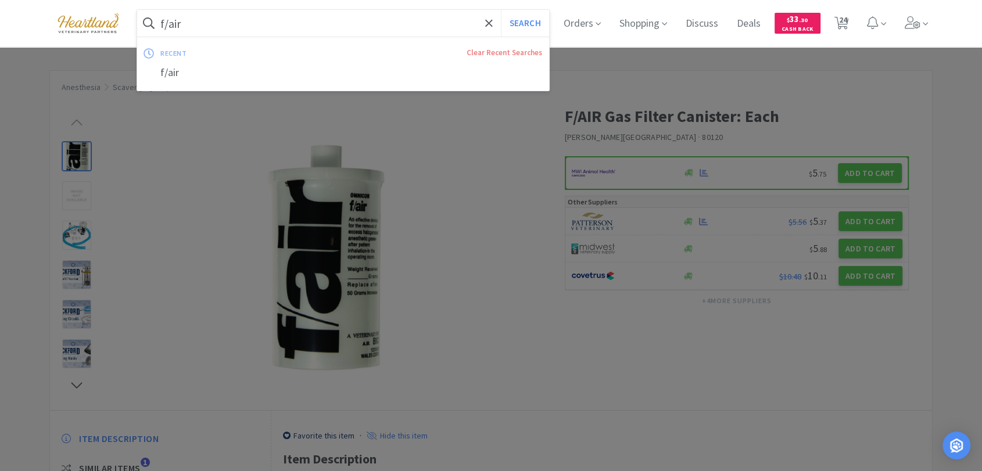
click at [221, 35] on input "f/air" at bounding box center [343, 23] width 412 height 27
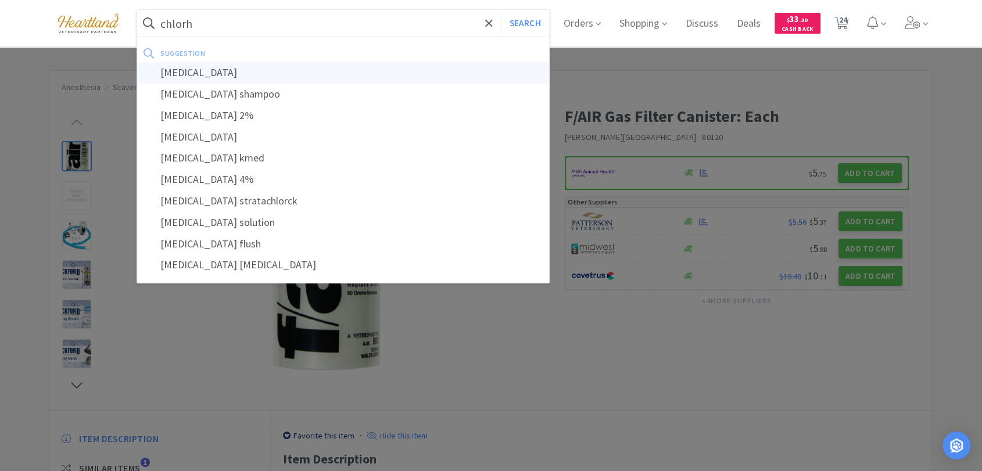
click at [209, 67] on div "[MEDICAL_DATA]" at bounding box center [343, 73] width 412 height 22
type input "[MEDICAL_DATA]"
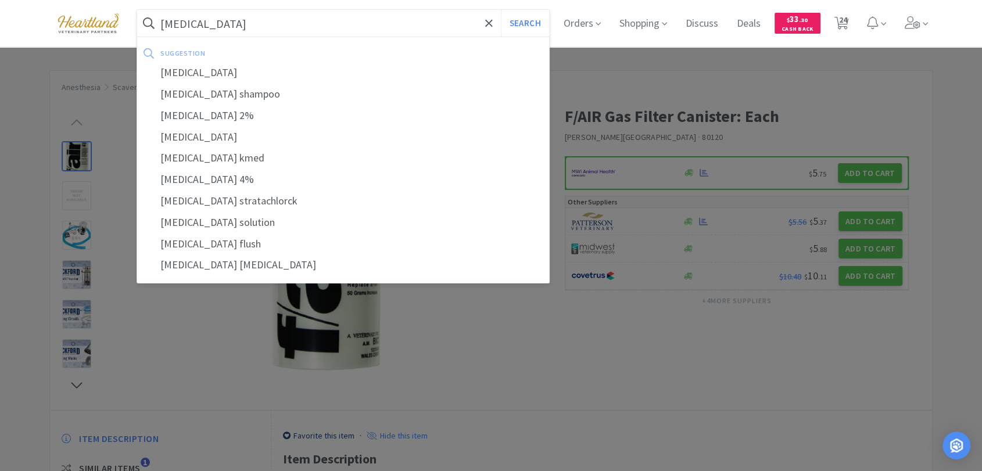
select select "1"
select select "5"
select select "1"
select select "3"
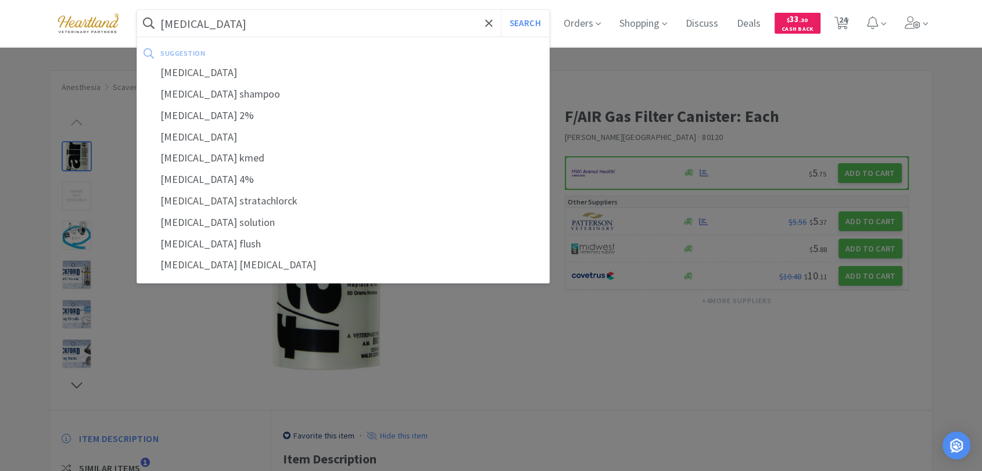
select select "3"
select select "8"
select select "5"
select select "2"
select select "3"
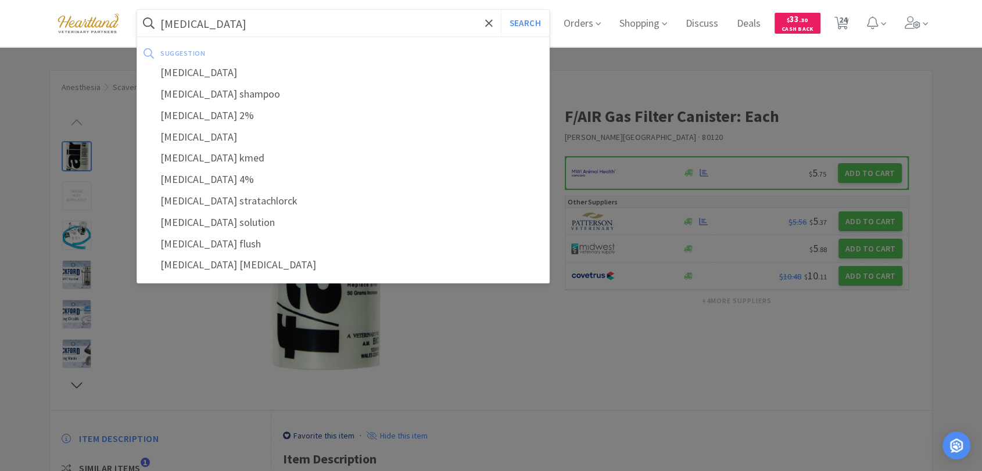
select select "4"
select select "1"
select select "4"
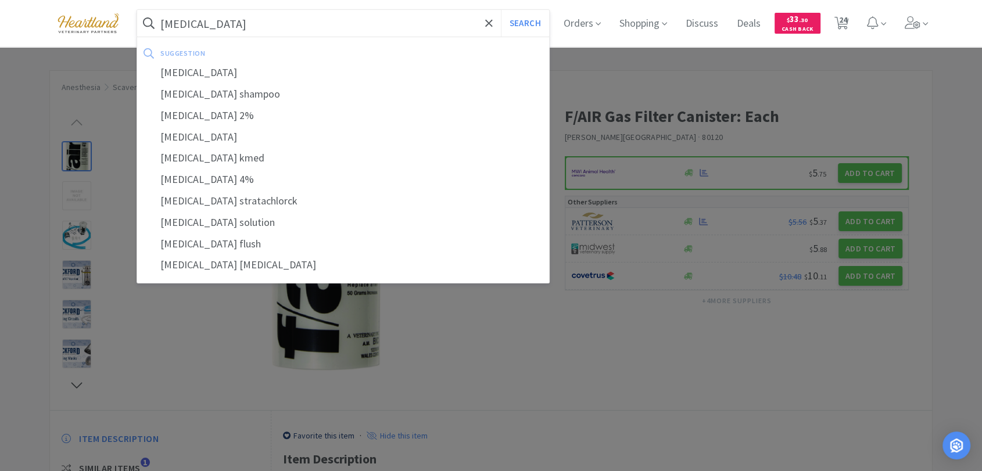
select select "3"
select select "1"
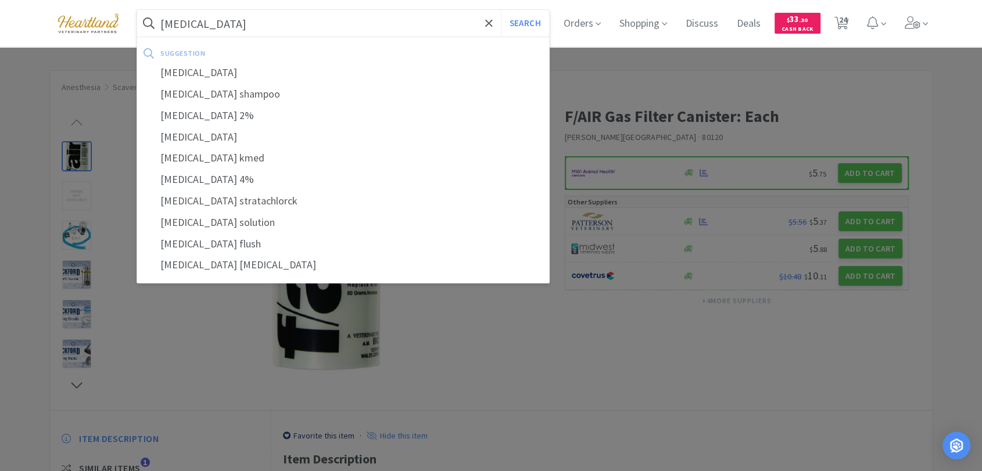
select select "1"
select select "5"
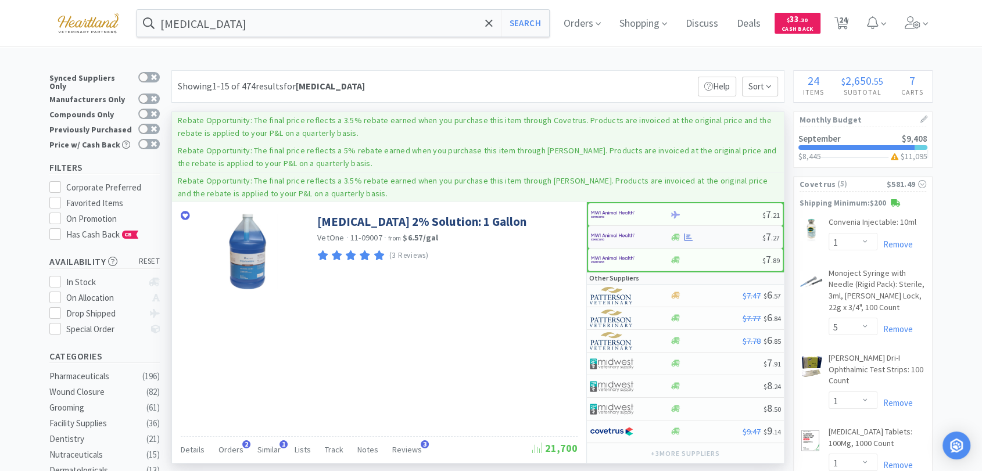
click at [609, 235] on img at bounding box center [613, 236] width 44 height 17
select select "1"
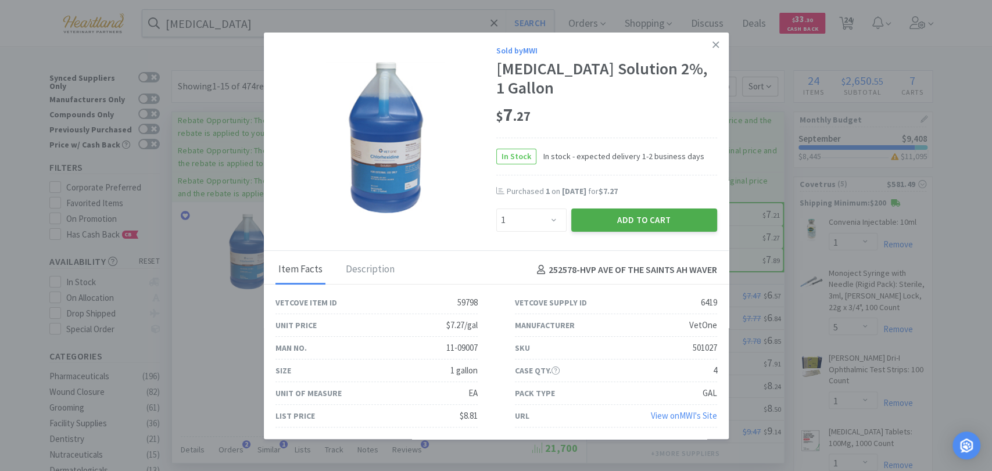
click at [633, 228] on button "Add to Cart" at bounding box center [644, 220] width 146 height 23
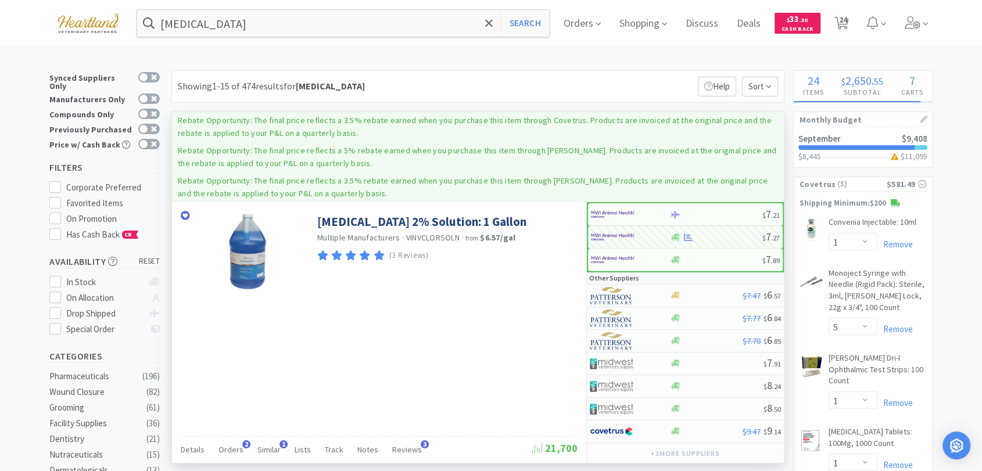
select select "1"
select select "3"
select select "8"
select select "5"
select select "2"
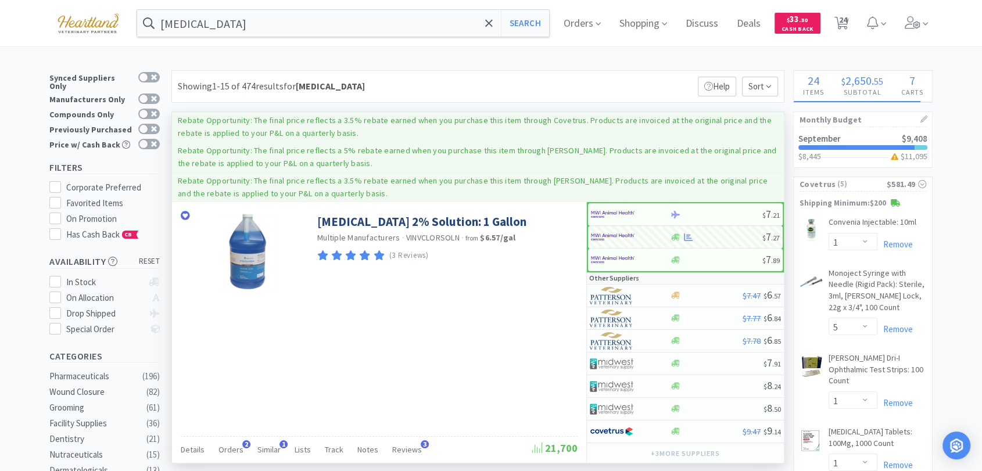
select select "3"
select select "4"
select select "1"
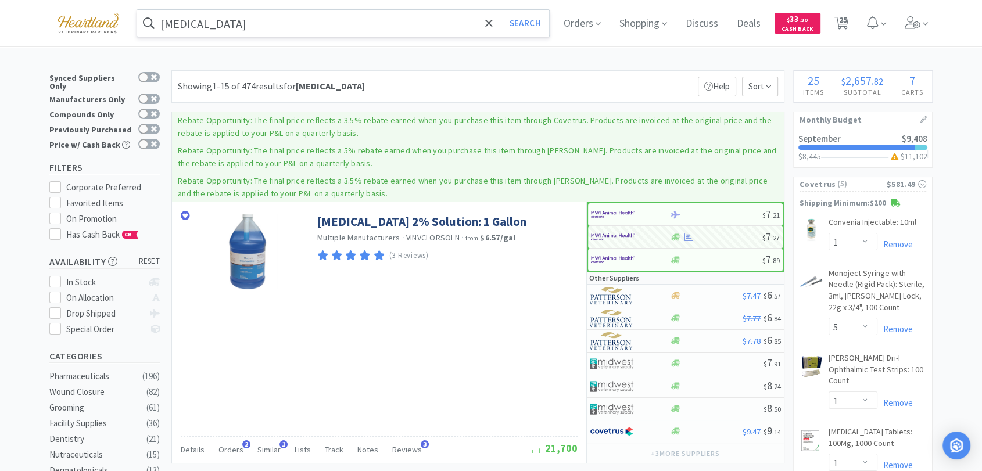
click at [310, 24] on input "[MEDICAL_DATA]" at bounding box center [343, 23] width 412 height 27
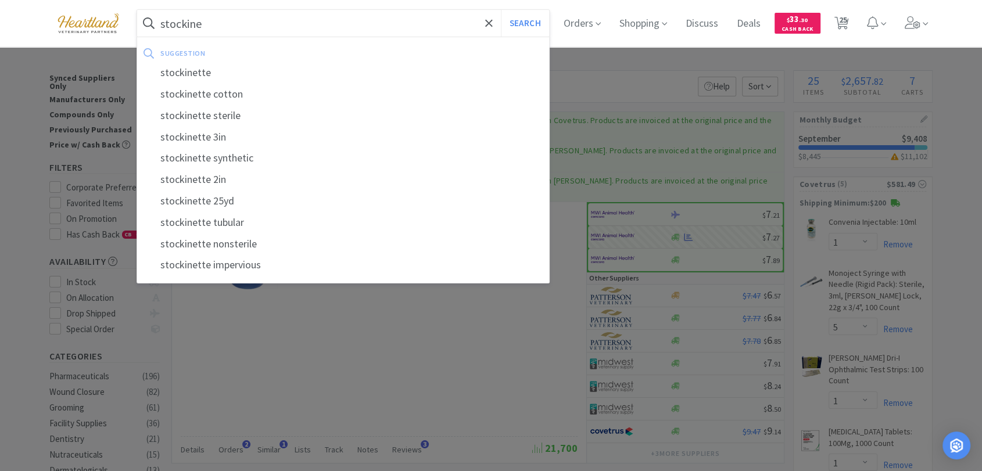
drag, startPoint x: 311, startPoint y: 76, endPoint x: 308, endPoint y: 71, distance: 6.3
click at [311, 76] on div "stockinette" at bounding box center [343, 73] width 412 height 22
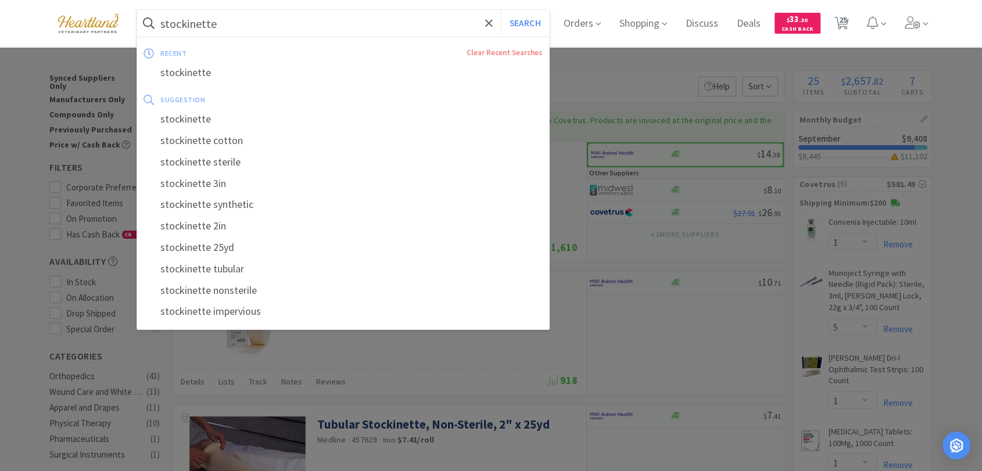
click at [245, 16] on input "stockinette" at bounding box center [343, 23] width 412 height 27
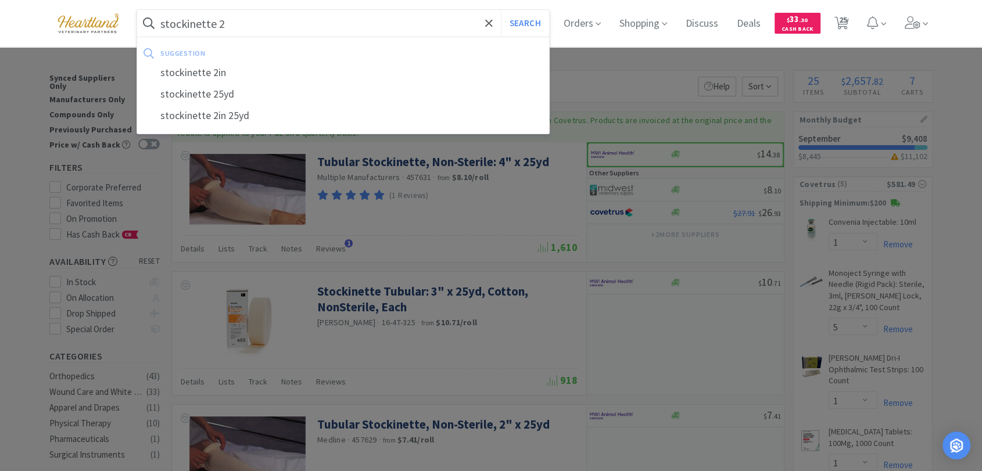
type input "stockinette 2"
click at [501, 10] on button "Search" at bounding box center [525, 23] width 48 height 27
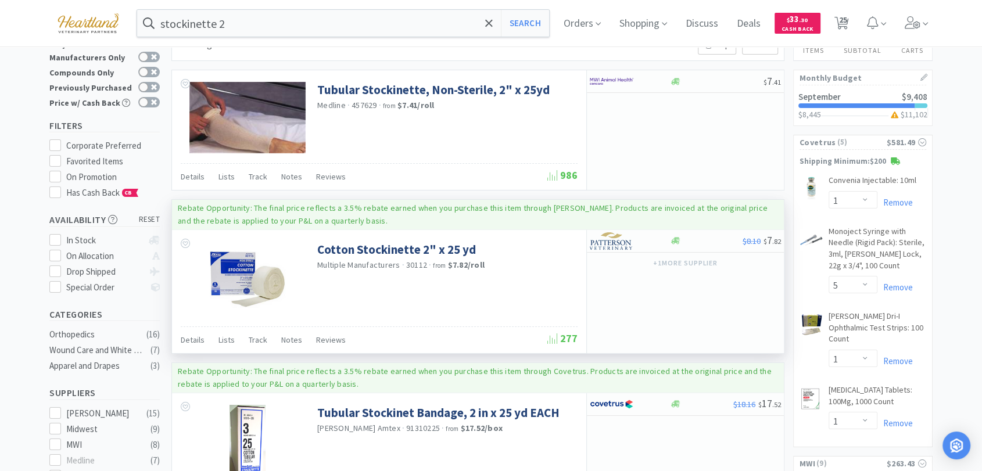
scroll to position [65, 0]
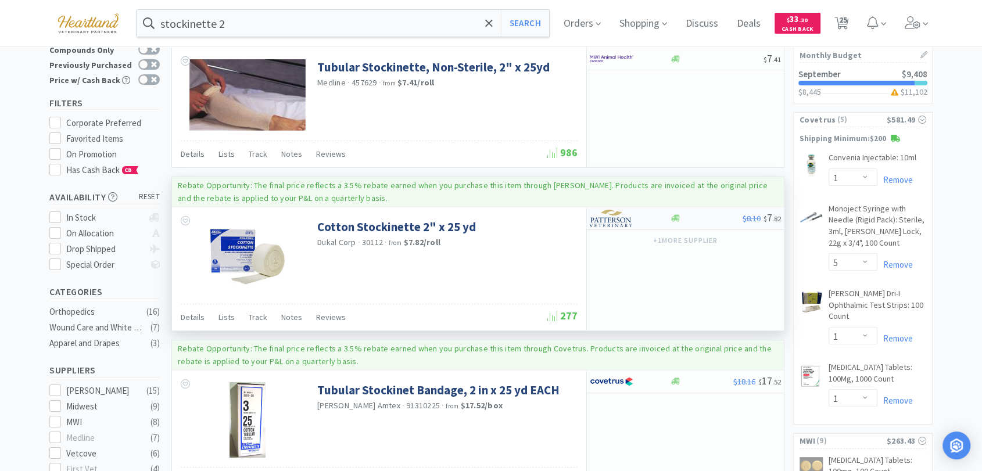
click at [612, 216] on img at bounding box center [612, 218] width 44 height 17
select select "1"
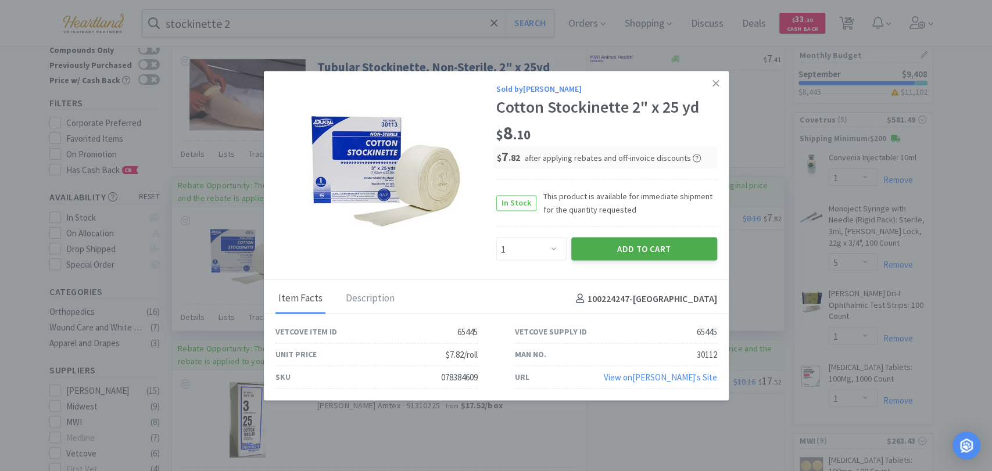
click at [618, 249] on button "Add to Cart" at bounding box center [644, 249] width 146 height 23
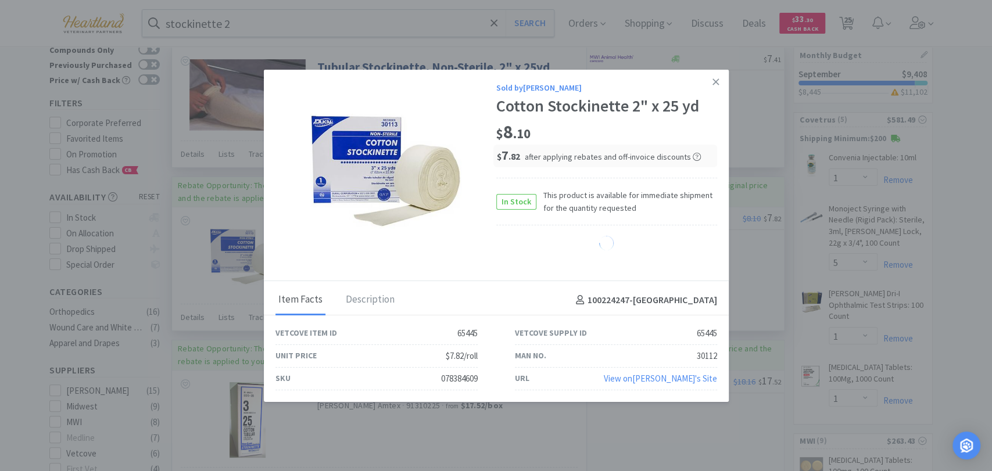
select select "1"
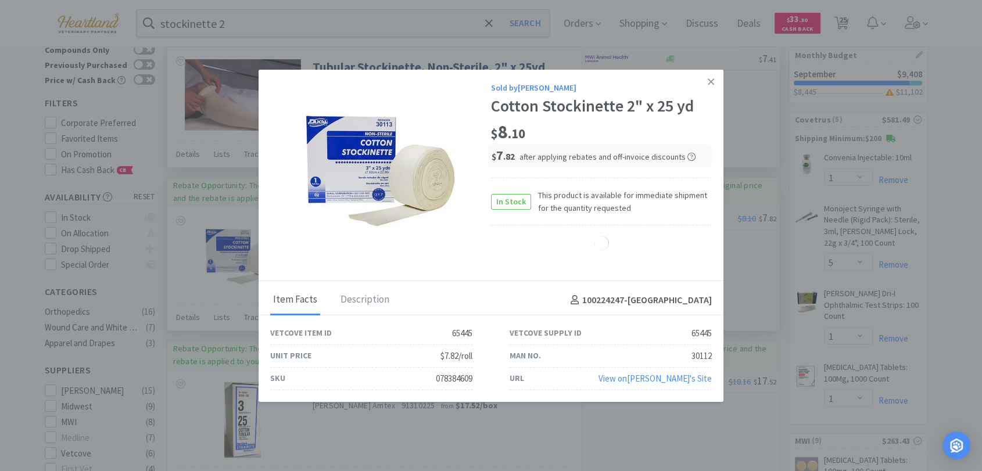
select select "4"
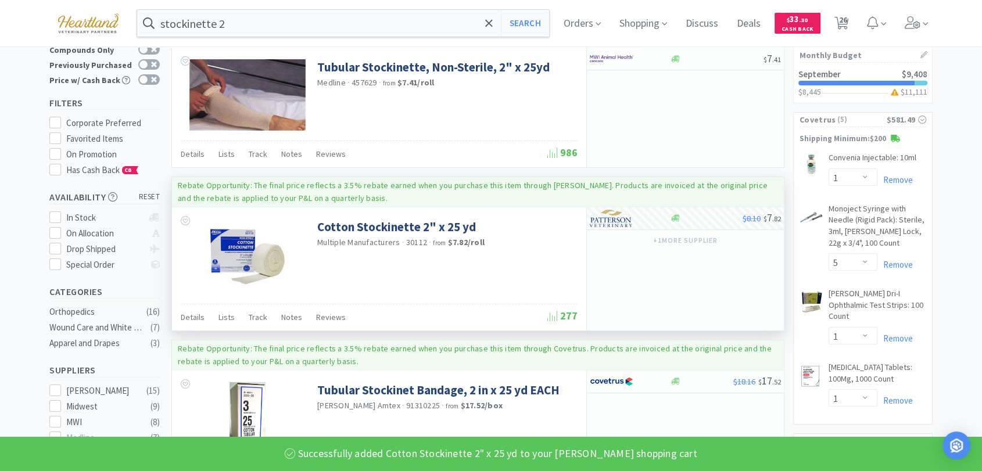
type input "stockinette"
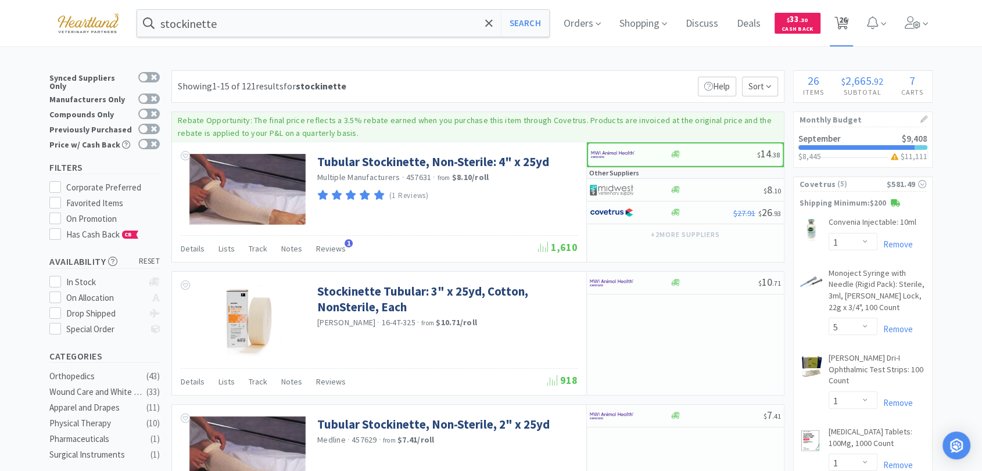
click at [847, 15] on span "26" at bounding box center [843, 20] width 8 height 46
select select "1"
select select "5"
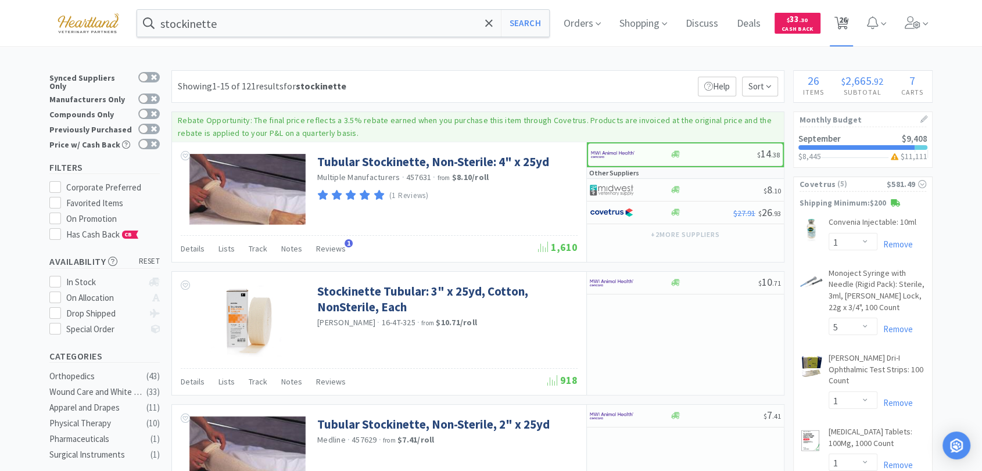
select select "1"
select select "5"
select select "1"
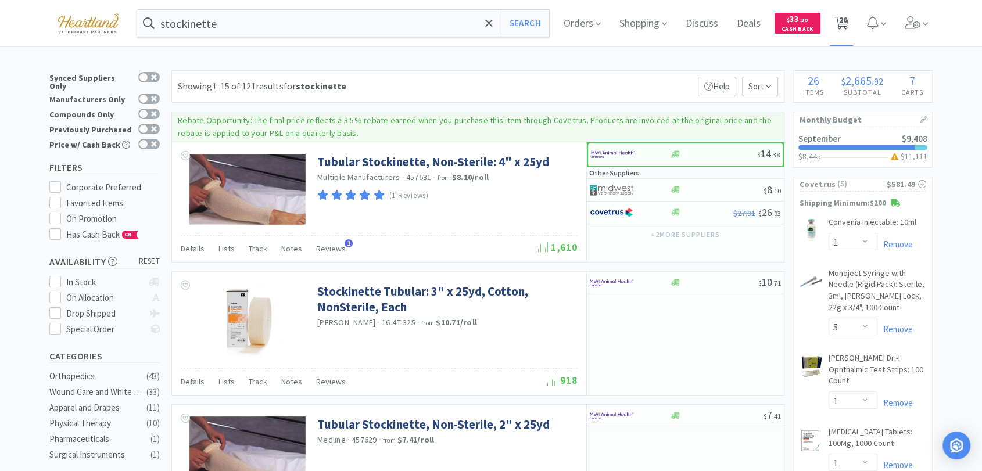
select select "1"
select select "3"
select select "1"
select select "3"
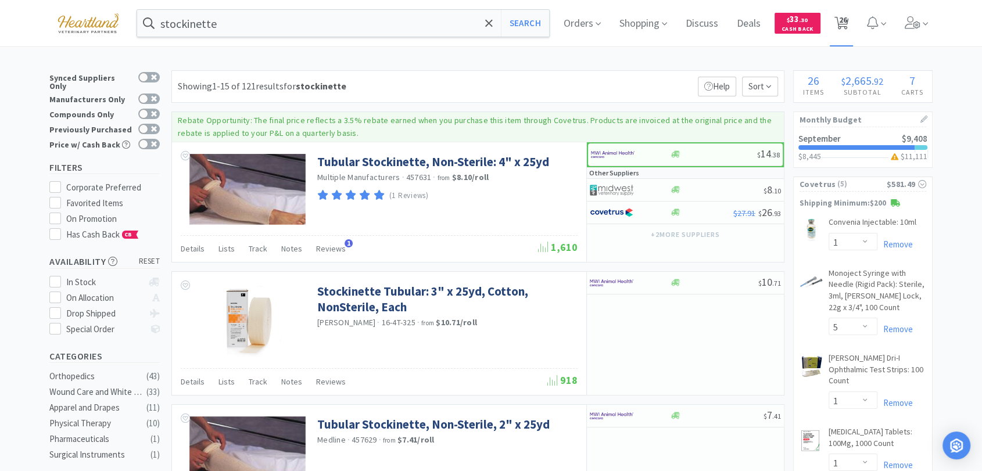
select select "8"
select select "5"
select select "2"
select select "3"
select select "4"
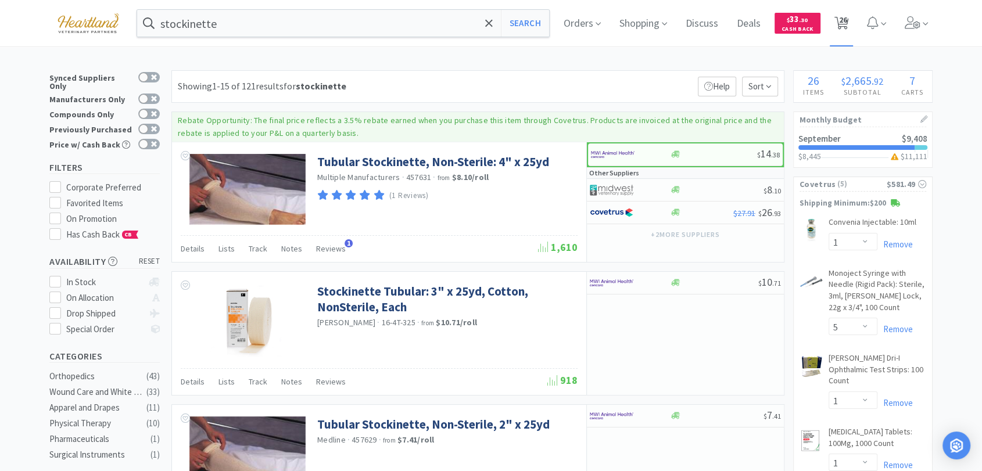
select select "1"
select select "4"
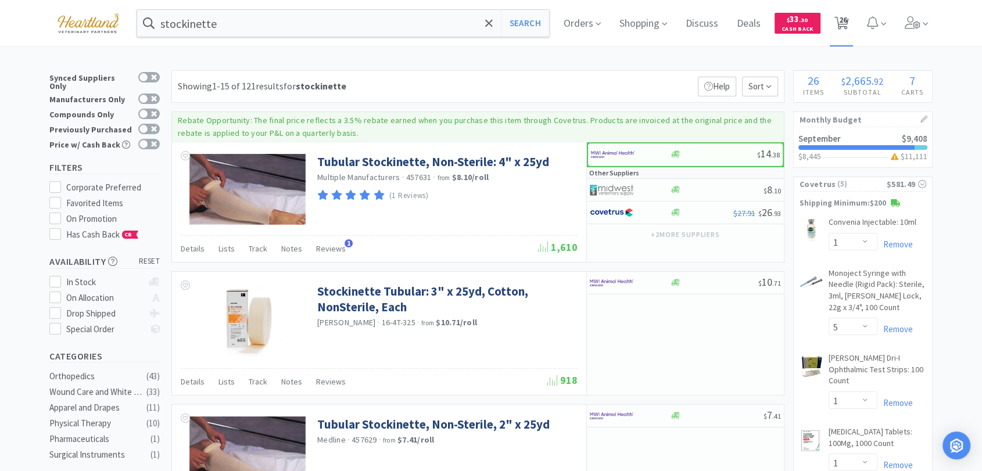
select select "3"
select select "1"
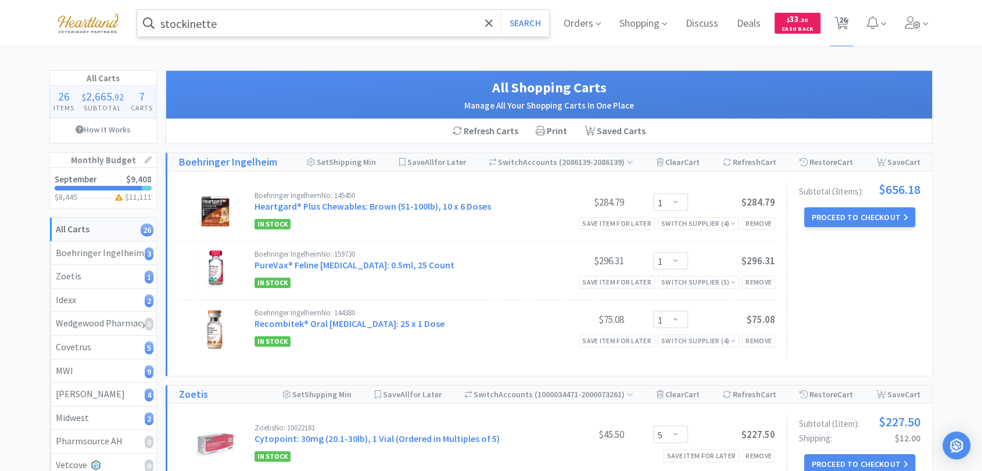
drag, startPoint x: 288, startPoint y: 25, endPoint x: 281, endPoint y: 12, distance: 14.8
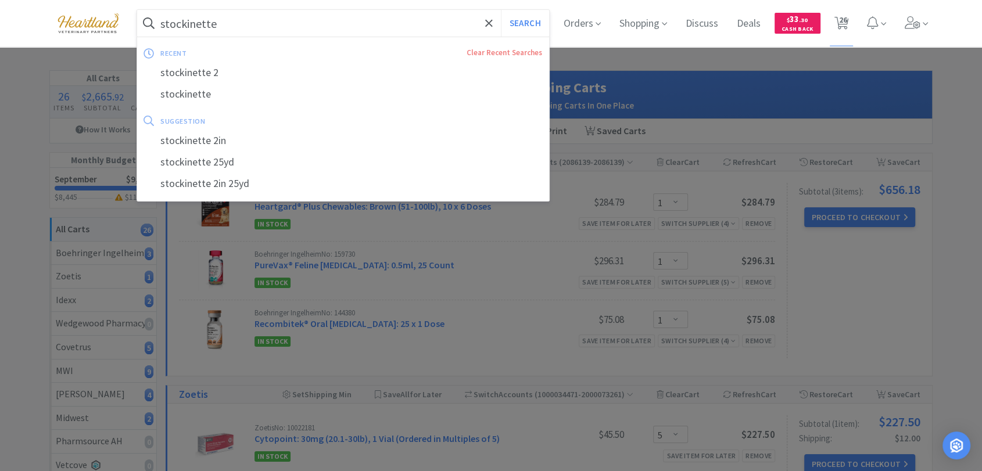
click at [288, 24] on input "stockinette" at bounding box center [343, 23] width 412 height 27
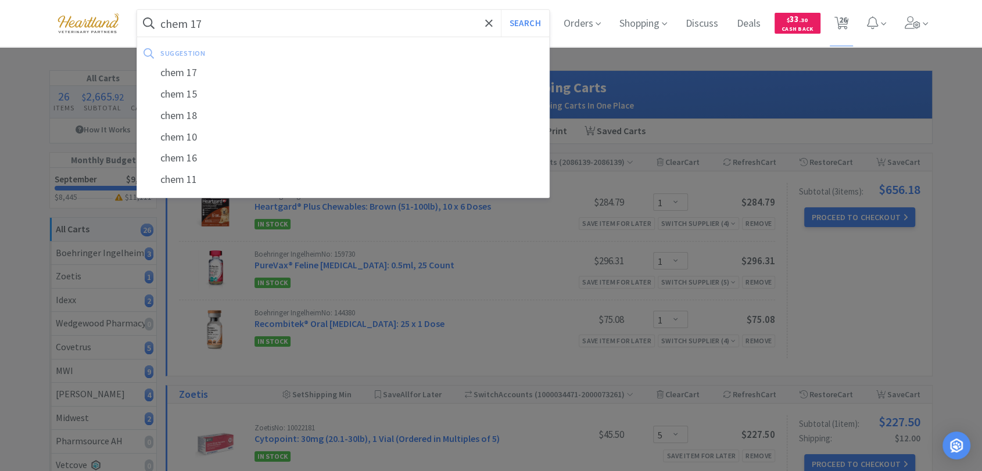
type input "chem 17"
click at [501, 10] on button "Search" at bounding box center [525, 23] width 48 height 27
select select "1"
select select "5"
select select "1"
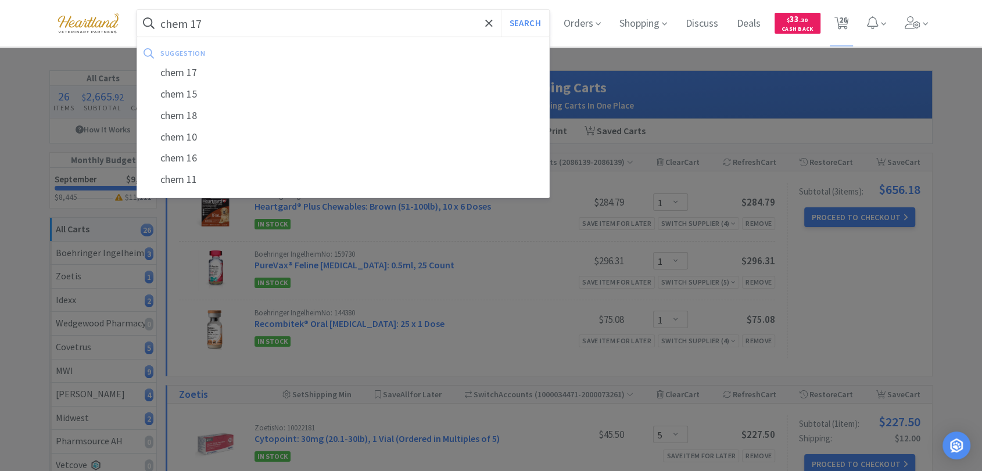
select select "1"
select select "3"
select select "1"
select select "3"
select select "8"
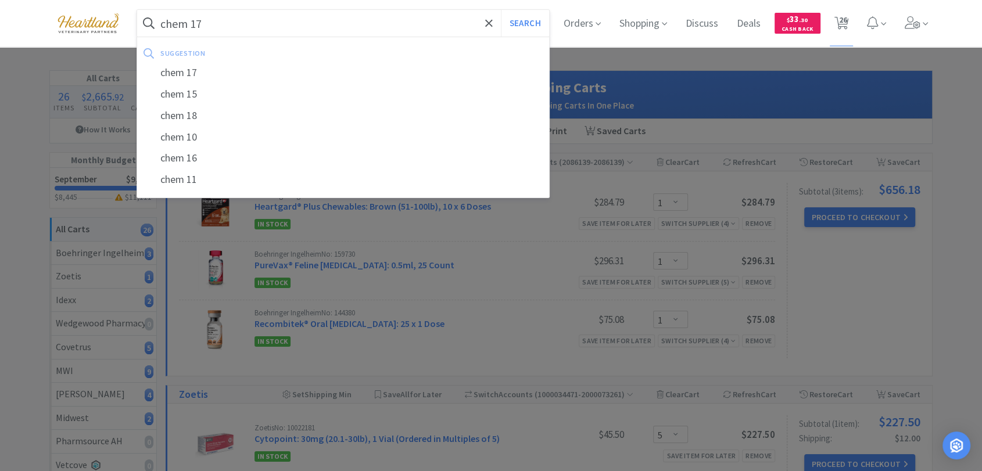
select select "5"
select select "2"
select select "3"
select select "4"
select select "1"
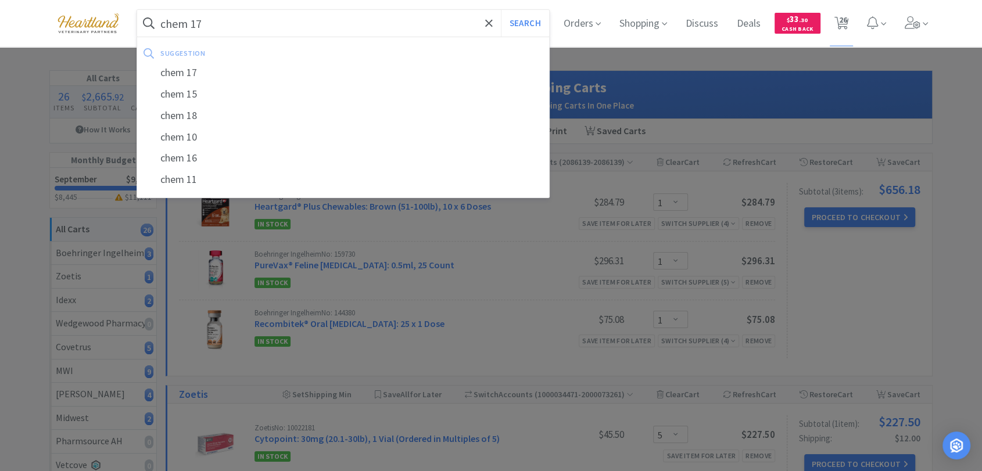
select select "1"
select select "4"
select select "3"
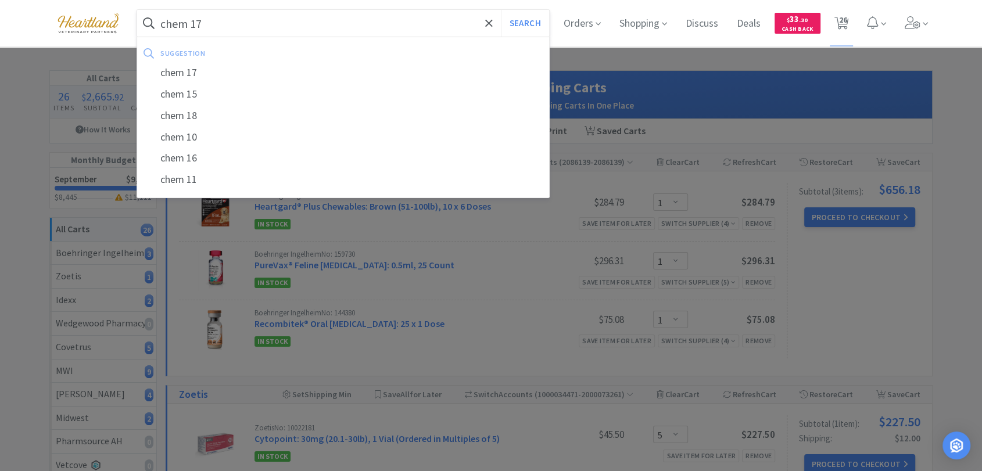
select select "1"
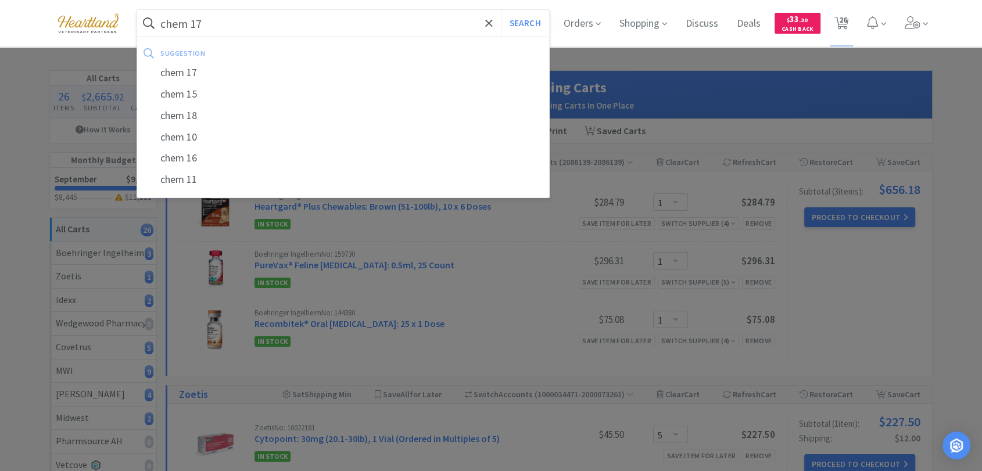
select select "1"
select select "5"
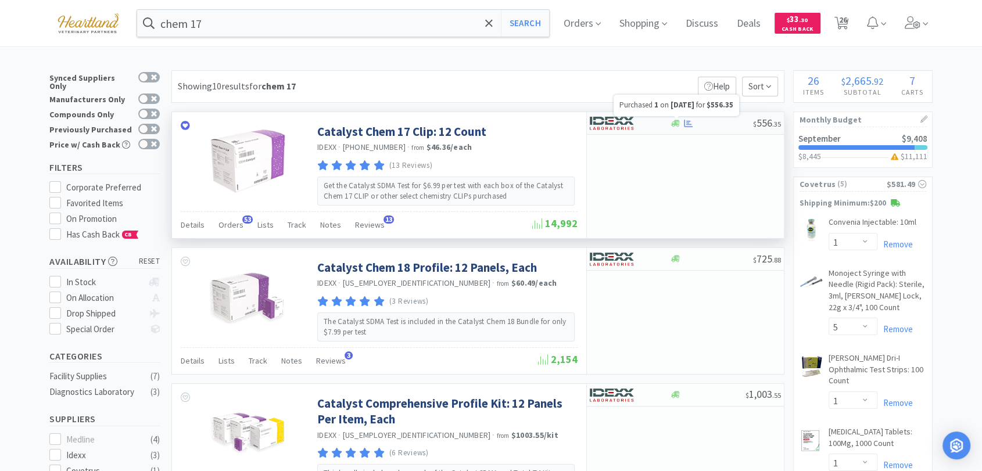
click at [689, 123] on icon at bounding box center [688, 123] width 9 height 8
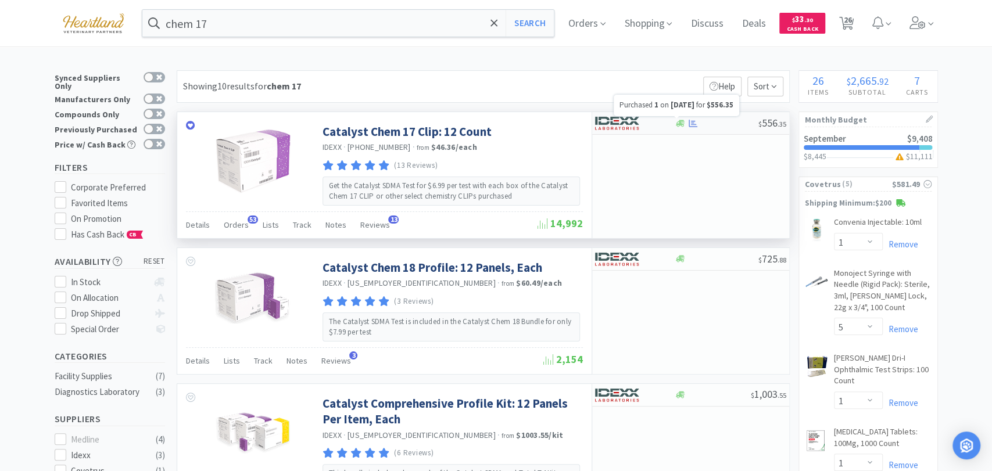
select select "1"
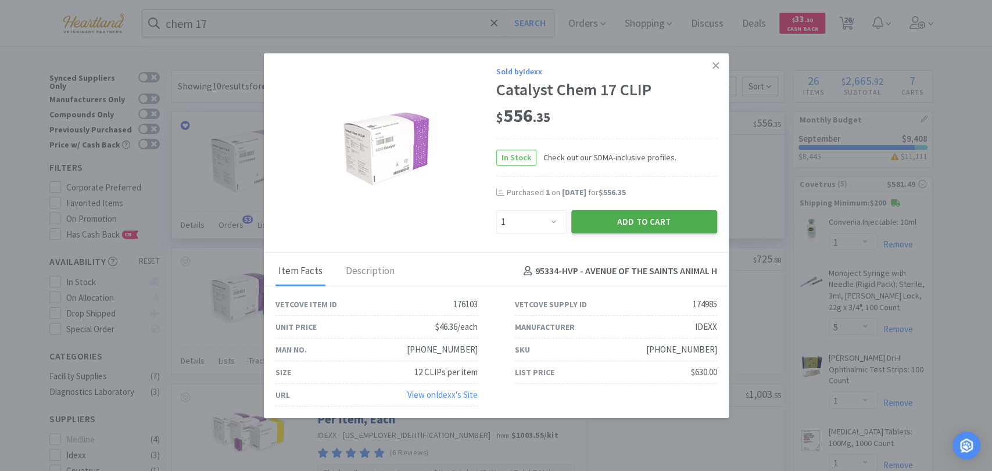
click at [654, 225] on button "Add to Cart" at bounding box center [644, 221] width 146 height 23
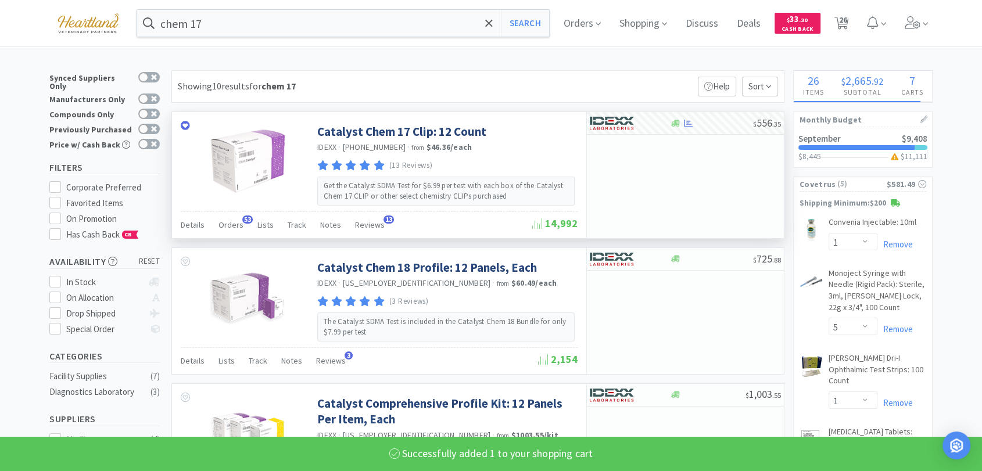
select select "1"
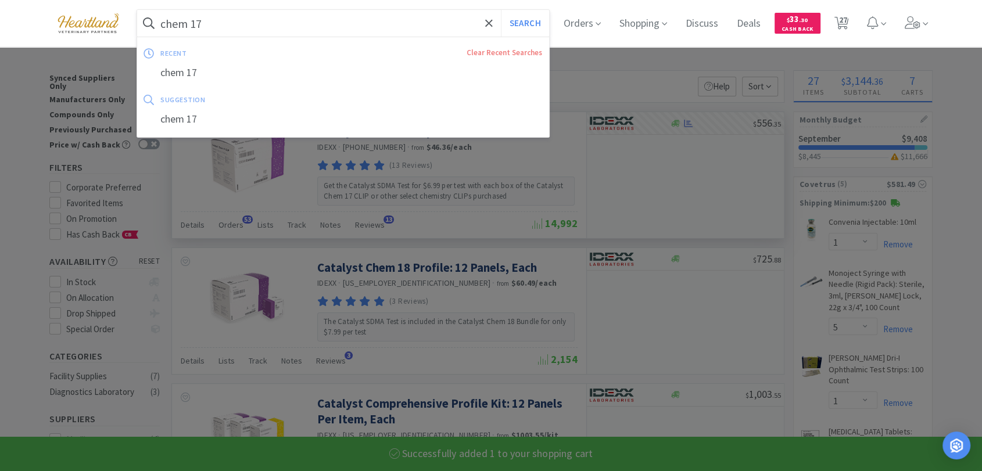
click at [286, 25] on input "chem 17" at bounding box center [343, 23] width 412 height 27
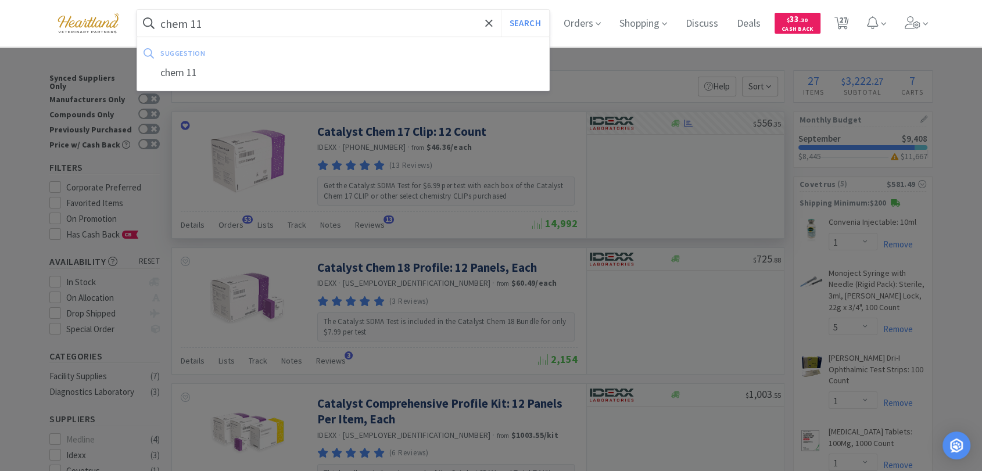
click at [501, 10] on button "Search" at bounding box center [525, 23] width 48 height 27
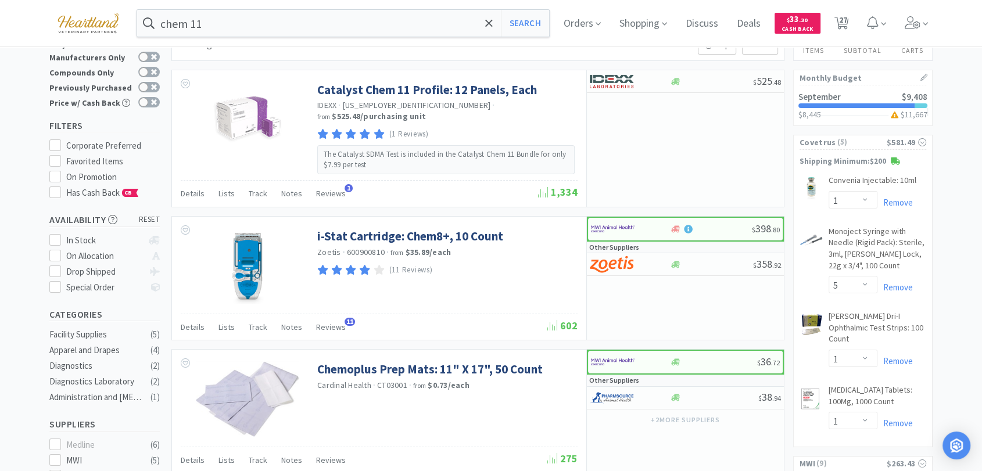
scroll to position [65, 0]
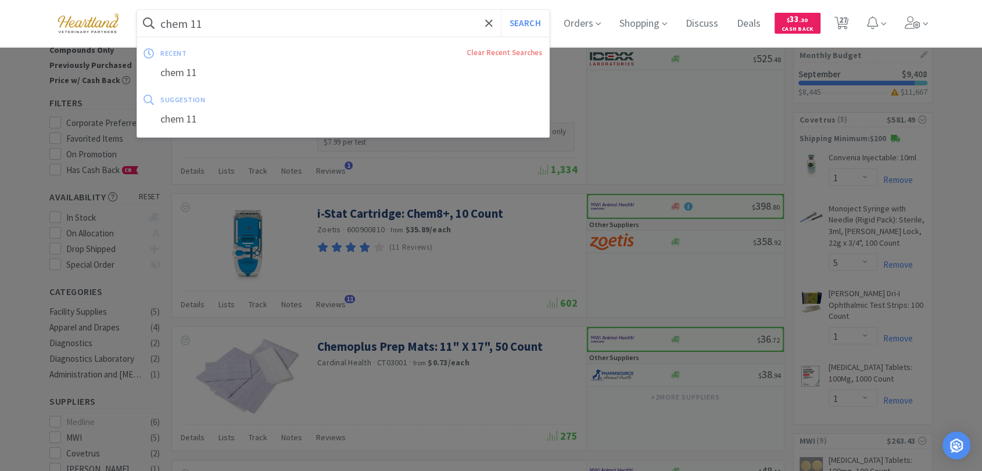
click at [277, 18] on input "chem 11" at bounding box center [343, 23] width 412 height 27
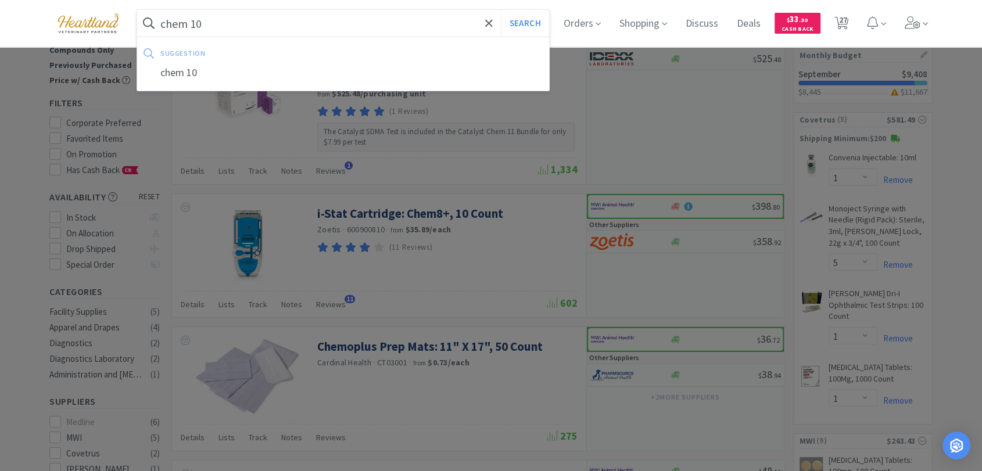
type input "chem 10"
click at [501, 10] on button "Search" at bounding box center [525, 23] width 48 height 27
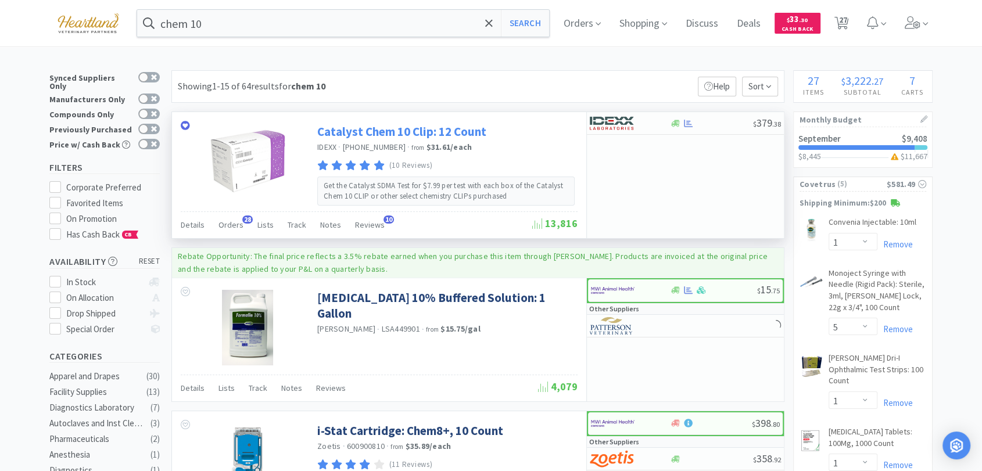
click at [434, 131] on link "Catalyst Chem 10 Clip: 12 Count" at bounding box center [401, 132] width 169 height 16
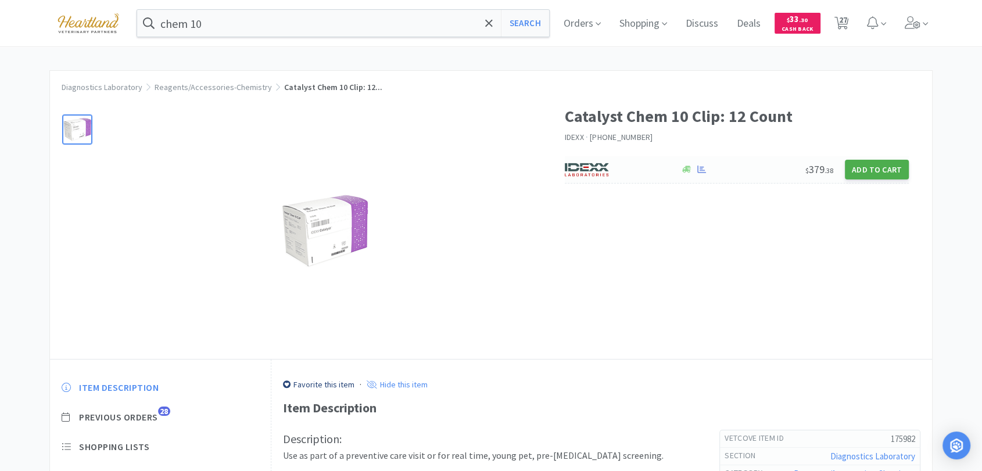
click at [872, 166] on button "Add to Cart" at bounding box center [877, 170] width 64 height 20
select select "1"
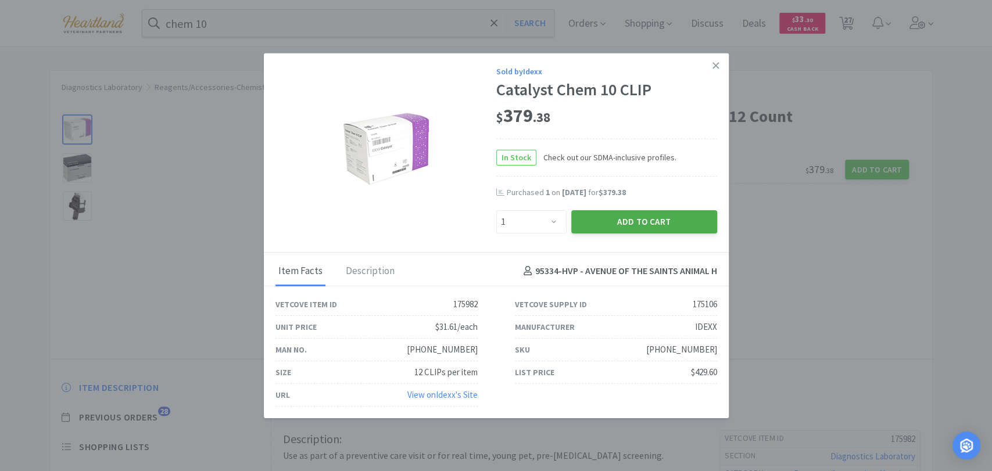
click at [631, 222] on button "Add to Cart" at bounding box center [644, 221] width 146 height 23
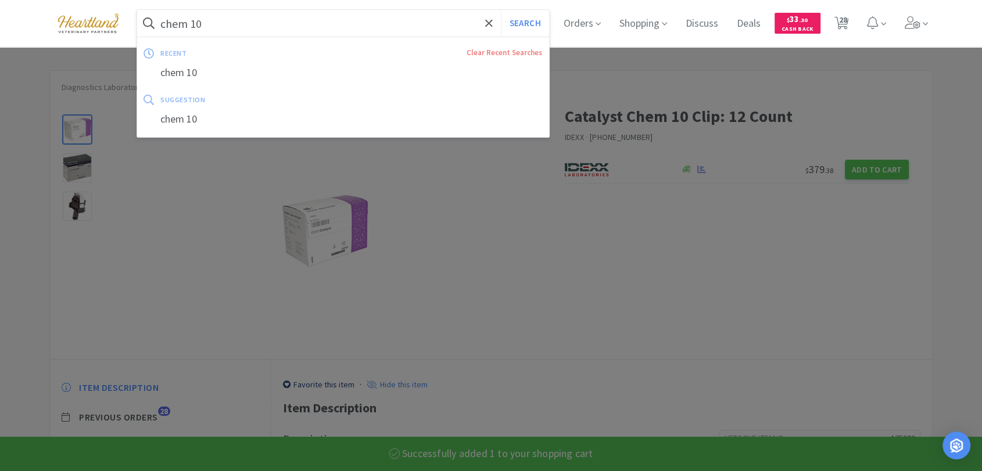
click at [282, 20] on input "chem 10" at bounding box center [343, 23] width 412 height 27
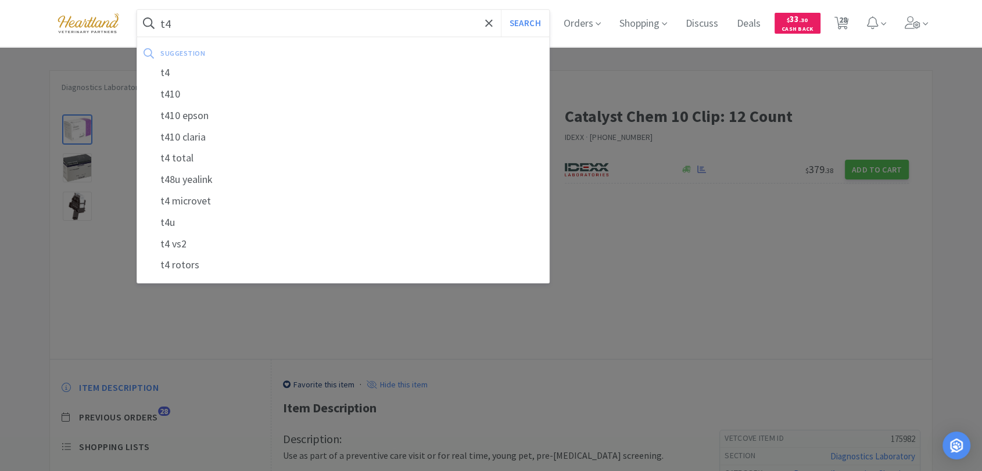
type input "t4"
click at [501, 10] on button "Search" at bounding box center [525, 23] width 48 height 27
select select "1"
select select "5"
select select "1"
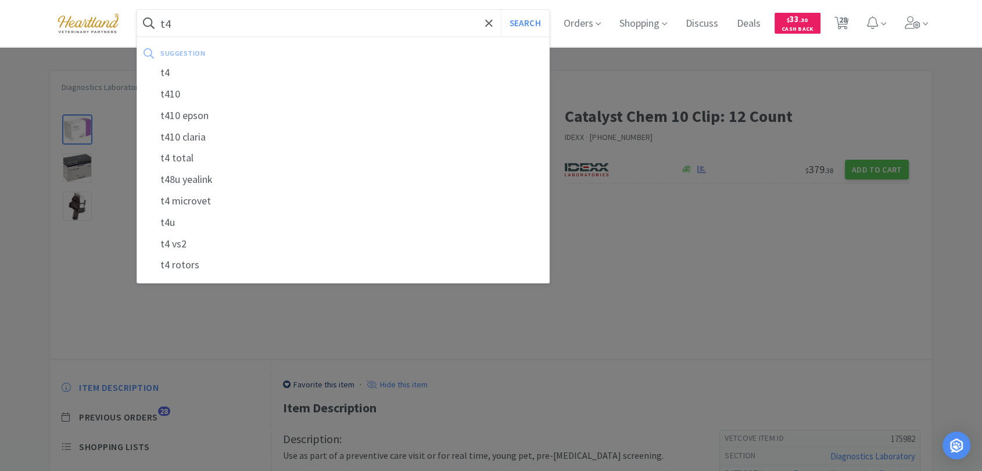
select select "1"
select select "3"
select select "1"
select select "3"
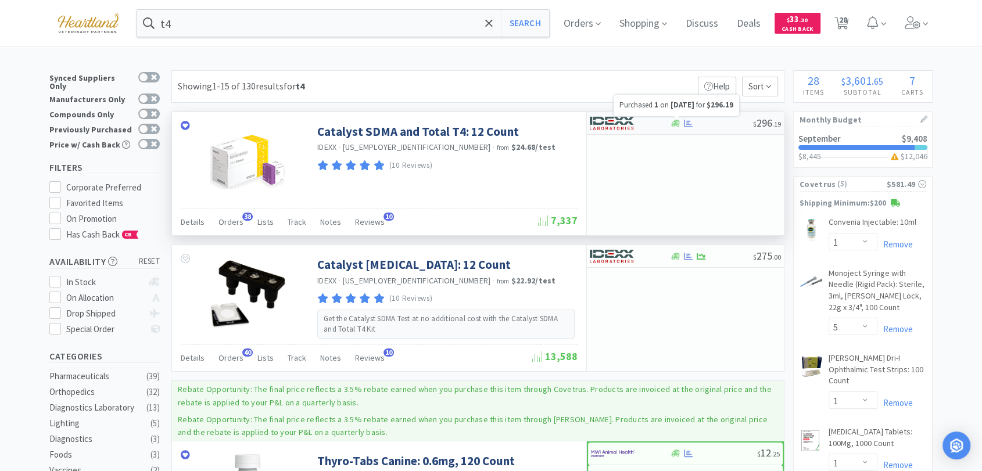
click at [686, 121] on icon at bounding box center [688, 123] width 9 height 8
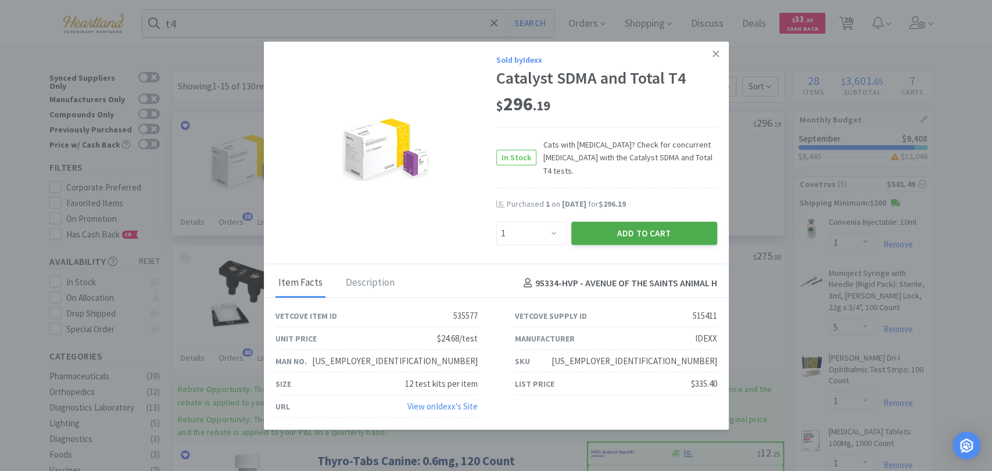
click at [670, 230] on button "Add to Cart" at bounding box center [644, 233] width 146 height 23
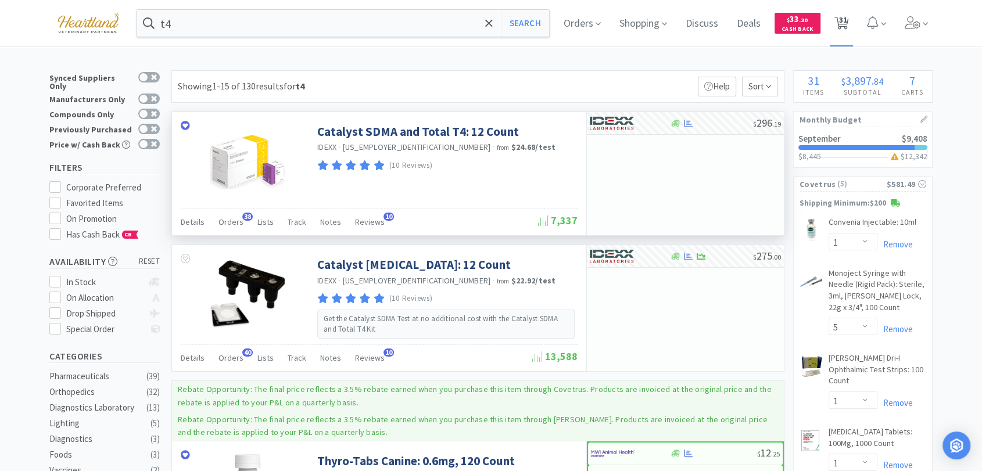
click at [847, 19] on span "31" at bounding box center [843, 20] width 8 height 46
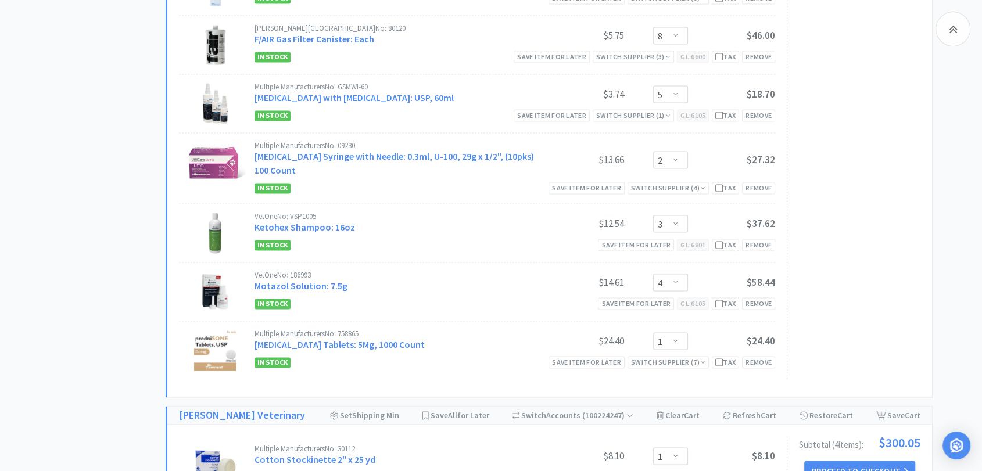
scroll to position [1743, 0]
click at [680, 155] on select "Enter Quantity 1 2 3 4 5 6 7 8 9 10 11 12 13 14 15 16 17 18 19 20 Enter Quantity" at bounding box center [670, 159] width 35 height 17
click at [653, 151] on select "Enter Quantity 1 2 3 4 5 6 7 8 9 10 11 12 13 14 15 16 17 18 19 20 Enter Quantity" at bounding box center [670, 159] width 35 height 17
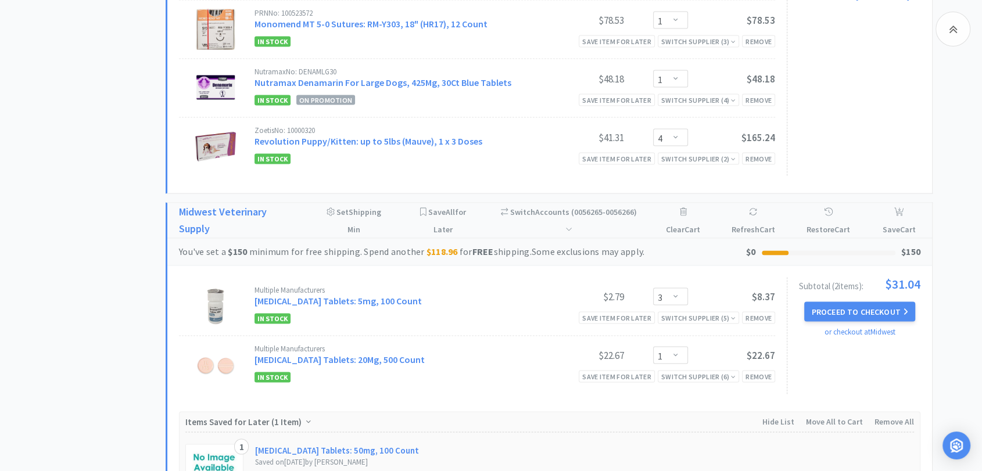
scroll to position [2324, 0]
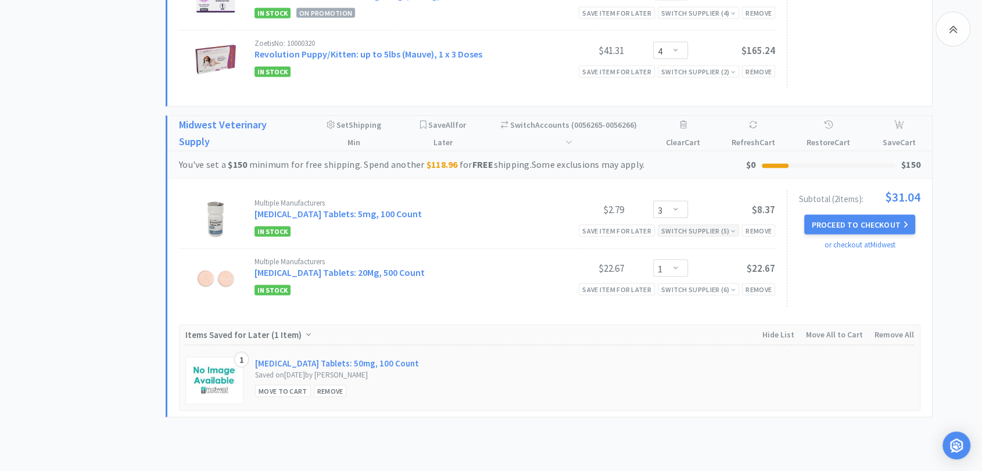
click at [711, 228] on div "Switch Supplier ( 5 )" at bounding box center [698, 230] width 74 height 11
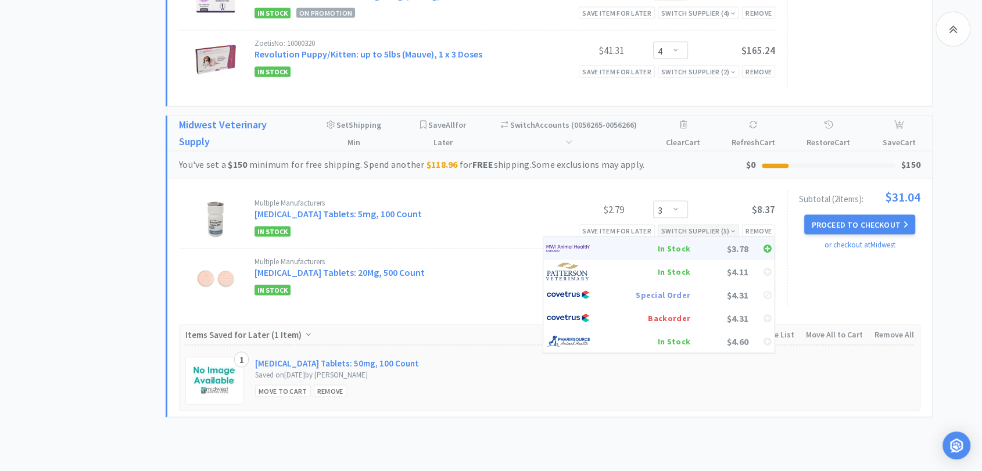
click at [554, 245] on img at bounding box center [568, 248] width 44 height 17
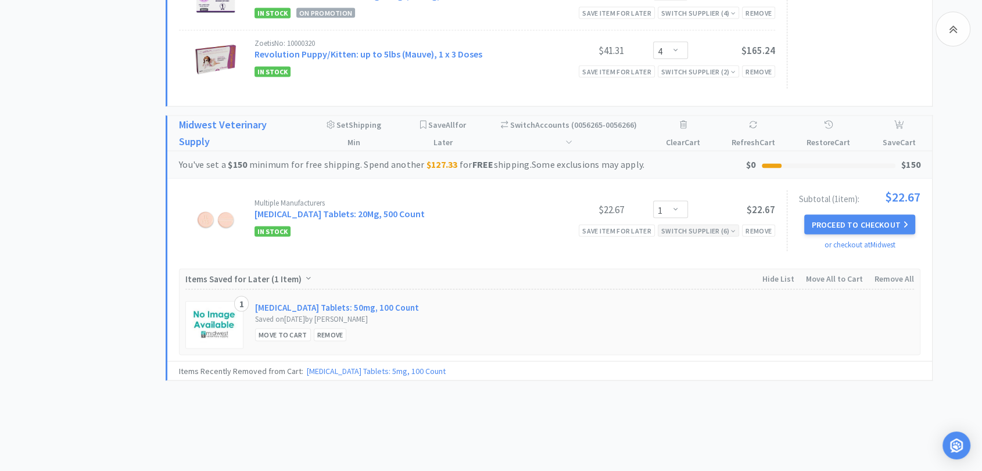
click at [694, 227] on div "Switch Supplier ( 6 )" at bounding box center [698, 230] width 74 height 11
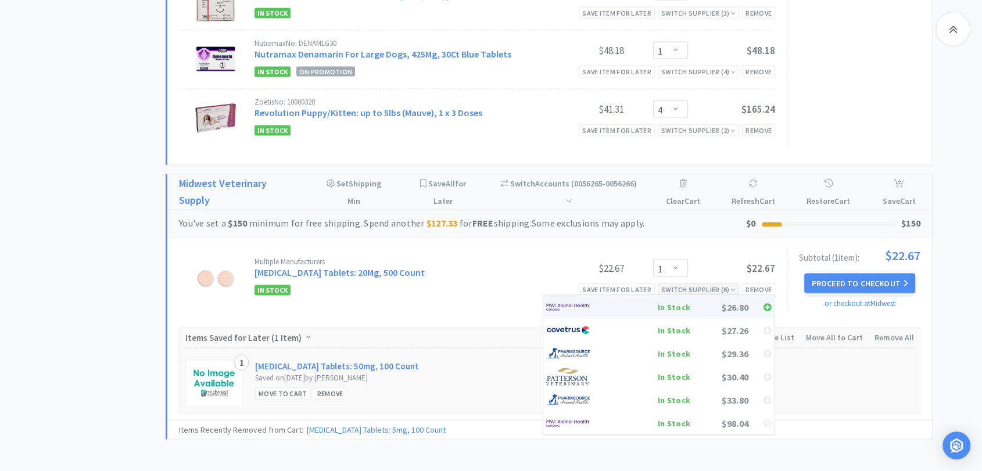
click at [579, 300] on img at bounding box center [568, 307] width 44 height 17
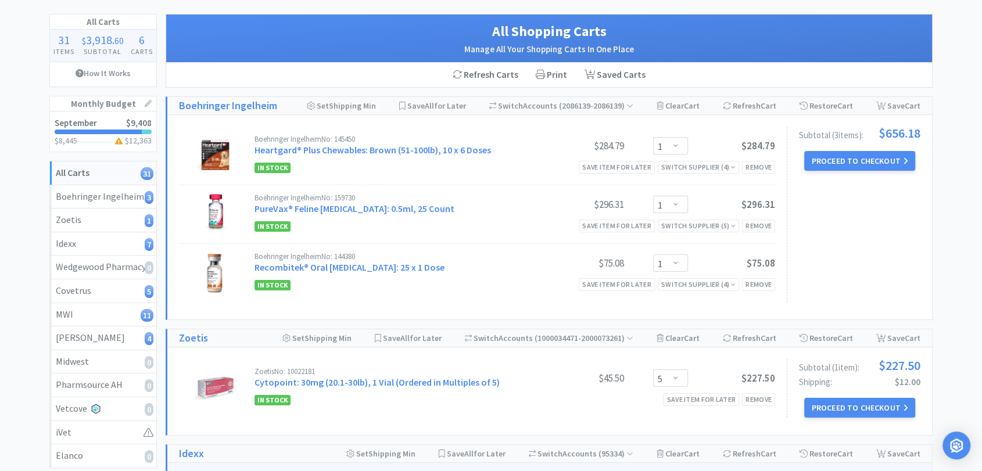
scroll to position [0, 0]
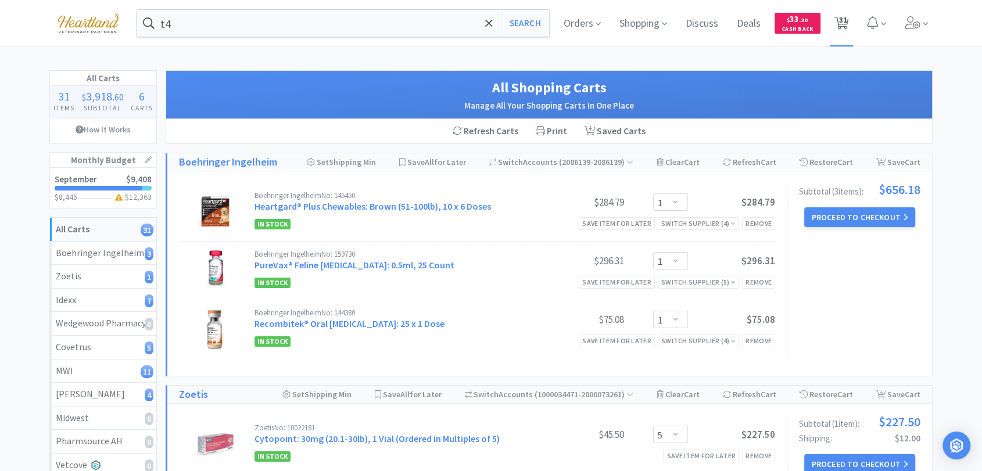
click at [843, 20] on span "31" at bounding box center [843, 20] width 8 height 46
click at [867, 216] on button "Proceed to Checkout" at bounding box center [859, 217] width 110 height 20
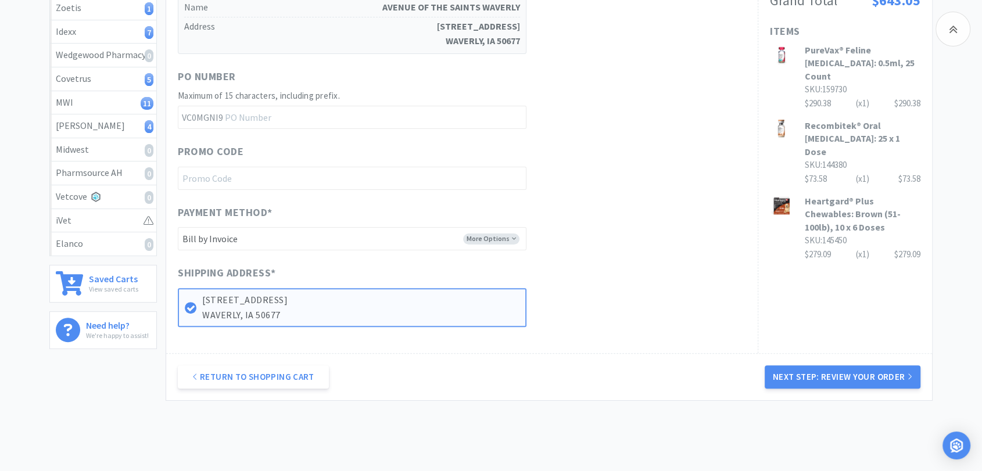
scroll to position [316, 0]
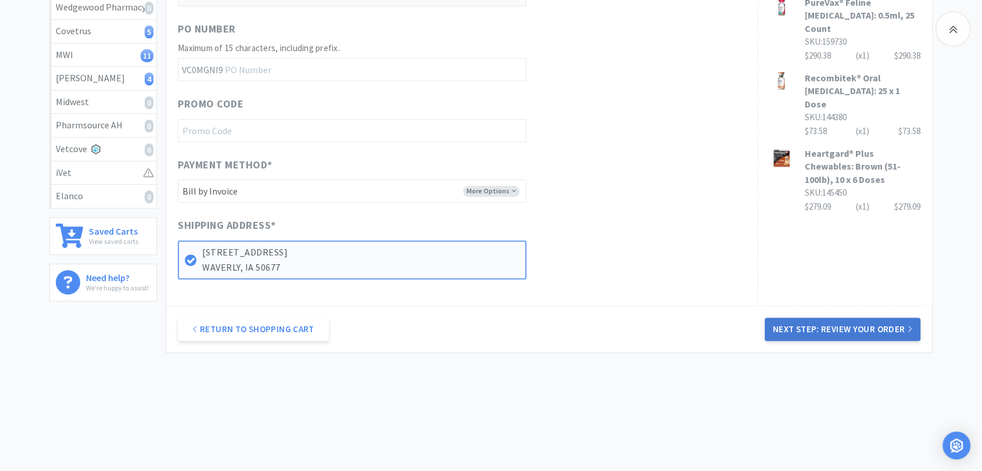
click at [823, 332] on button "Next Step: Review Your Order" at bounding box center [843, 329] width 156 height 23
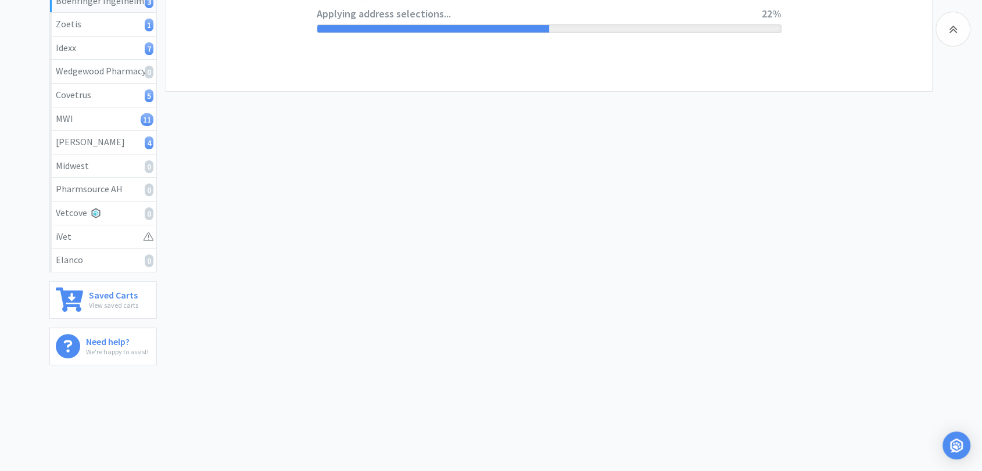
scroll to position [0, 0]
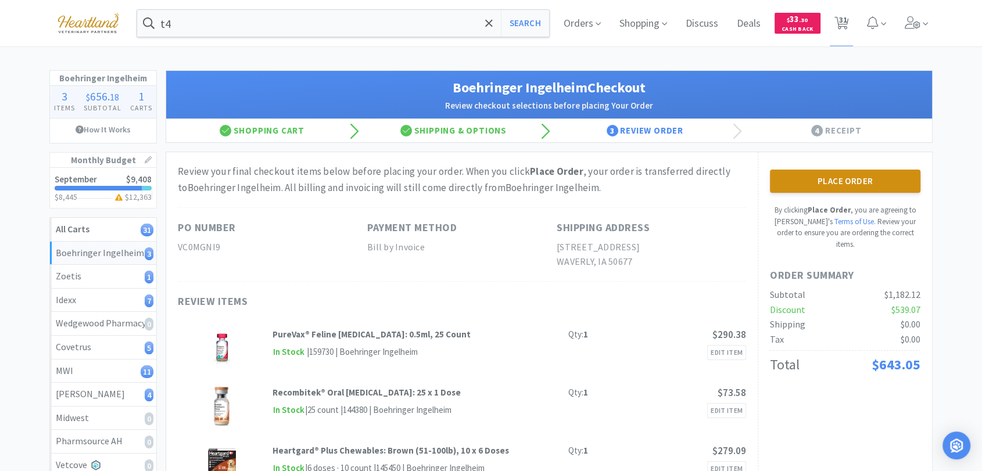
click at [875, 178] on button "Place Order" at bounding box center [845, 181] width 151 height 23
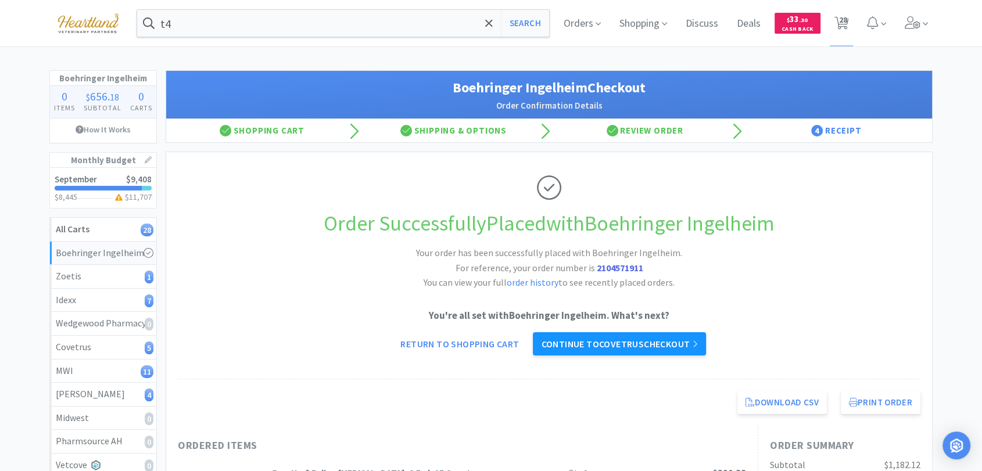
click at [665, 350] on link "Continue to Covetrus checkout" at bounding box center [619, 343] width 173 height 23
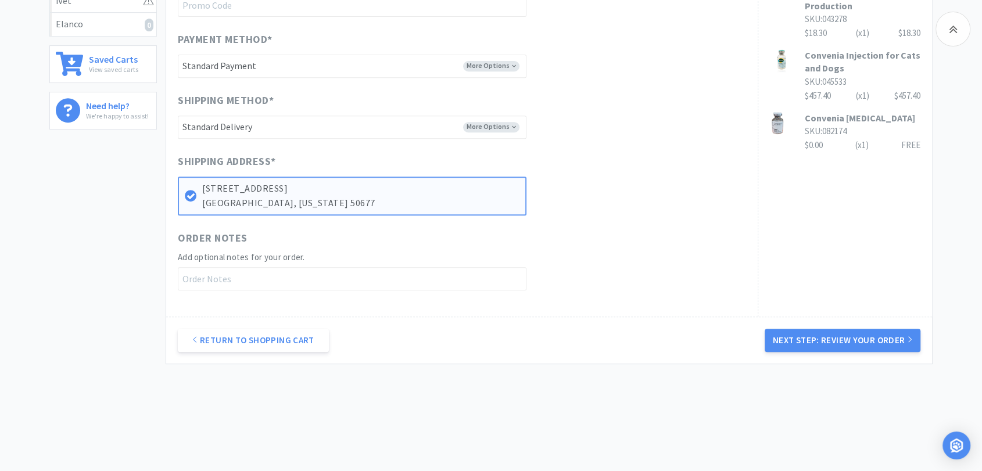
scroll to position [499, 0]
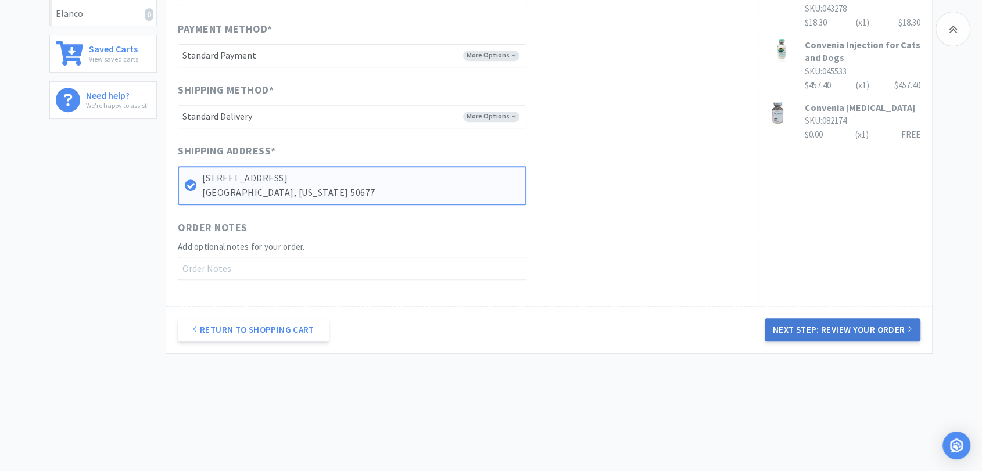
click at [857, 331] on button "Next Step: Review Your Order" at bounding box center [843, 329] width 156 height 23
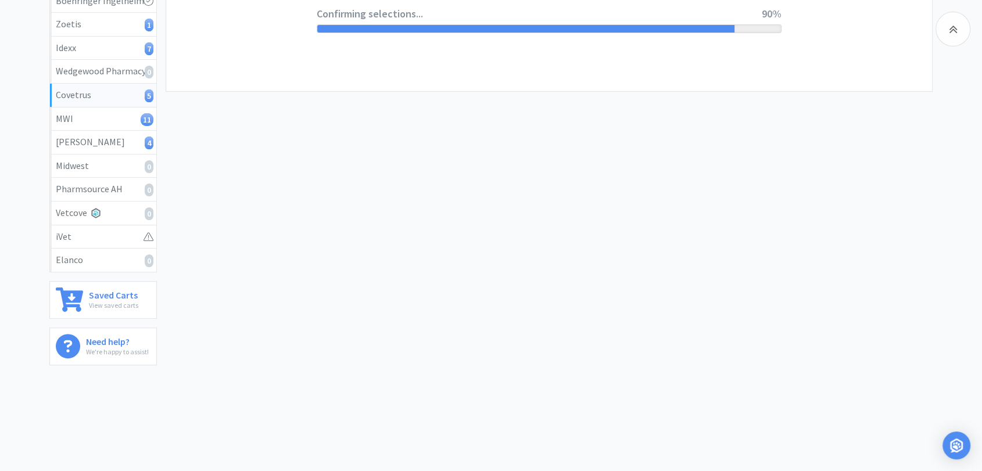
scroll to position [0, 0]
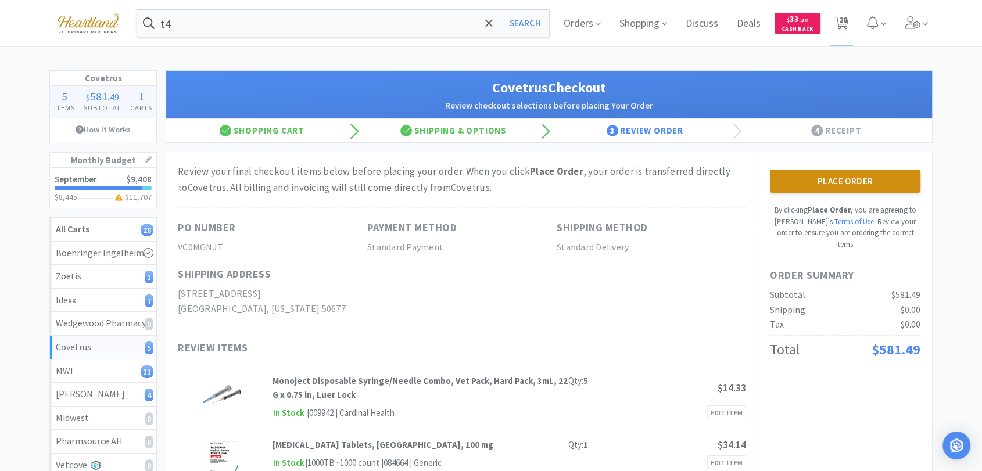
click at [871, 182] on button "Place Order" at bounding box center [845, 181] width 151 height 23
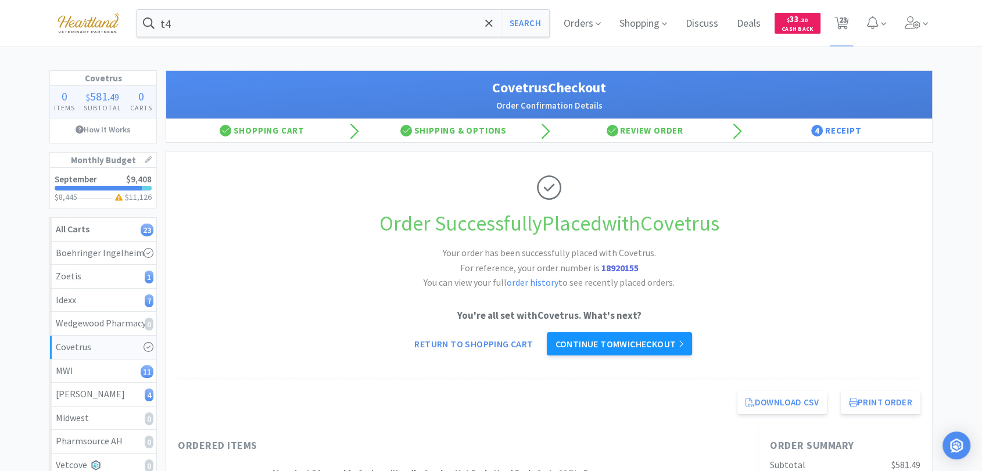
click at [619, 345] on link "Continue to MWI checkout" at bounding box center [619, 343] width 145 height 23
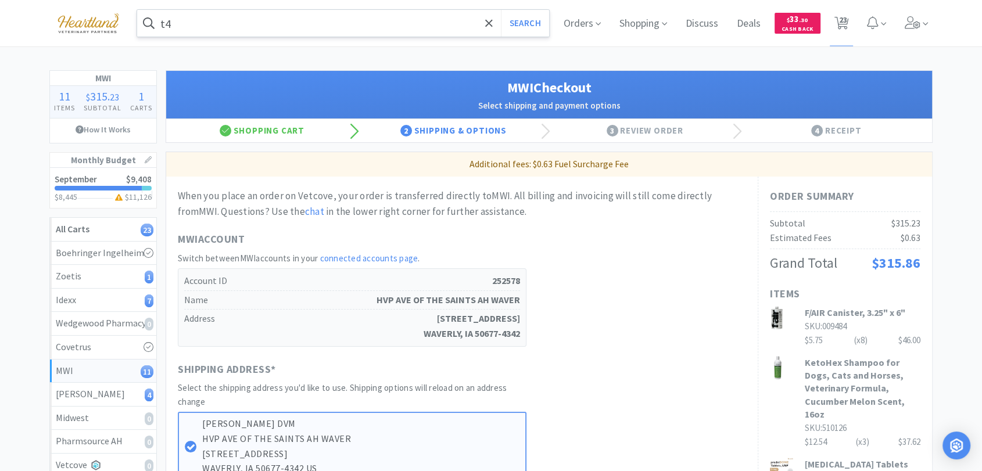
click at [203, 20] on input "t4" at bounding box center [343, 23] width 412 height 27
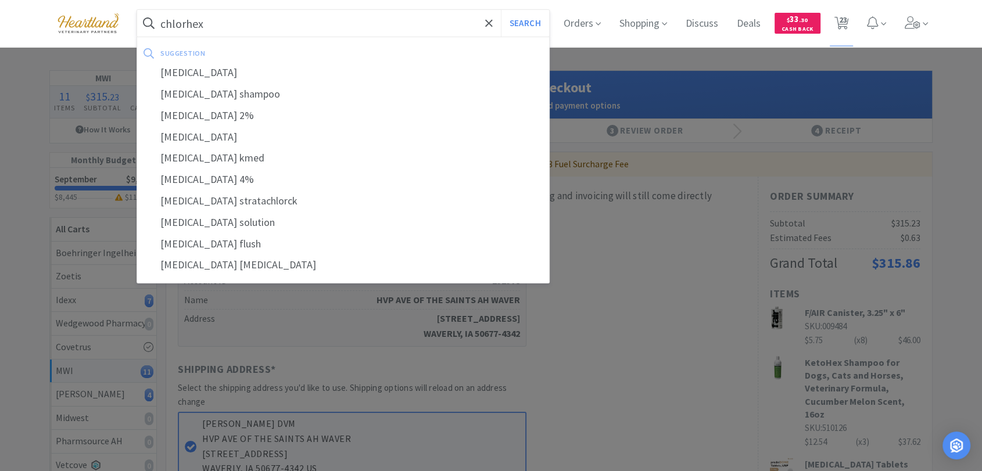
click at [501, 10] on button "Search" at bounding box center [525, 23] width 48 height 27
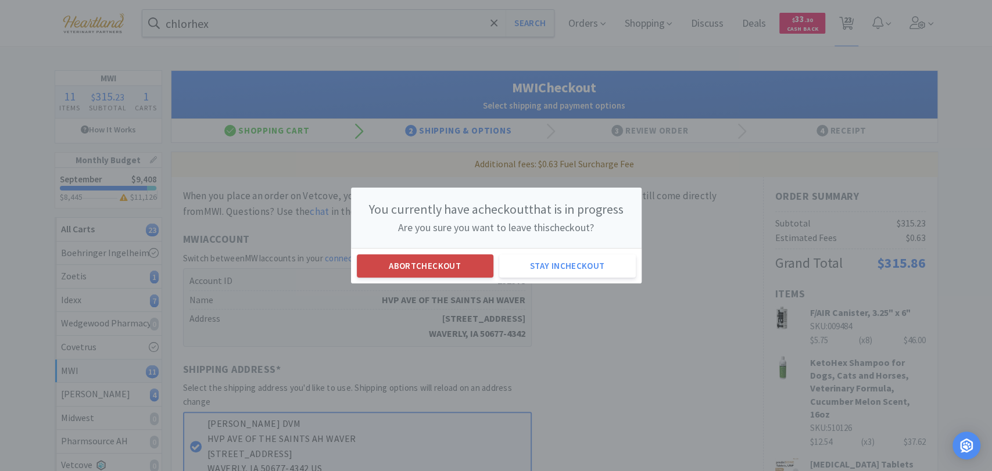
click at [465, 269] on button "Abort checkout" at bounding box center [425, 266] width 137 height 23
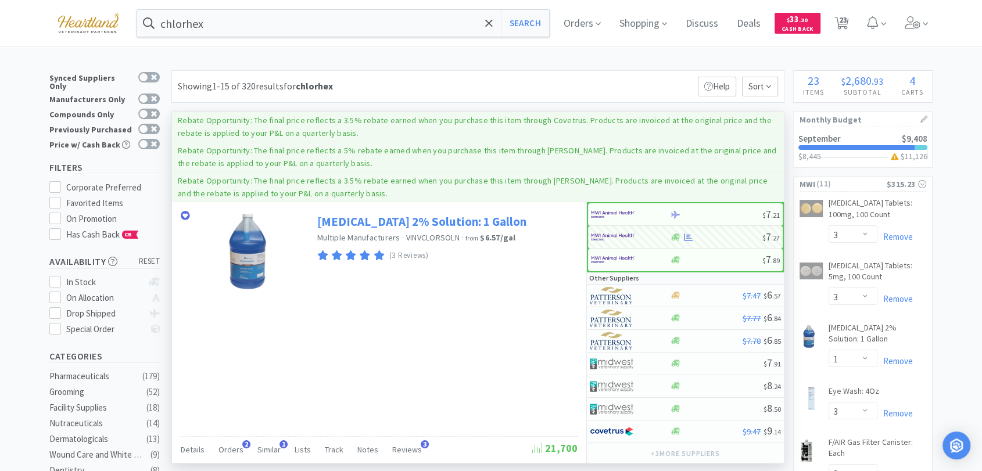
click at [400, 222] on link "[MEDICAL_DATA] 2% Solution: 1 Gallon" at bounding box center [421, 222] width 209 height 16
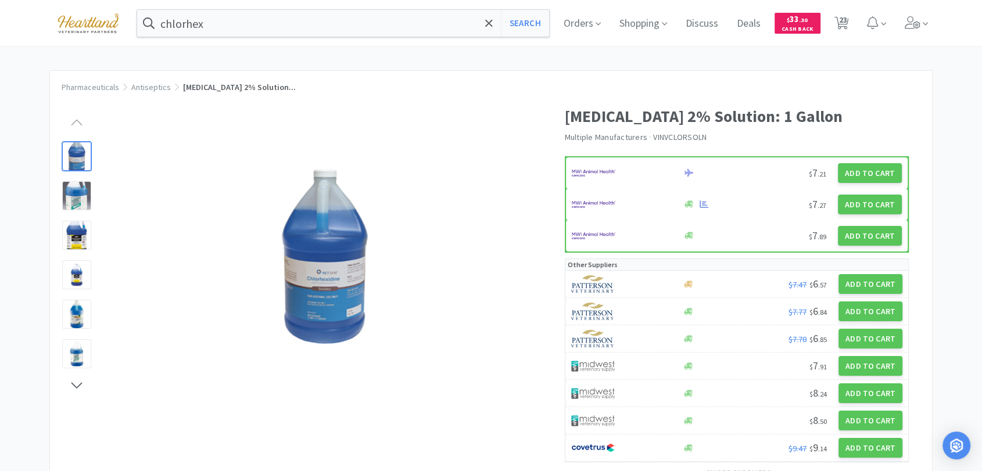
click at [74, 200] on div at bounding box center [76, 195] width 29 height 29
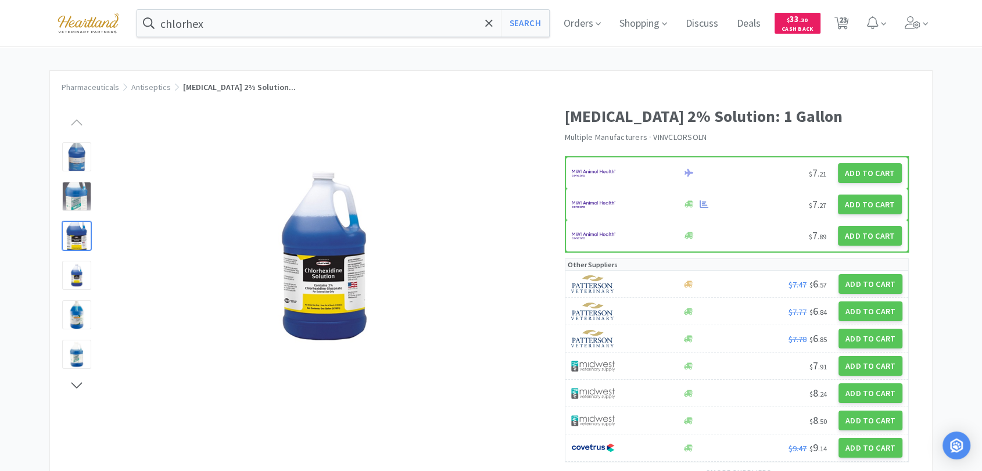
click at [74, 223] on div at bounding box center [76, 235] width 29 height 29
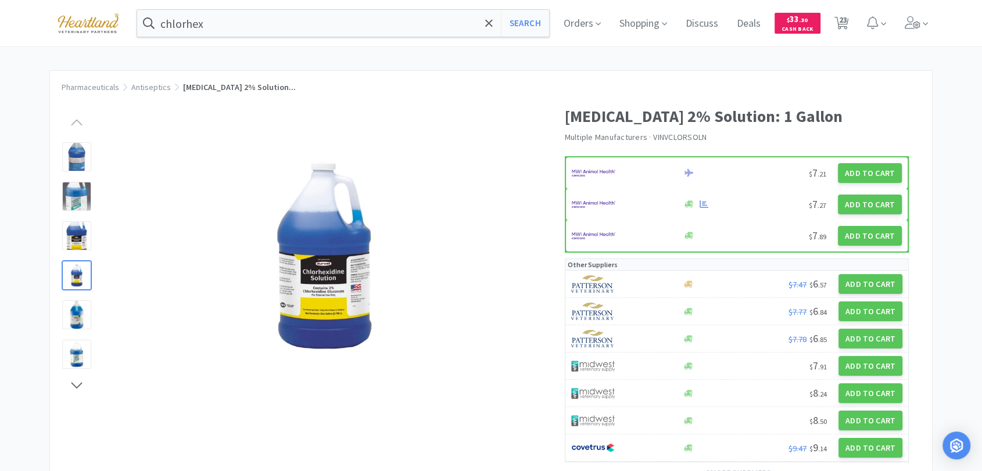
click at [80, 268] on div at bounding box center [76, 275] width 29 height 29
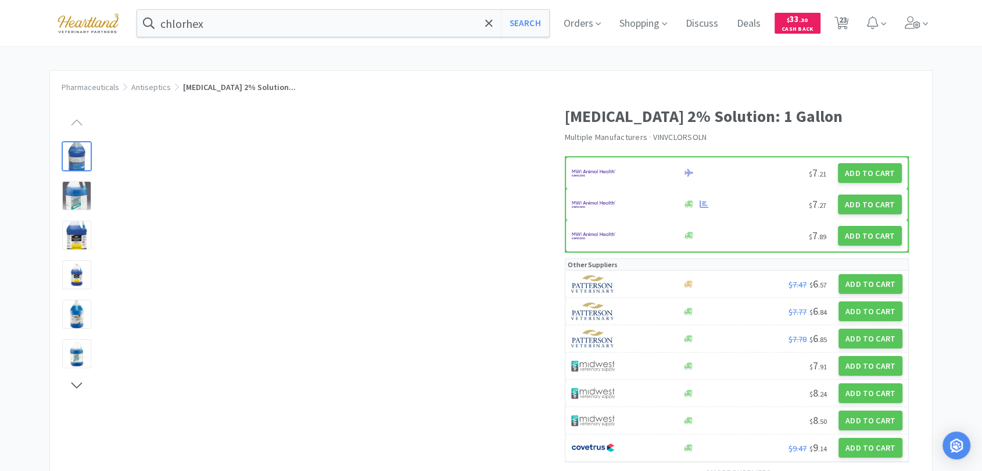
click at [81, 156] on div at bounding box center [76, 156] width 29 height 29
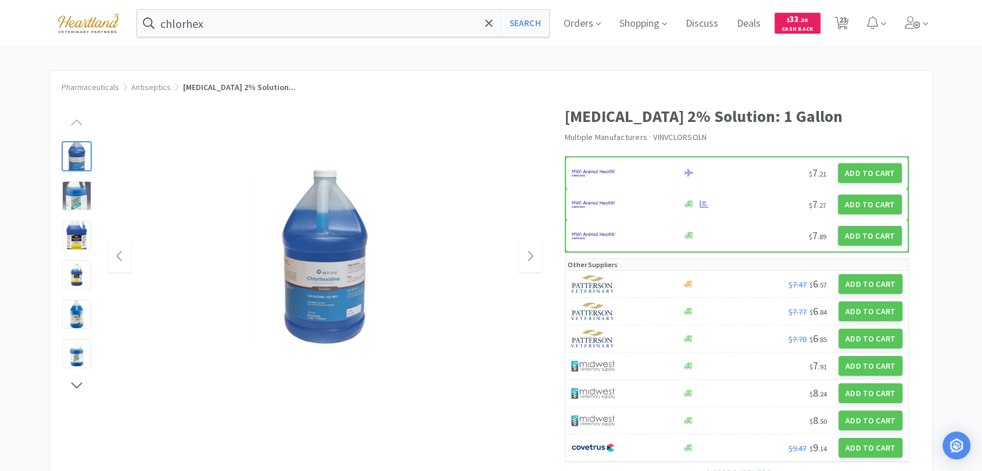
click at [328, 285] on img at bounding box center [324, 257] width 139 height 174
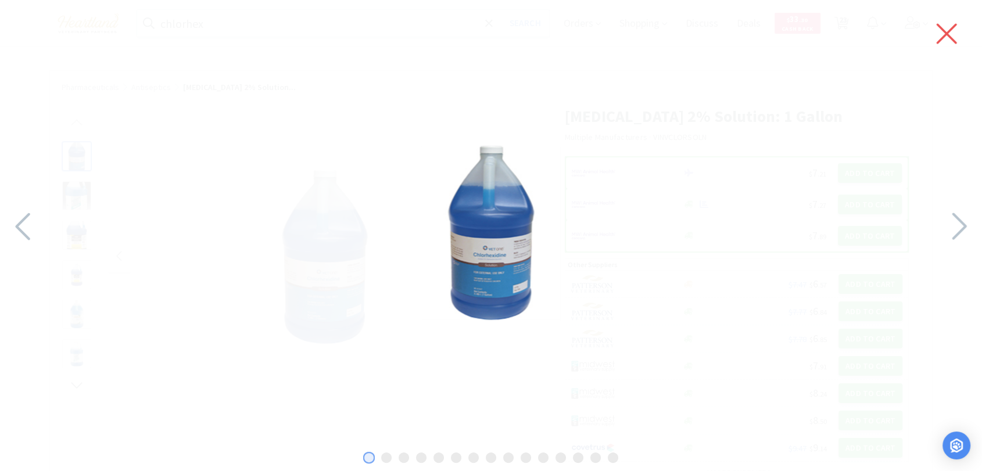
click at [950, 36] on icon at bounding box center [947, 34] width 20 height 20
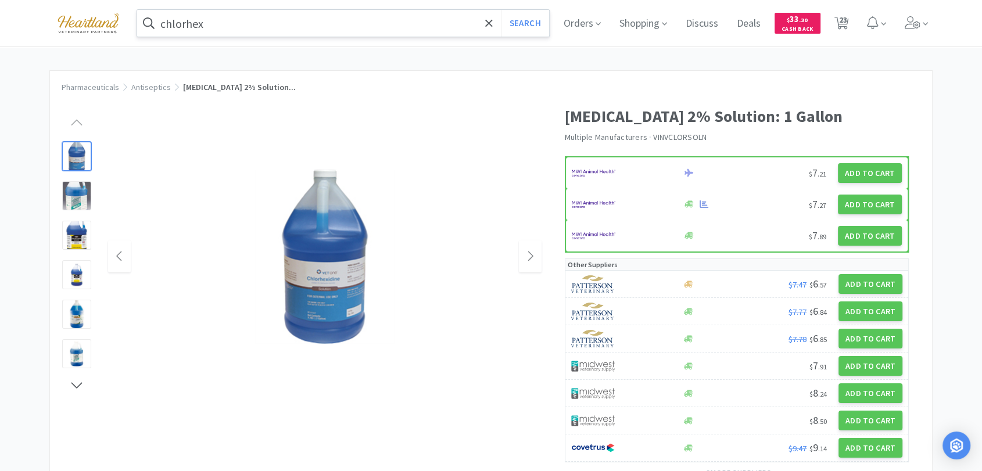
click at [397, 26] on input "chlorhex" at bounding box center [343, 23] width 412 height 27
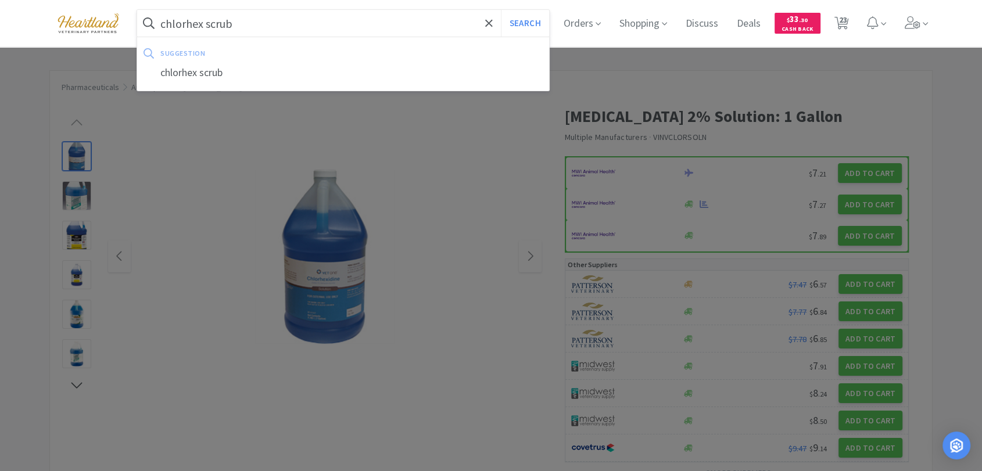
click at [501, 10] on button "Search" at bounding box center [525, 23] width 48 height 27
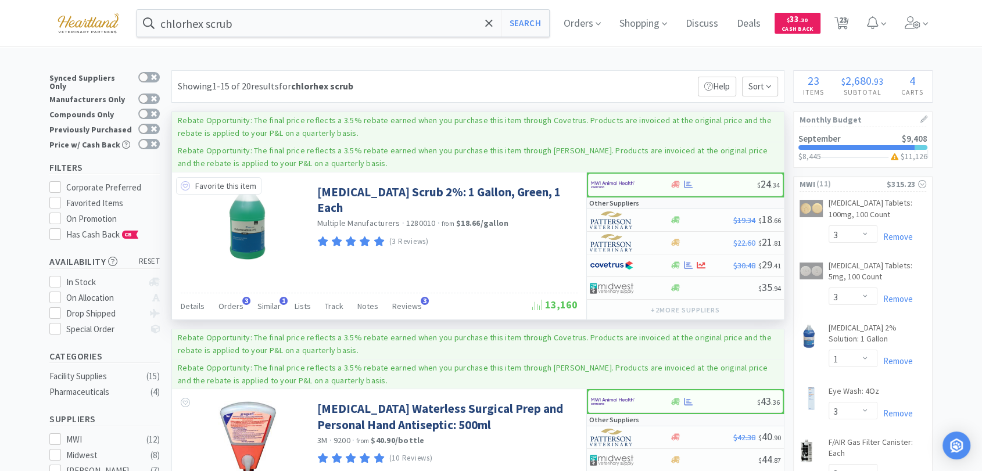
click at [185, 182] on icon at bounding box center [185, 185] width 9 height 9
click at [604, 266] on img at bounding box center [612, 265] width 44 height 17
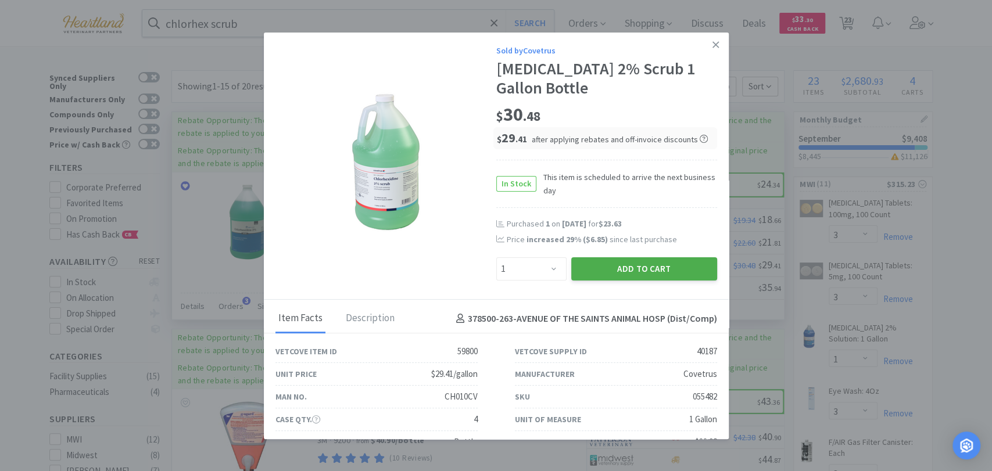
click at [611, 266] on button "Add to Cart" at bounding box center [644, 268] width 146 height 23
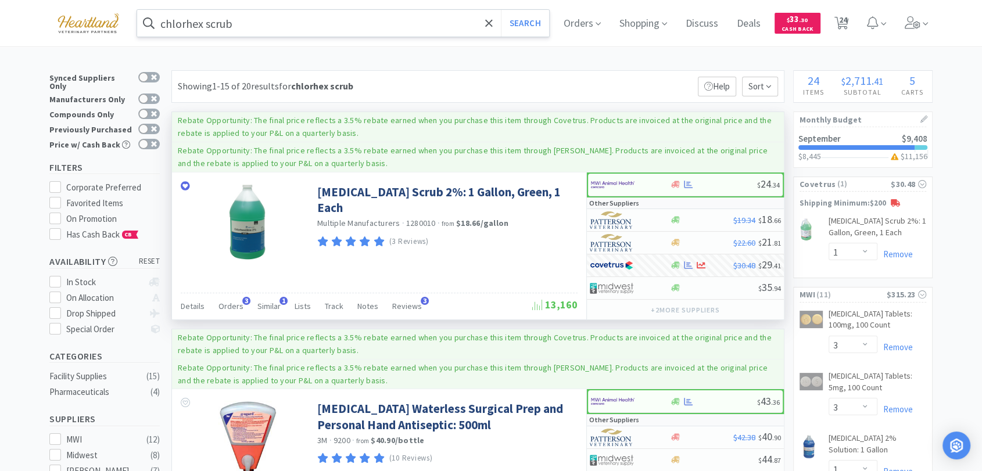
click at [288, 23] on input "chlorhex scrub" at bounding box center [343, 23] width 412 height 27
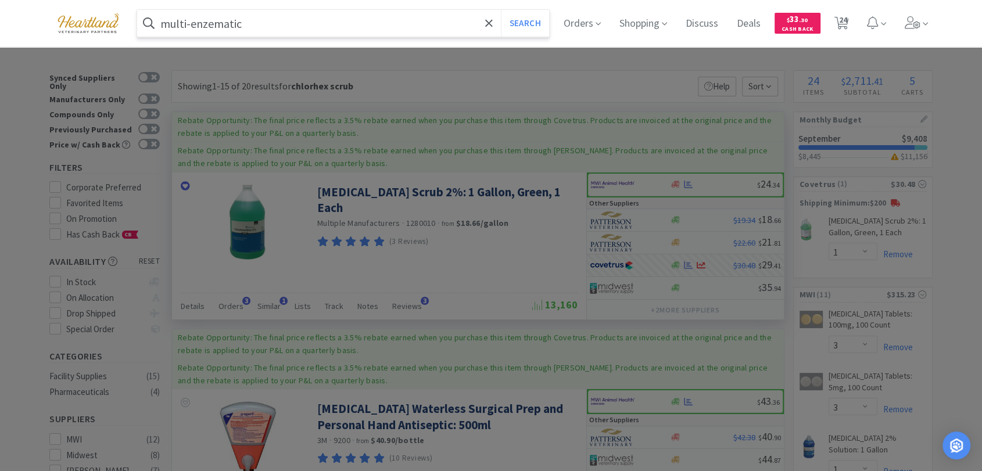
click at [501, 10] on button "Search" at bounding box center [525, 23] width 48 height 27
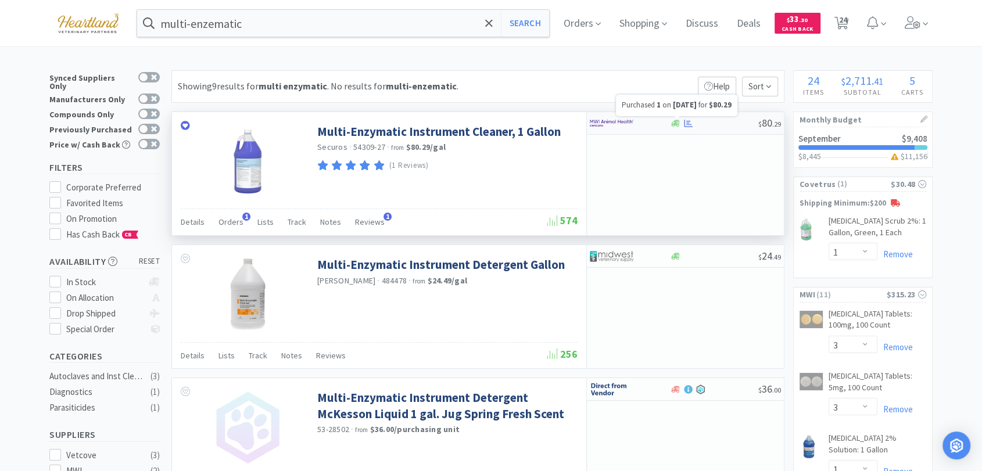
click at [687, 123] on icon at bounding box center [688, 123] width 9 height 8
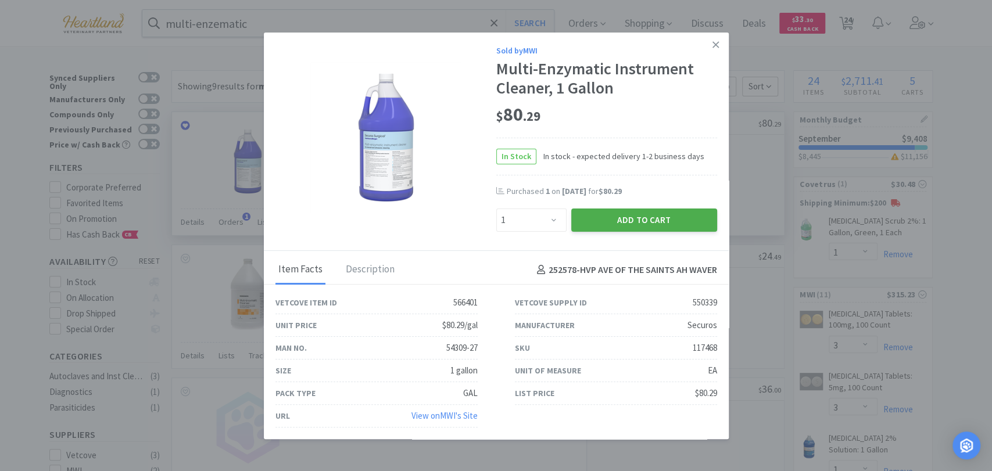
click at [644, 223] on button "Add to Cart" at bounding box center [644, 220] width 146 height 23
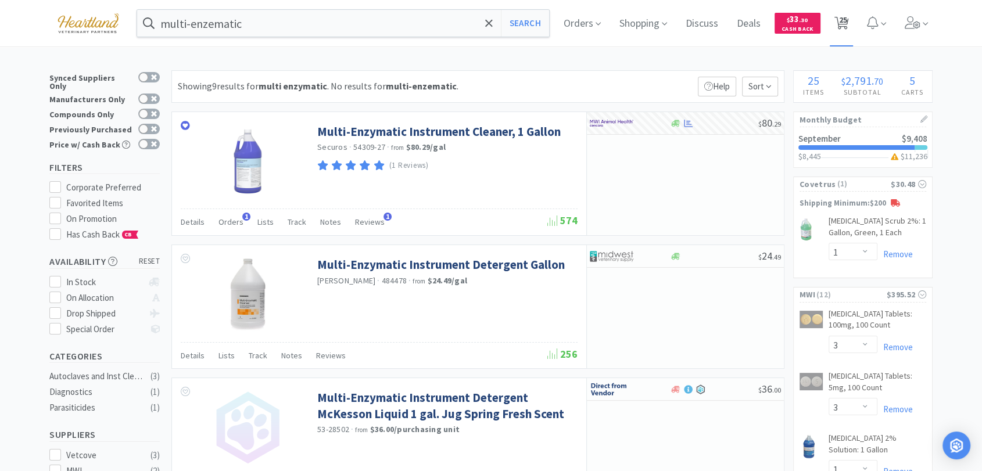
click at [844, 24] on span "25" at bounding box center [843, 20] width 8 height 46
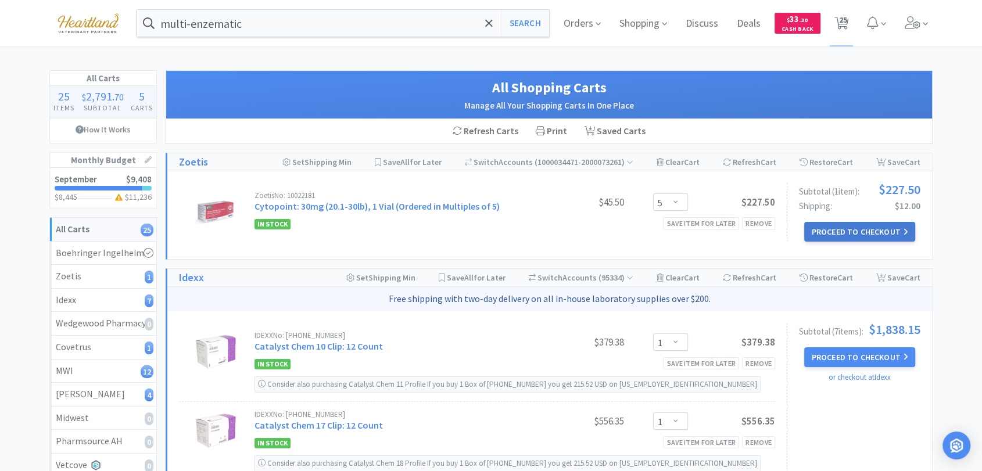
click at [840, 233] on button "Proceed to Checkout" at bounding box center [859, 232] width 110 height 20
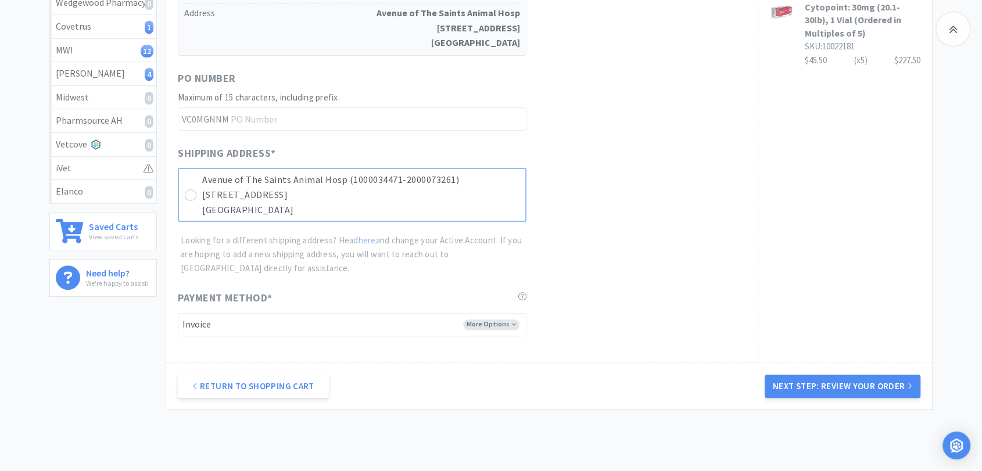
scroll to position [323, 0]
click at [187, 191] on icon at bounding box center [191, 193] width 9 height 9
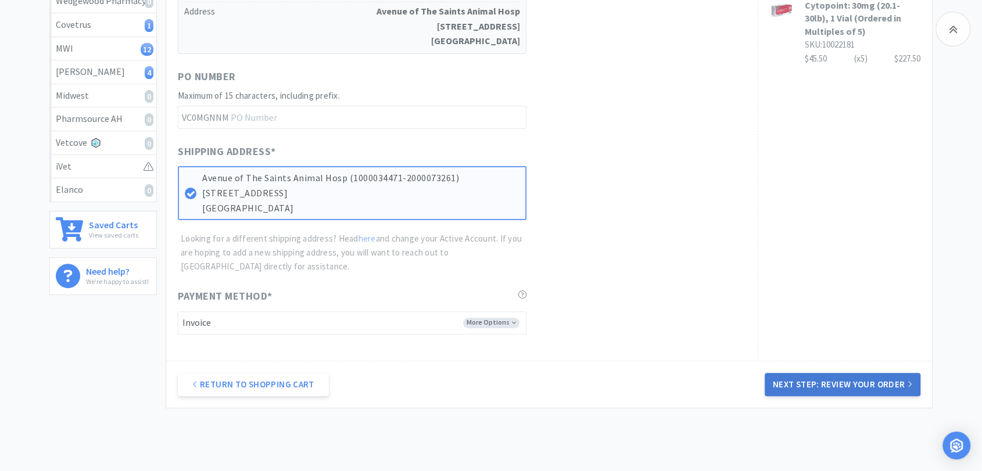
click at [826, 385] on button "Next Step: Review Your Order" at bounding box center [843, 384] width 156 height 23
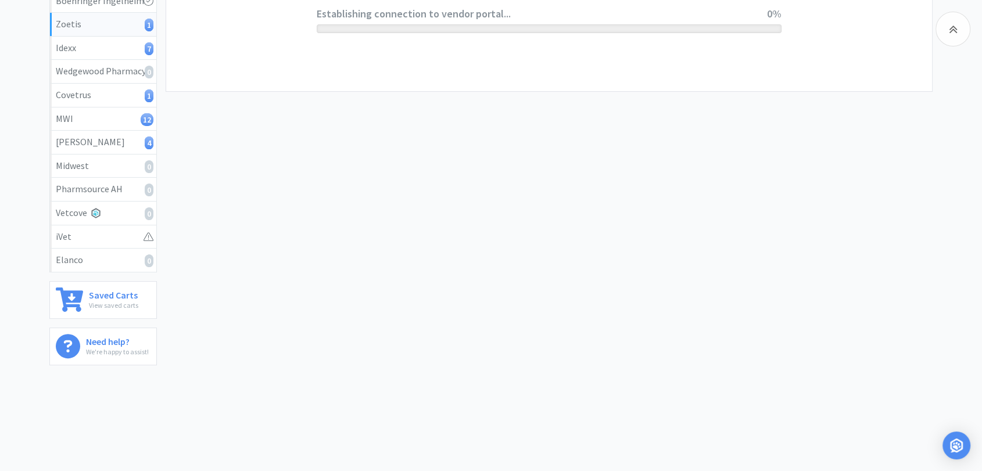
scroll to position [0, 0]
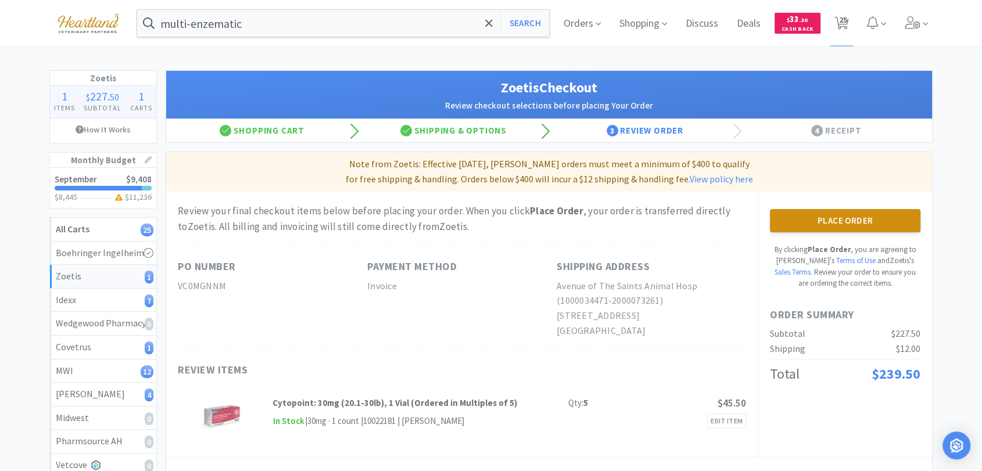
click at [898, 219] on button "Place Order" at bounding box center [845, 220] width 151 height 23
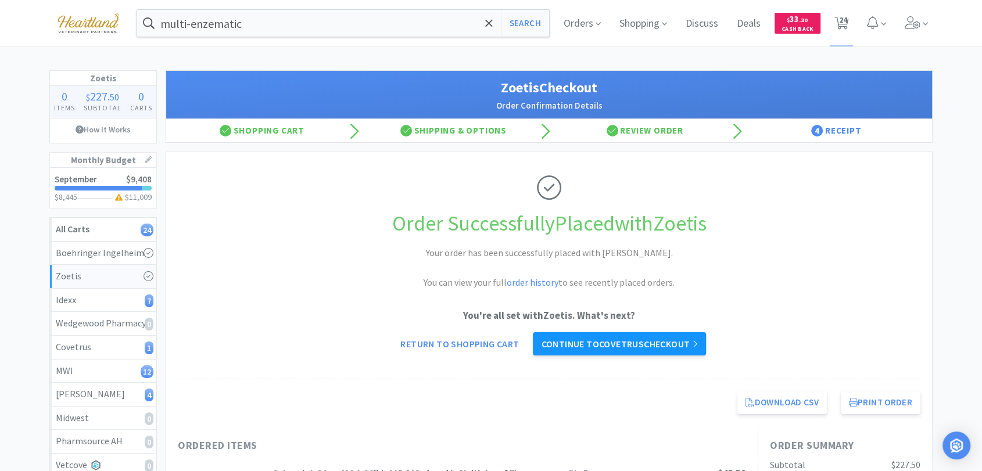
click at [678, 341] on link "Continue to Covetrus checkout" at bounding box center [619, 343] width 173 height 23
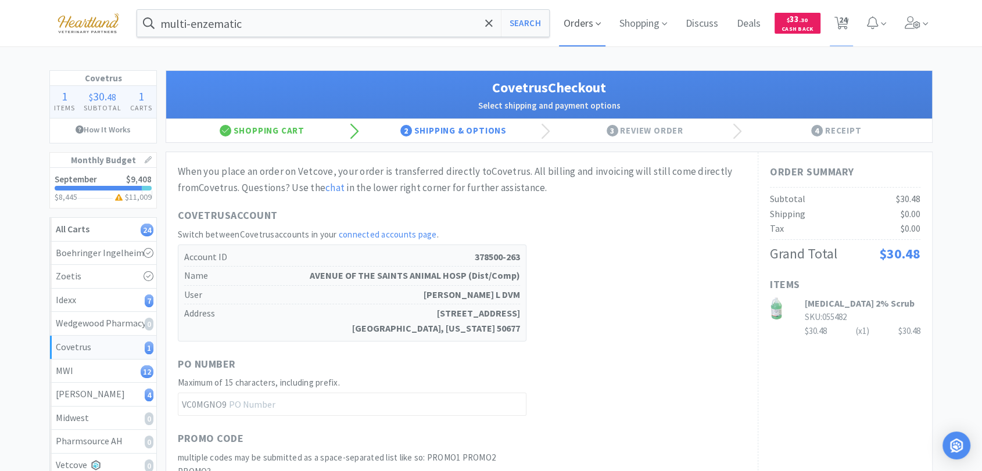
click at [586, 21] on span "Orders" at bounding box center [582, 23] width 46 height 46
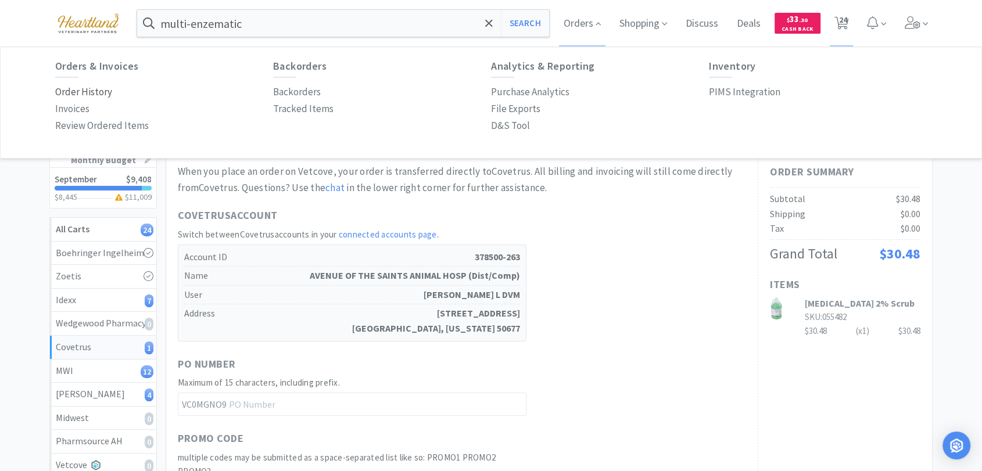
click at [56, 97] on p "Order History" at bounding box center [83, 92] width 57 height 16
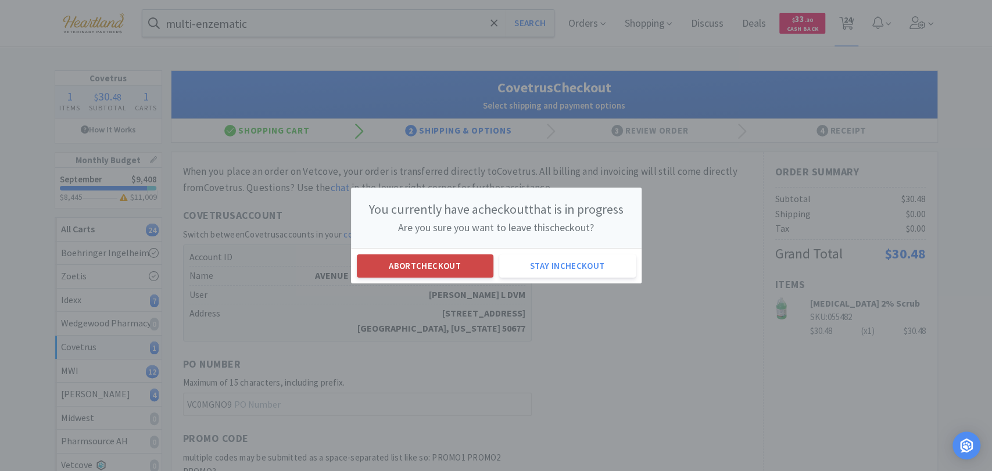
click at [472, 265] on button "Abort checkout" at bounding box center [425, 266] width 137 height 23
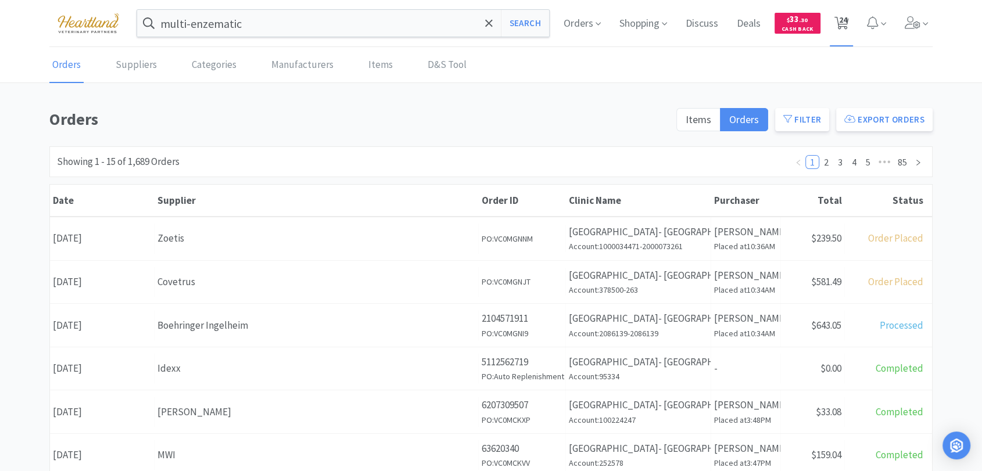
click at [843, 20] on span "24" at bounding box center [843, 20] width 8 height 46
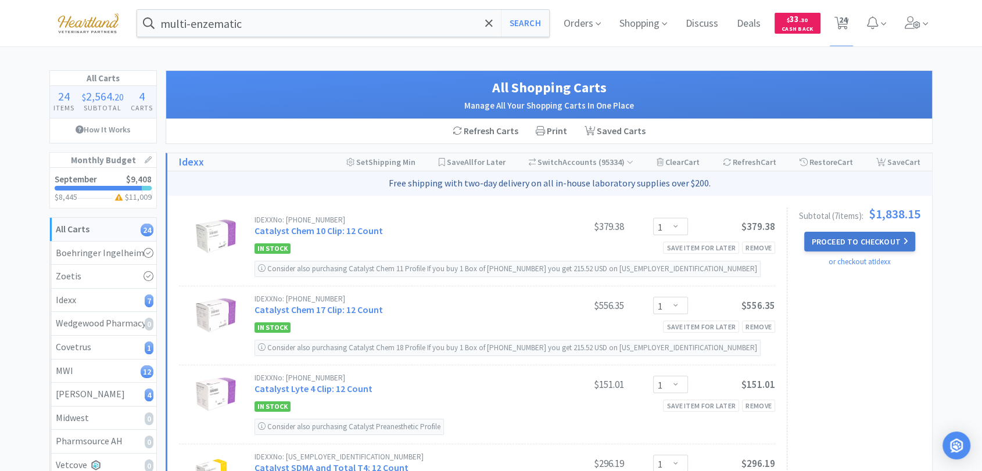
click at [830, 243] on button "Proceed to Checkout" at bounding box center [859, 242] width 110 height 20
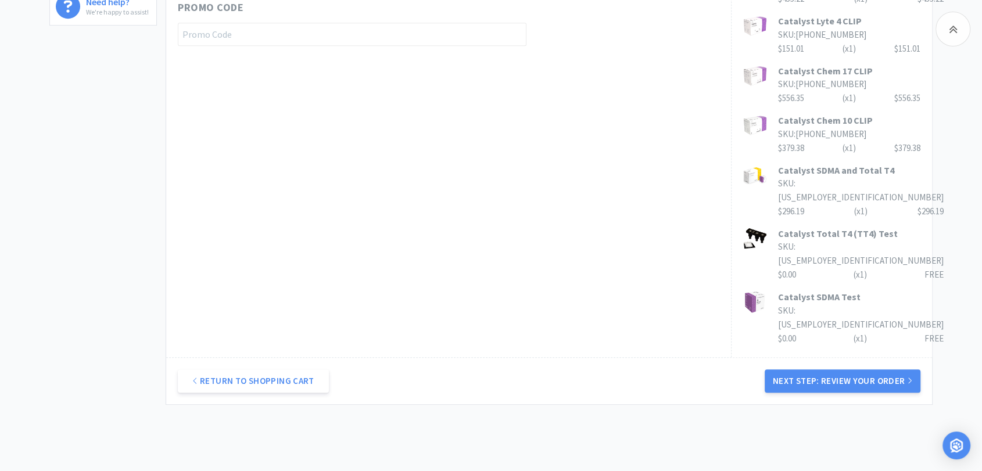
scroll to position [604, 0]
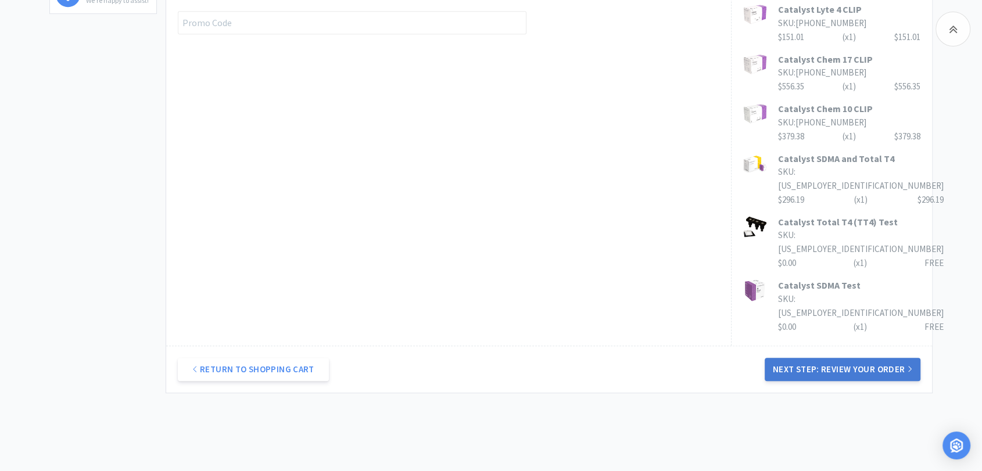
click at [872, 358] on button "Next Step: Review Your Order" at bounding box center [843, 369] width 156 height 23
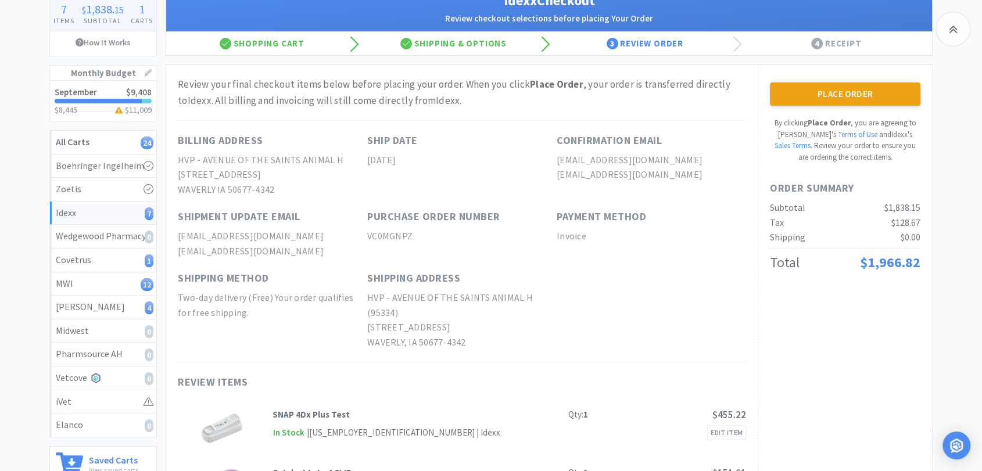
scroll to position [0, 0]
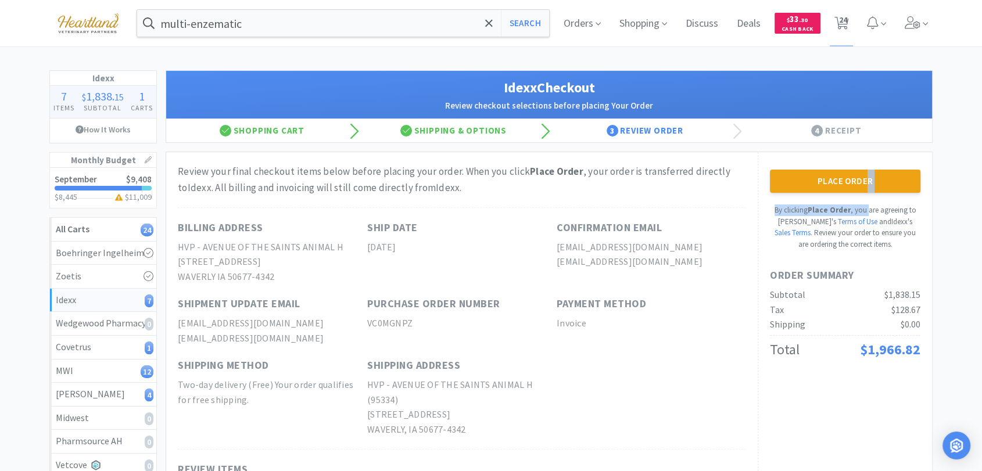
click at [867, 192] on div "Place Order By clicking Place Order , you are agreeing to Vetcove's Terms of Us…" at bounding box center [845, 210] width 151 height 80
click at [824, 185] on button "Place Order" at bounding box center [845, 181] width 151 height 23
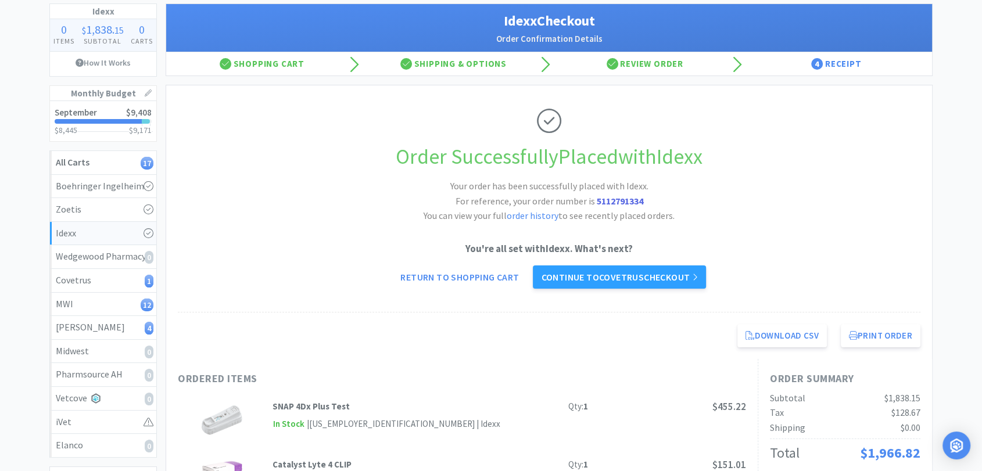
scroll to position [65, 0]
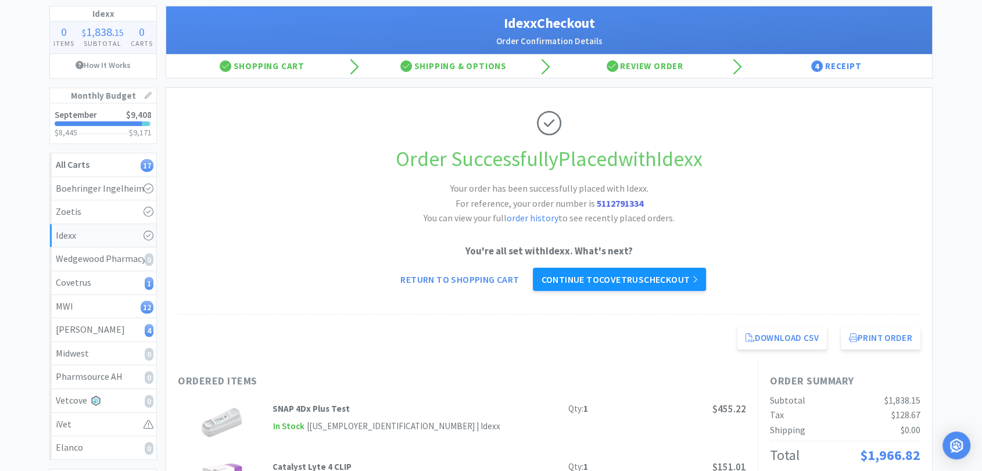
click at [673, 275] on link "Continue to Covetrus checkout" at bounding box center [619, 279] width 173 height 23
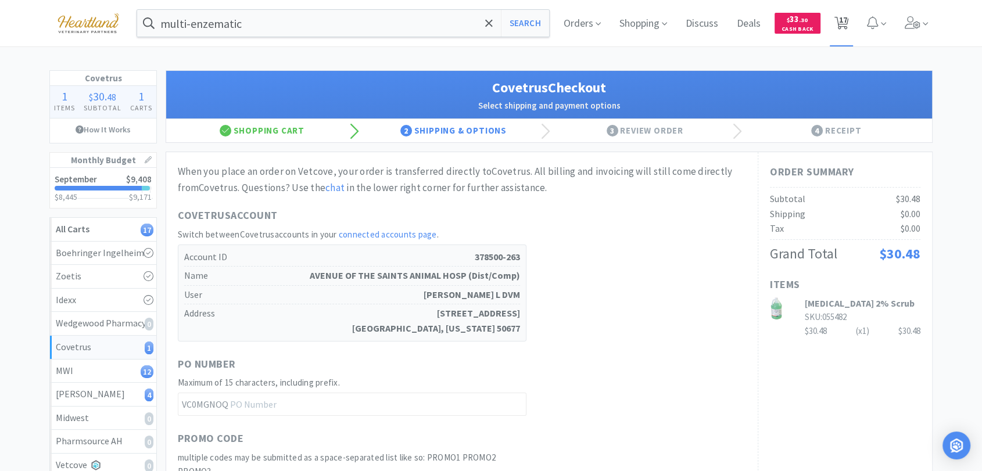
click at [843, 24] on span "17" at bounding box center [843, 20] width 8 height 46
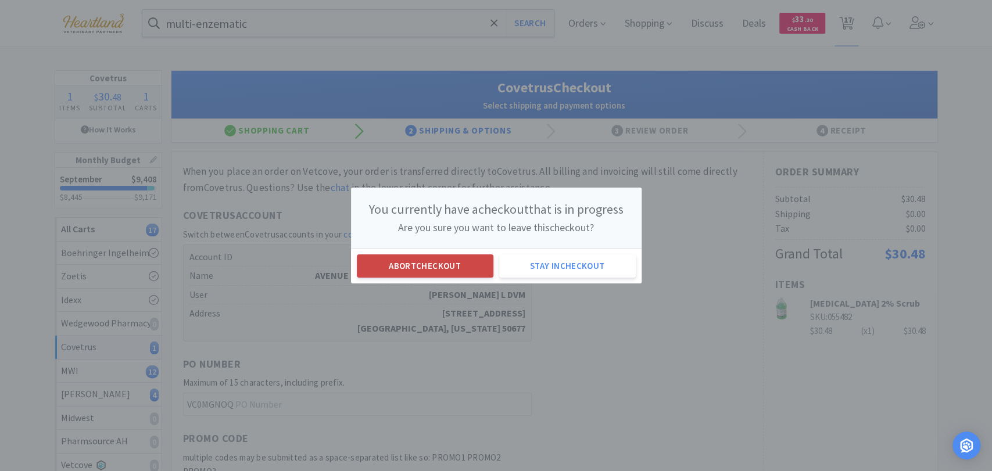
click at [461, 269] on button "Abort checkout" at bounding box center [425, 266] width 137 height 23
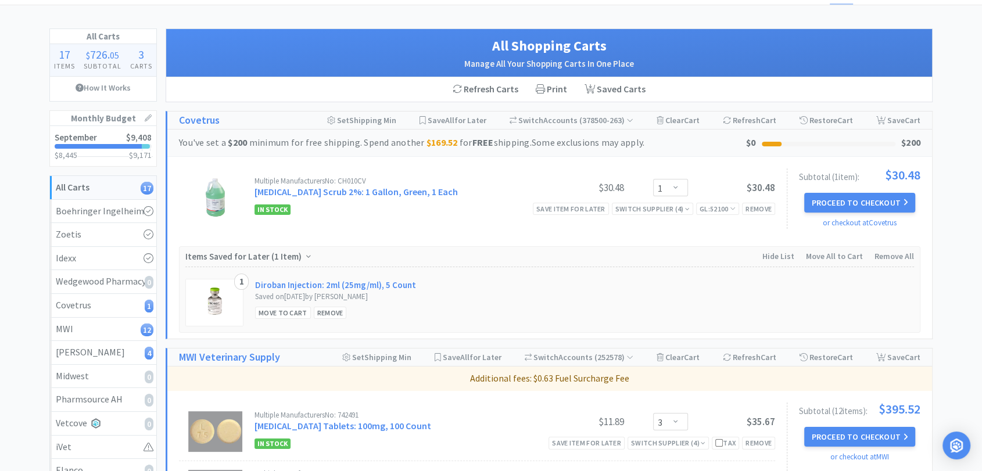
scroll to position [65, 0]
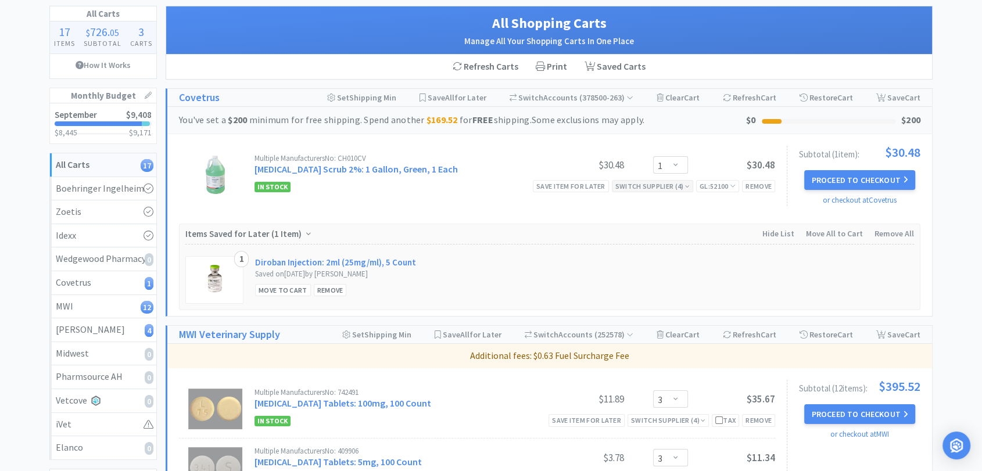
click at [679, 187] on div "Switch Supplier ( 4 )" at bounding box center [652, 186] width 74 height 11
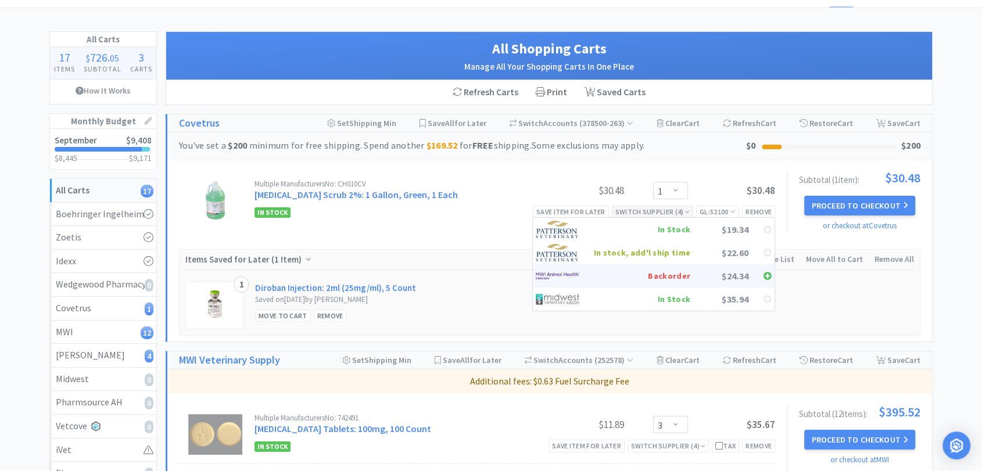
scroll to position [0, 0]
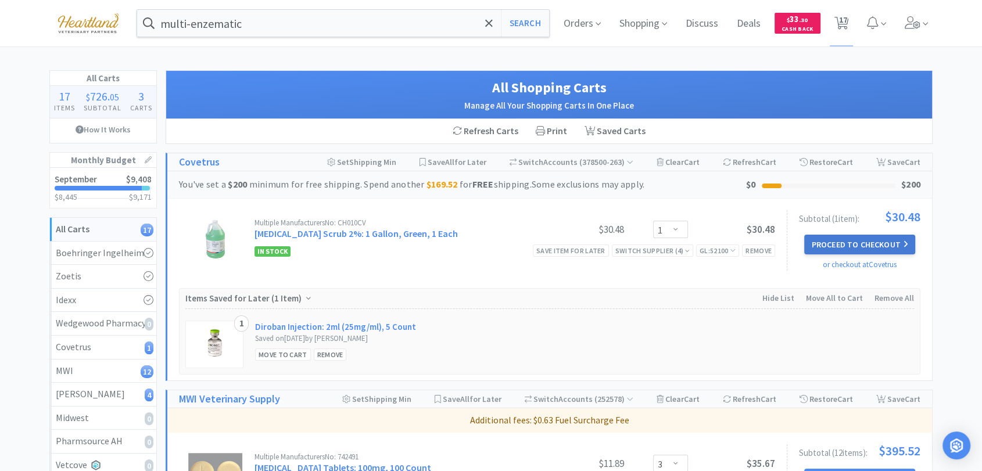
click at [882, 235] on button "Proceed to Checkout" at bounding box center [859, 245] width 110 height 20
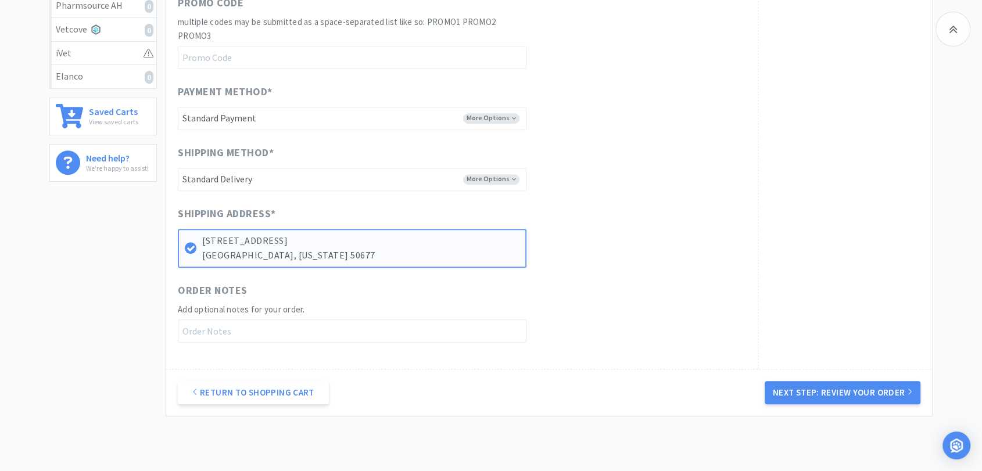
scroll to position [452, 0]
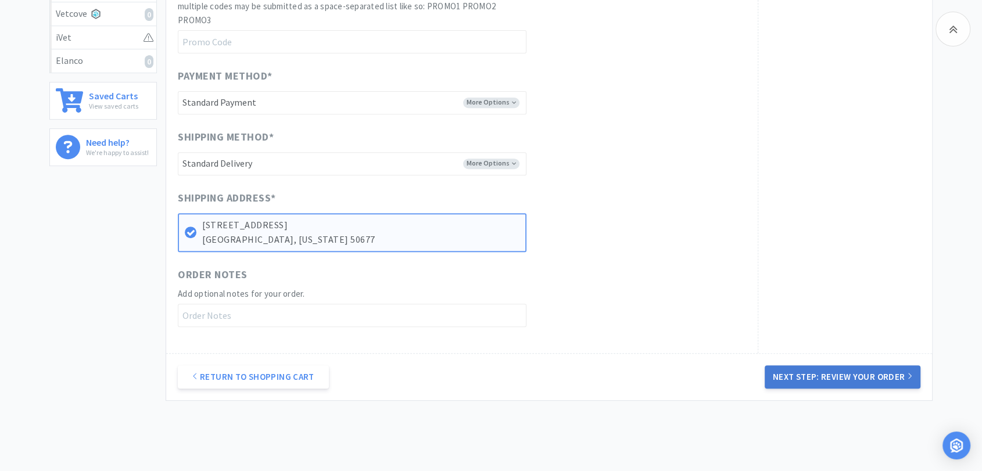
click at [795, 374] on button "Next Step: Review Your Order" at bounding box center [843, 377] width 156 height 23
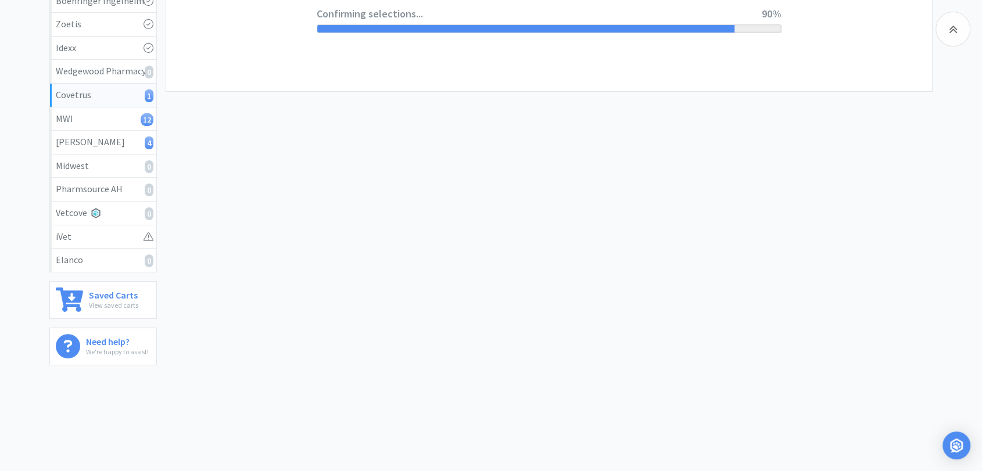
scroll to position [0, 0]
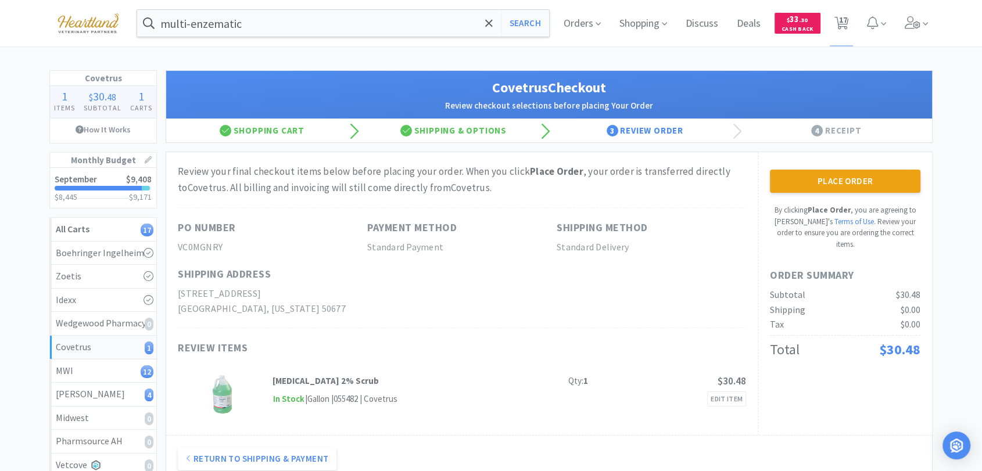
click at [795, 178] on button "Place Order" at bounding box center [845, 181] width 151 height 23
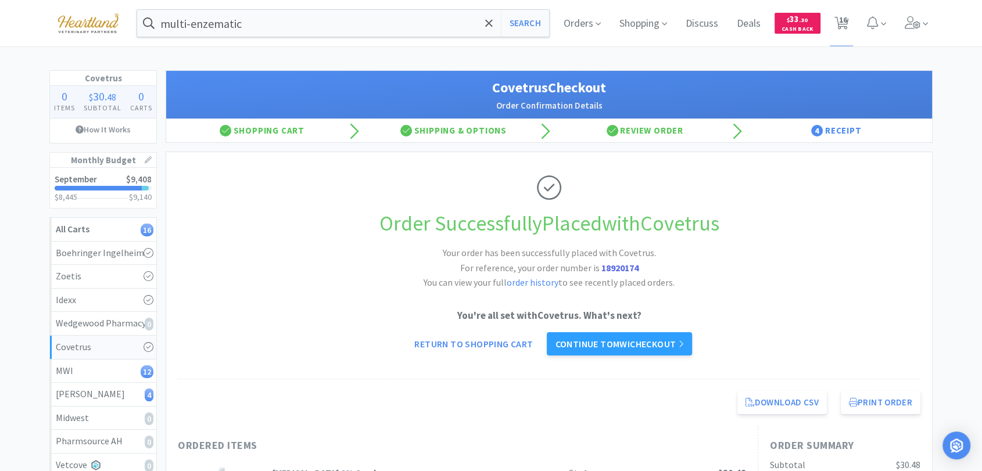
click at [599, 344] on link "Continue to MWI checkout" at bounding box center [619, 343] width 145 height 23
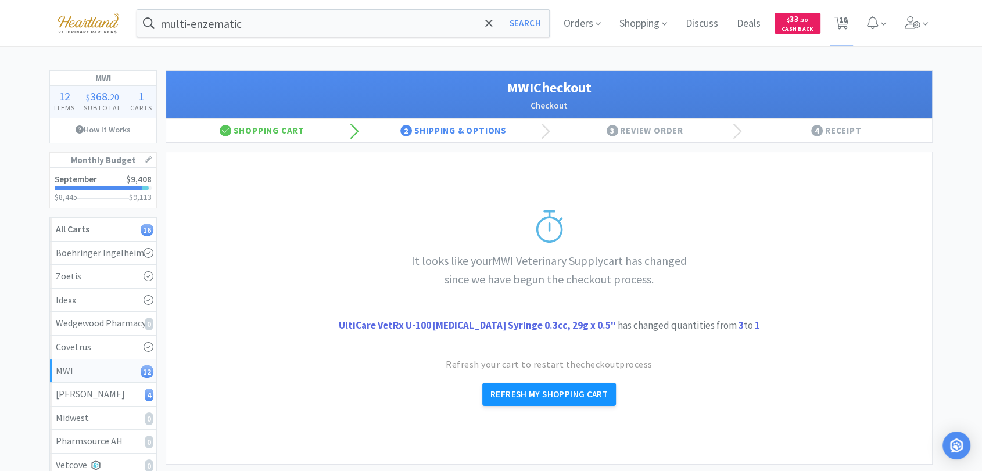
click at [569, 398] on button "Refresh My Shopping Cart" at bounding box center [549, 394] width 134 height 23
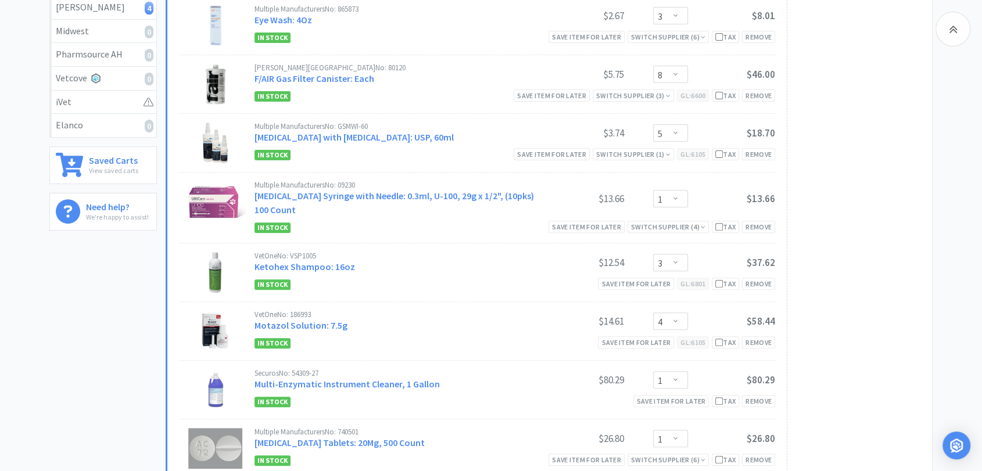
scroll to position [194, 0]
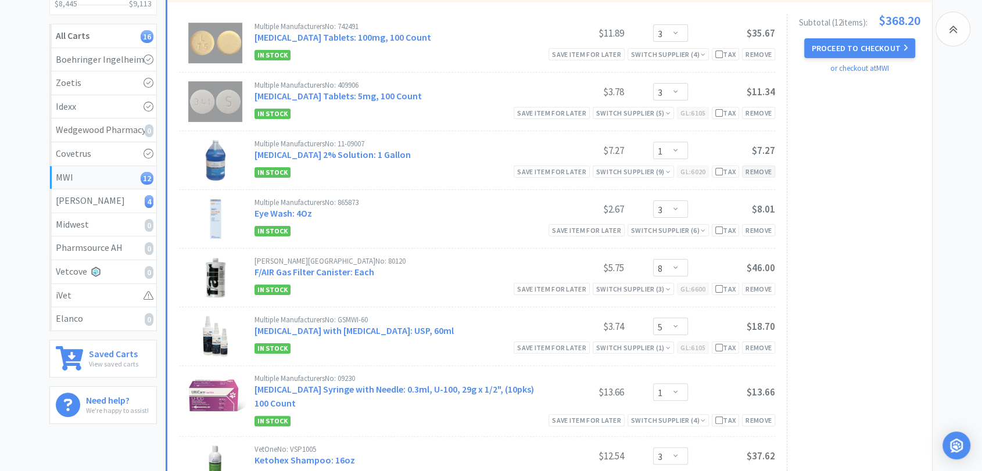
click at [768, 173] on div "Remove" at bounding box center [758, 172] width 33 height 12
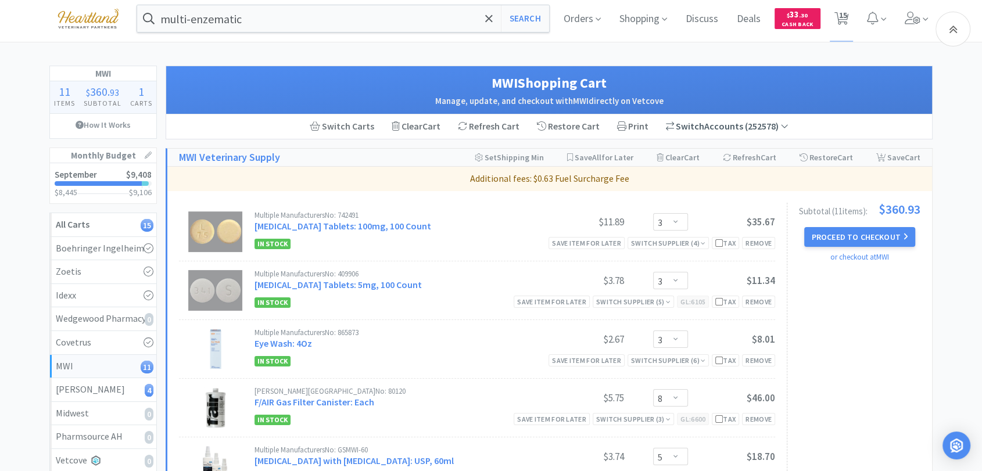
scroll to position [0, 0]
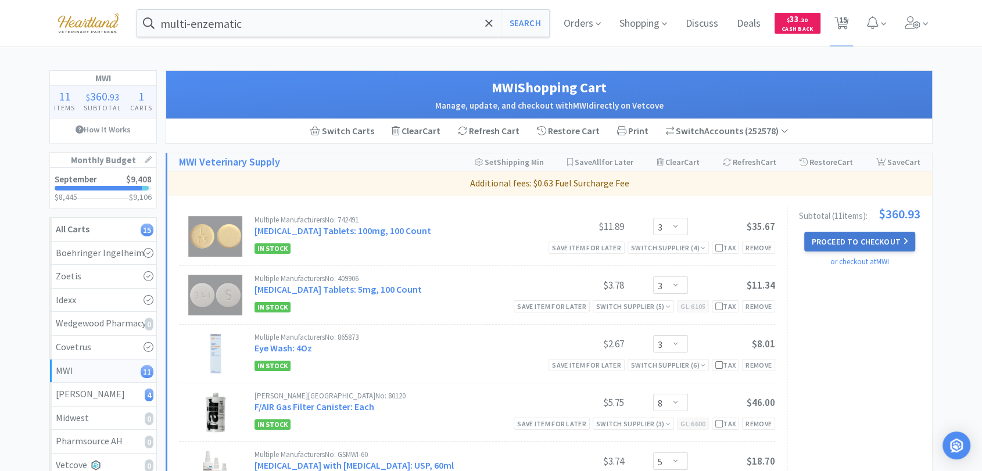
click at [879, 242] on button "Proceed to Checkout" at bounding box center [859, 242] width 110 height 20
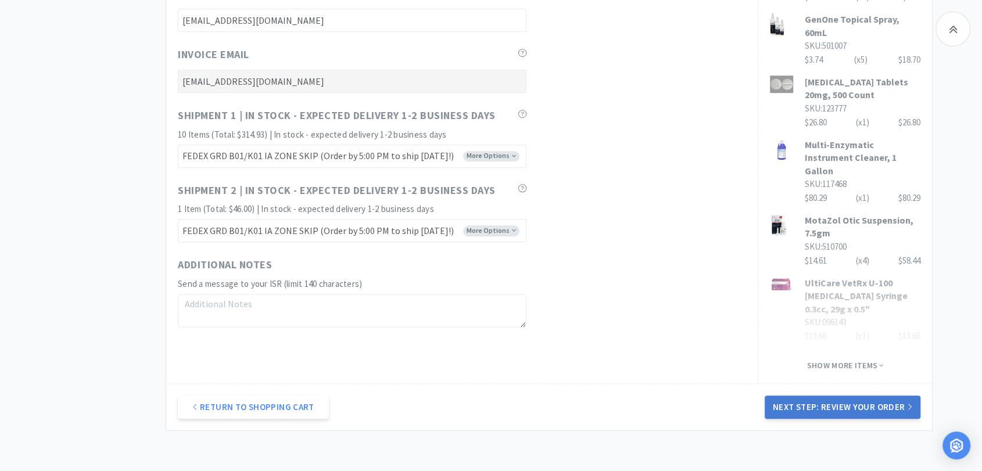
click at [884, 396] on button "Next Step: Review Your Order" at bounding box center [843, 407] width 156 height 23
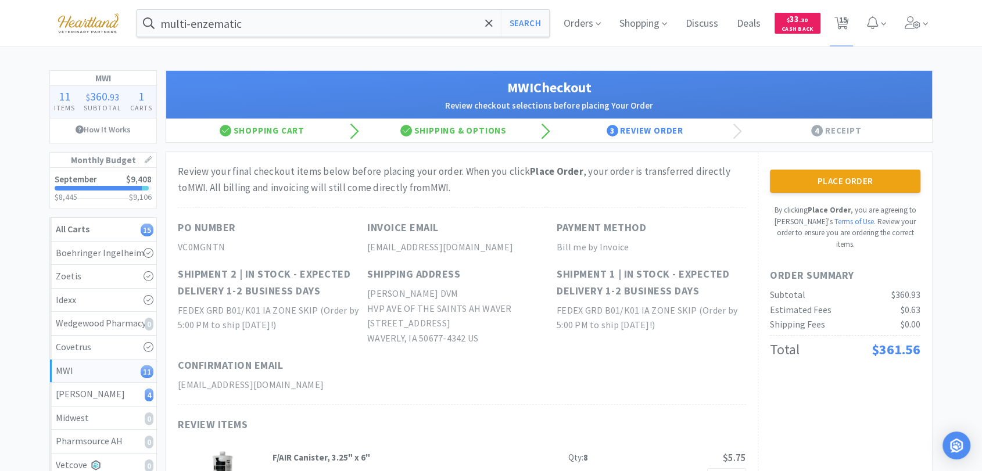
click at [862, 179] on button "Place Order" at bounding box center [845, 181] width 151 height 23
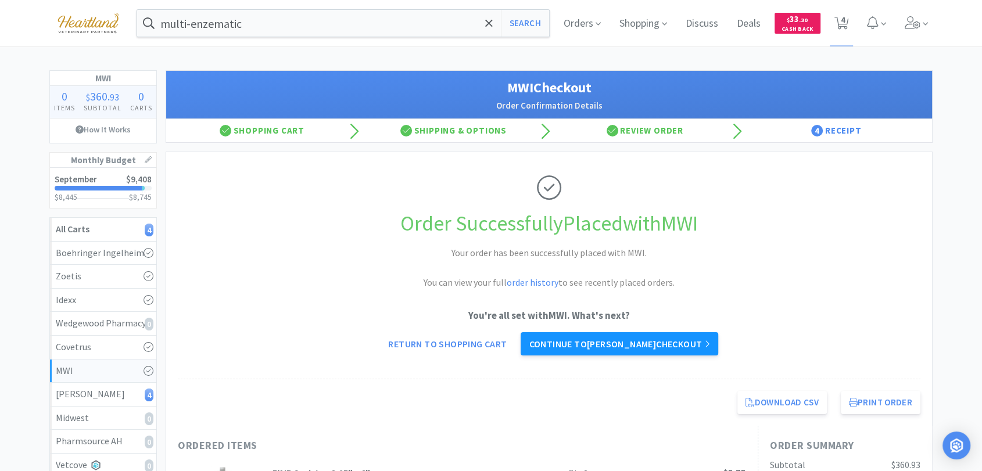
click at [639, 348] on link "Continue to [PERSON_NAME] checkout" at bounding box center [619, 343] width 197 height 23
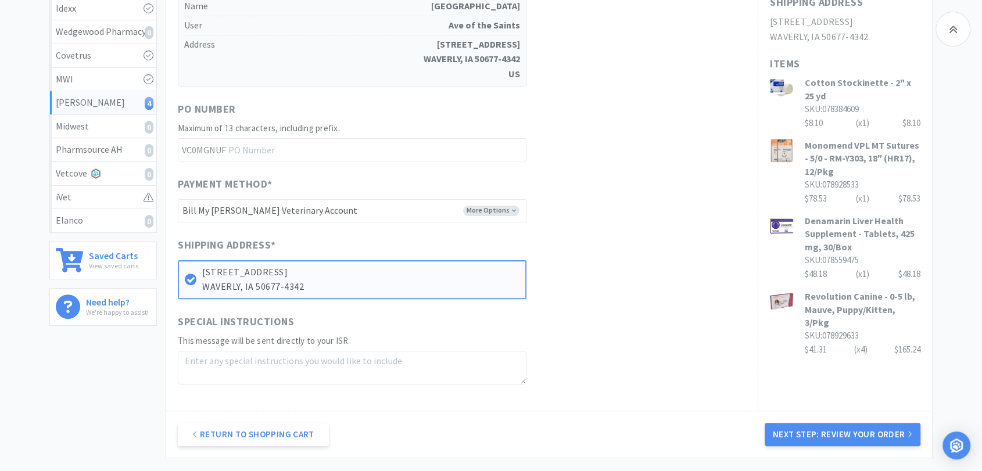
scroll to position [323, 0]
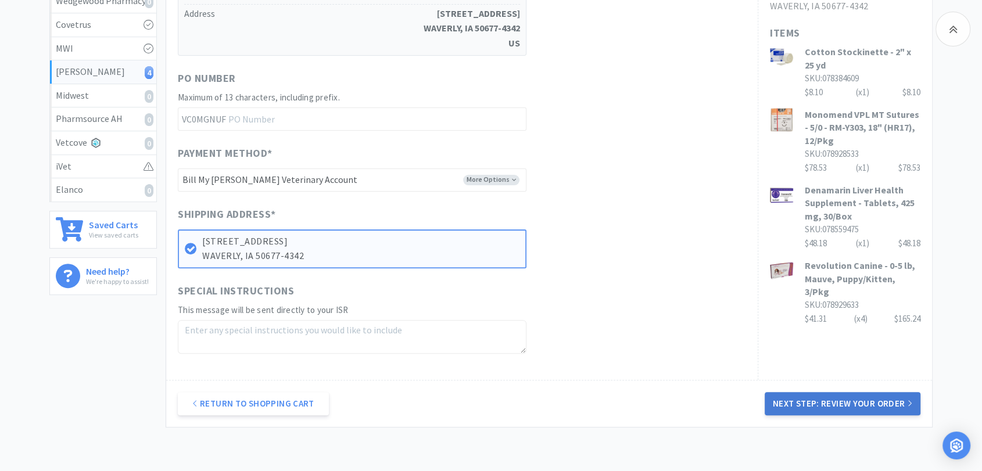
click at [866, 404] on button "Next Step: Review Your Order" at bounding box center [843, 403] width 156 height 23
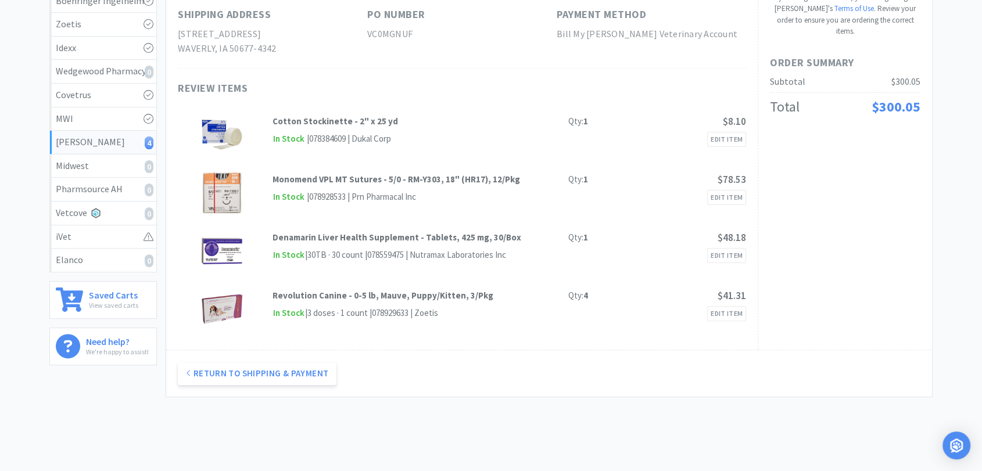
scroll to position [0, 0]
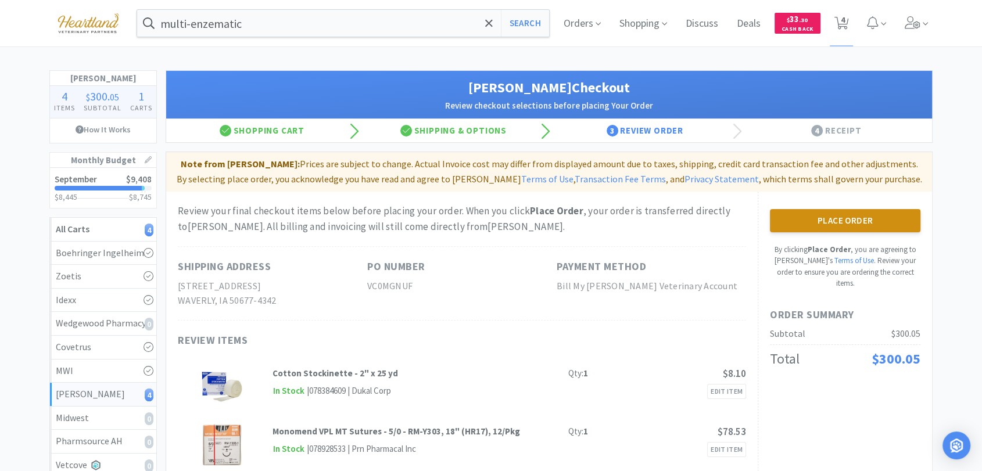
click at [869, 220] on button "Place Order" at bounding box center [845, 220] width 151 height 23
